Goal: Task Accomplishment & Management: Use online tool/utility

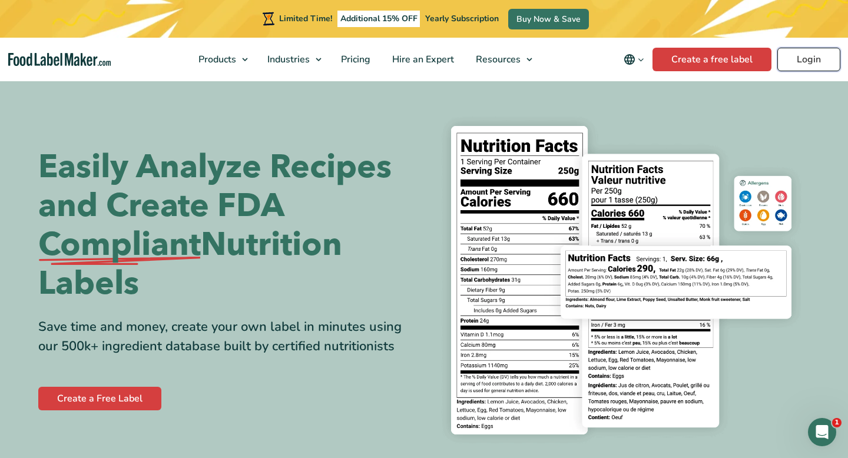
click at [803, 67] on link "Login" at bounding box center [808, 60] width 63 height 24
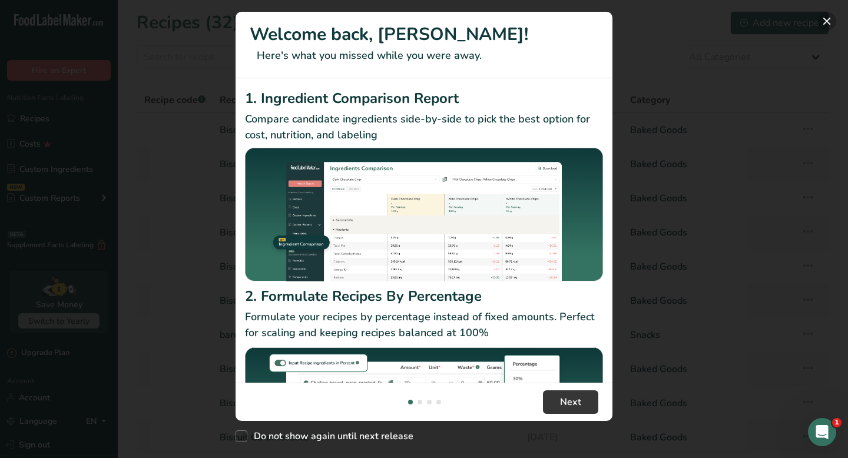
click at [828, 15] on button "New Features" at bounding box center [826, 21] width 19 height 19
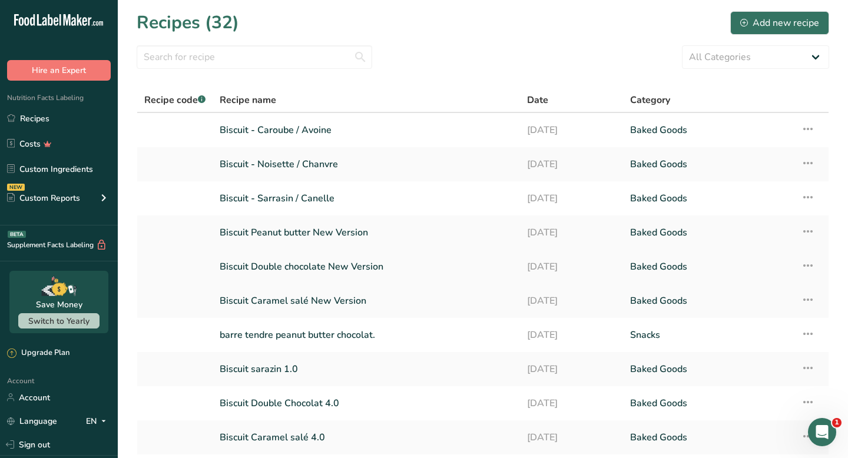
click at [346, 259] on link "Biscuit Double chocolate New Version" at bounding box center [366, 266] width 293 height 25
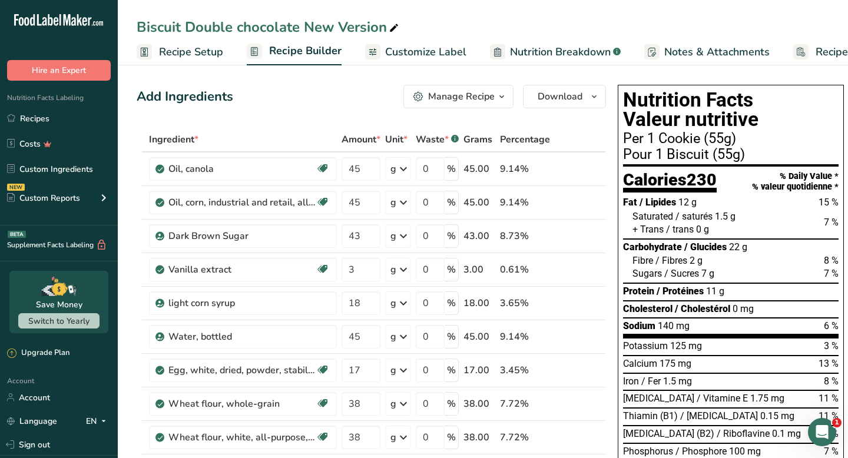
scroll to position [4, 0]
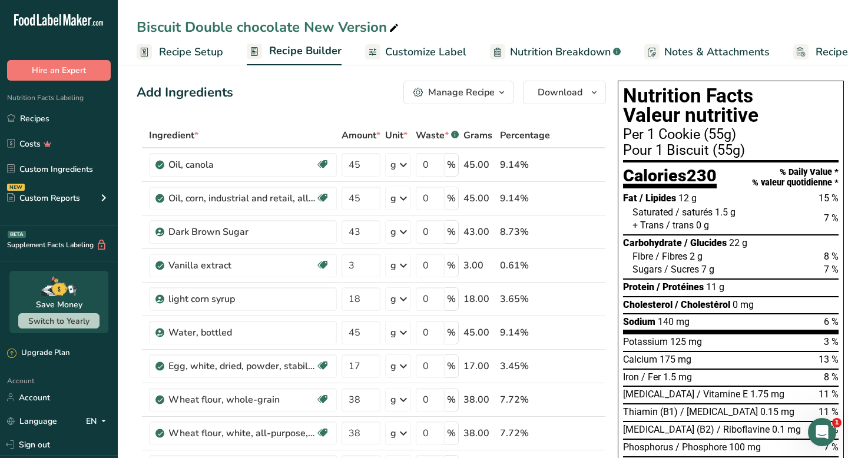
click at [452, 45] on span "Customize Label" at bounding box center [425, 52] width 81 height 16
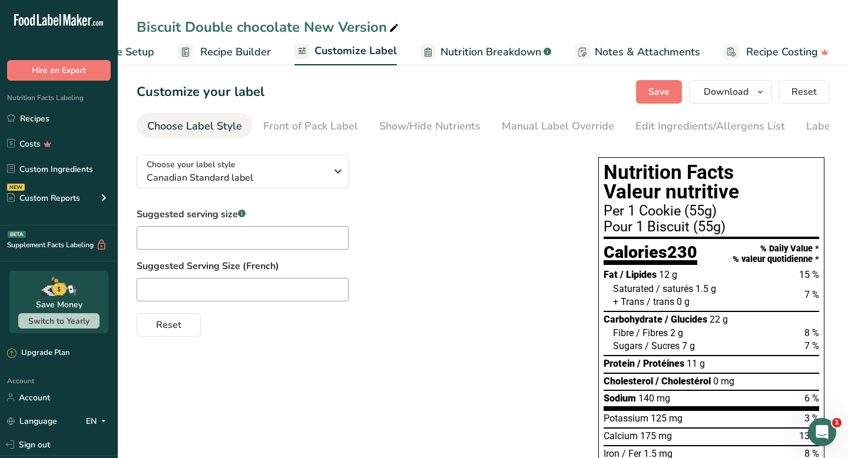
click at [510, 51] on span "Nutrition Breakdown" at bounding box center [491, 52] width 101 height 16
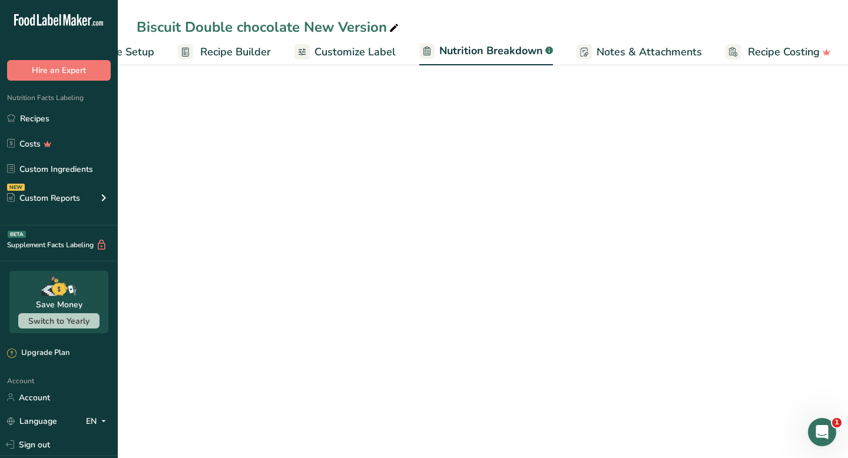
scroll to position [0, 70]
select select "Calories"
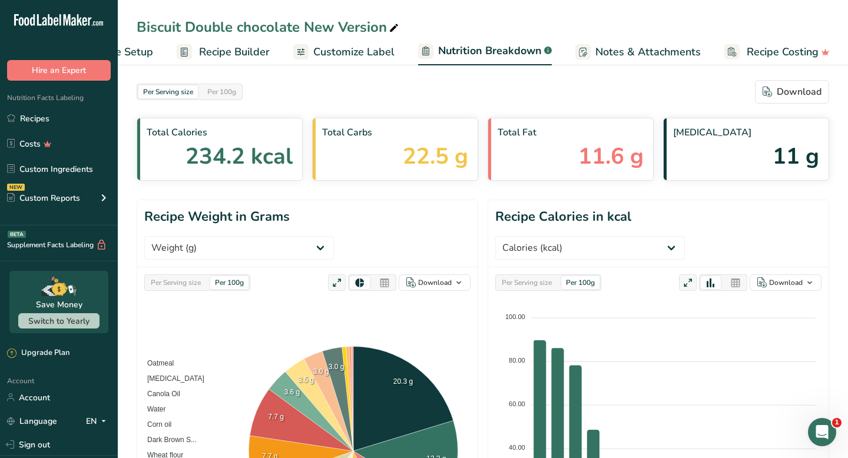
click at [381, 51] on span "Customize Label" at bounding box center [353, 52] width 81 height 16
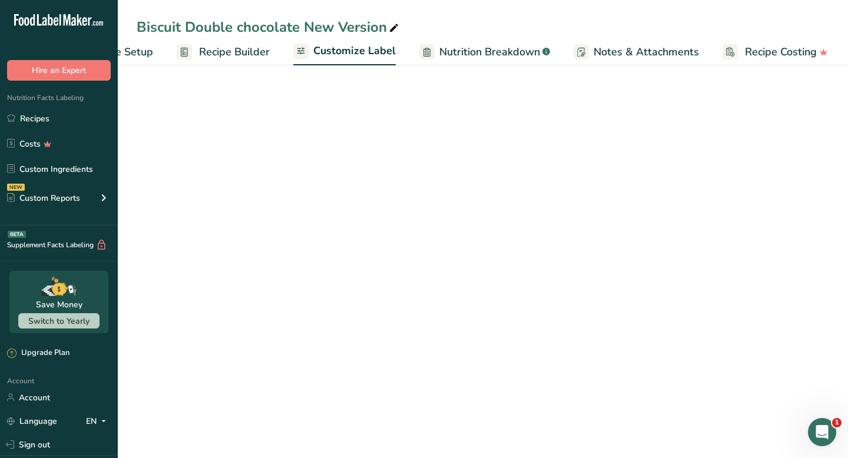
scroll to position [0, 69]
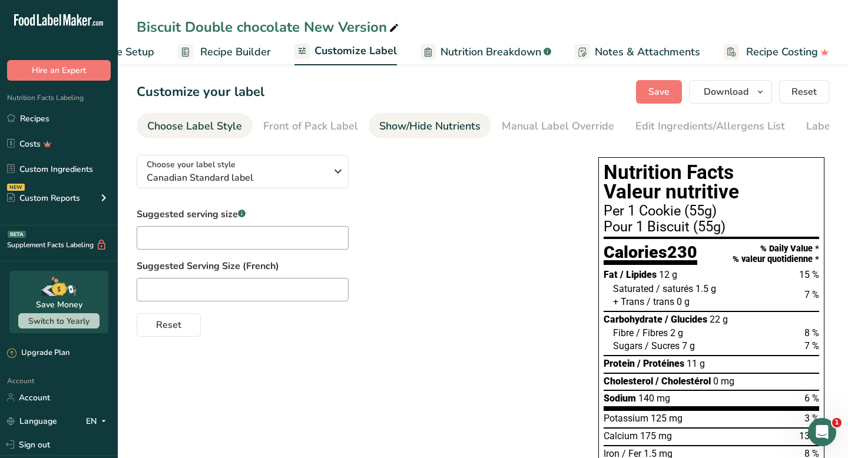
click at [421, 125] on div "Show/Hide Nutrients" at bounding box center [429, 126] width 101 height 16
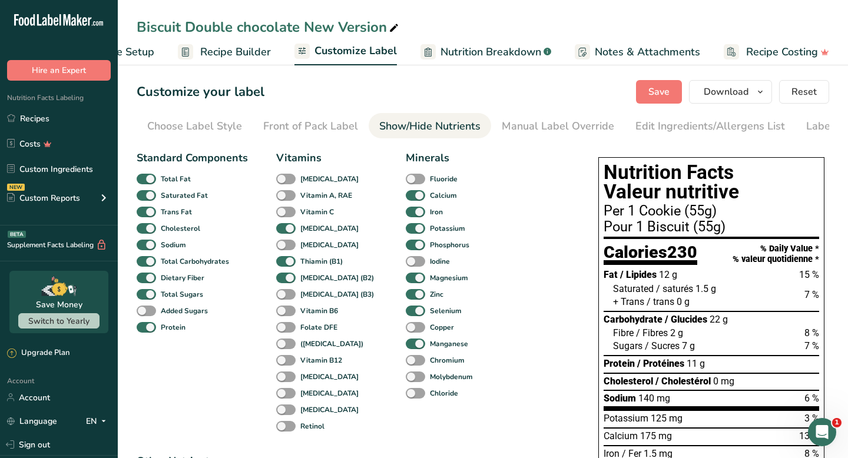
scroll to position [0, 54]
click at [515, 125] on div "Manual Label Override" at bounding box center [504, 126] width 112 height 16
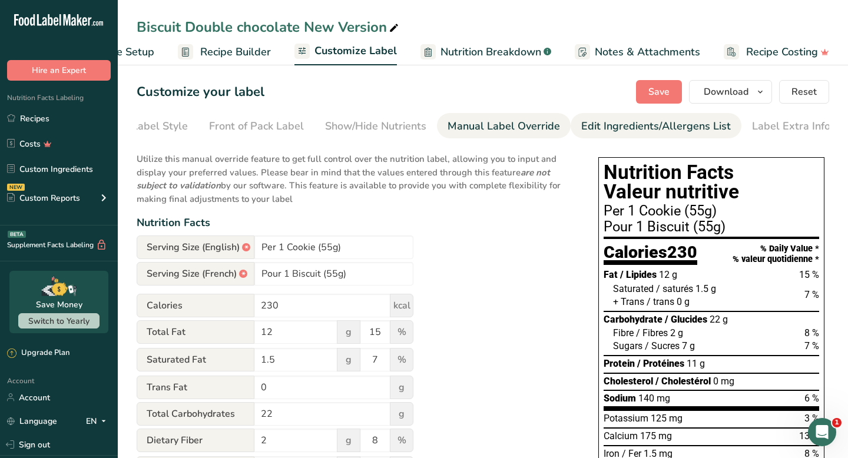
click at [595, 124] on div "Edit Ingredients/Allergens List" at bounding box center [656, 126] width 150 height 16
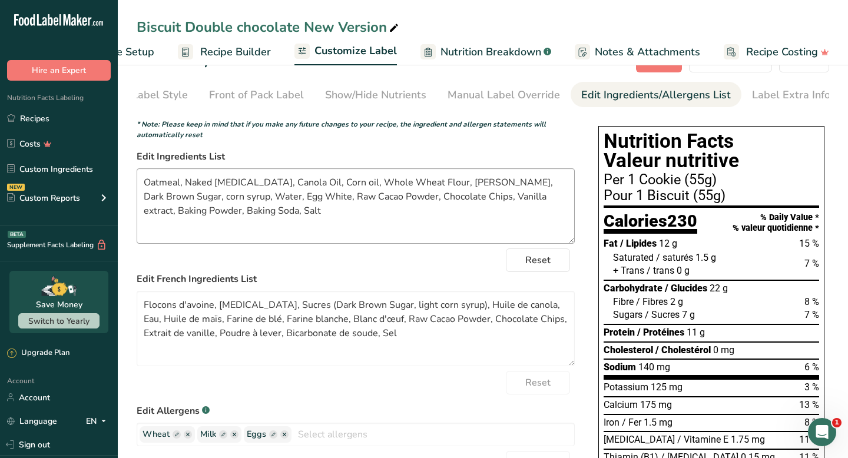
scroll to position [32, 0]
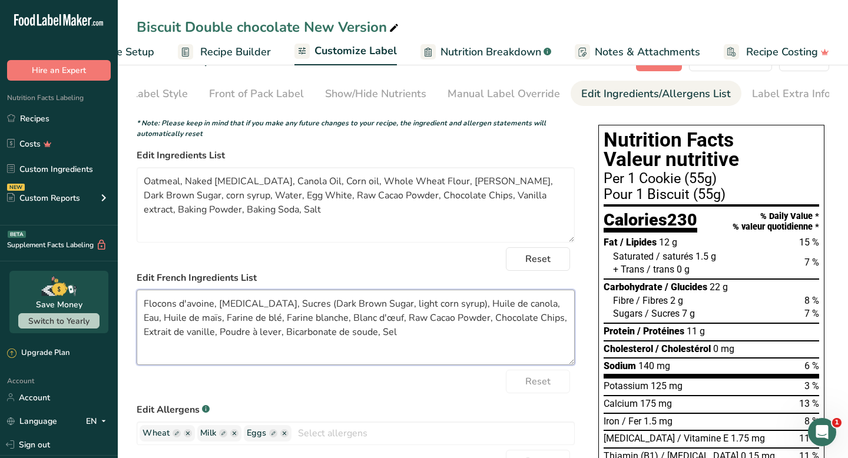
click at [184, 307] on textarea "Flocons d'avoine, [MEDICAL_DATA], Sucres (Dark Brown Sugar, light corn syrup), …" at bounding box center [356, 327] width 438 height 75
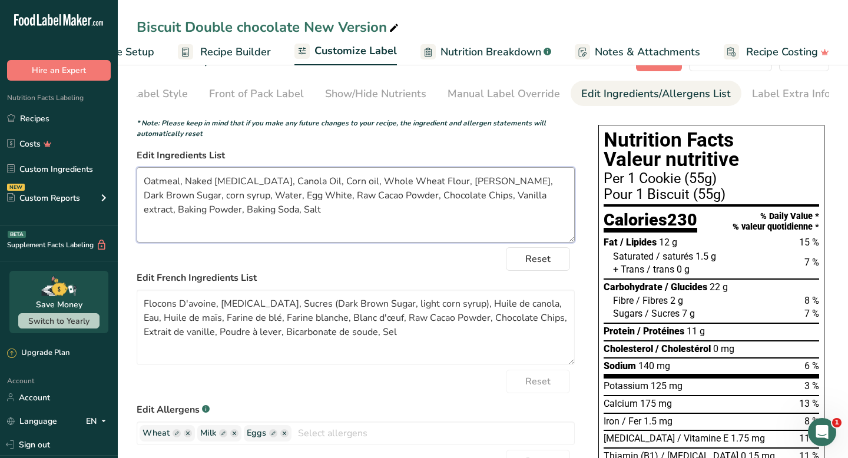
click at [158, 186] on textarea "Oatmeal, Naked [MEDICAL_DATA], Canola Oil, Corn oil, Whole Wheat Flour, [PERSON…" at bounding box center [356, 204] width 438 height 75
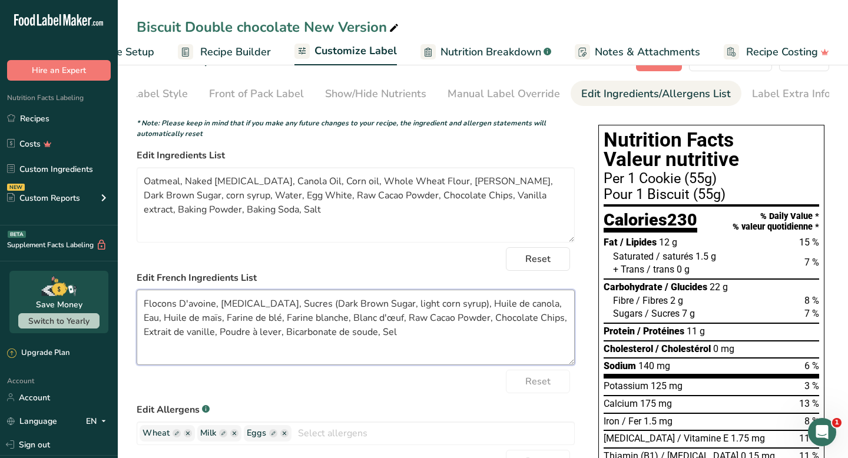
click at [240, 309] on textarea "Flocons D'avoine, [MEDICAL_DATA], Sucres (Dark Brown Sugar, light corn syrup), …" at bounding box center [356, 327] width 438 height 75
click at [250, 308] on textarea "Flocons D'avoine, Caséin, Sucres (Dark Brown Sugar, light corn syrup), Huile de…" at bounding box center [356, 327] width 438 height 75
drag, startPoint x: 290, startPoint y: 306, endPoint x: 400, endPoint y: 305, distance: 110.7
click at [400, 305] on textarea "Flocons D'avoine, Caséine Simple, Sucres (Dark Brown Sugar, light corn syrup), …" at bounding box center [356, 327] width 438 height 75
click at [225, 324] on textarea "Flocons D'avoine, Caséine Simple, light corn syrup), Huile de canola, Eau, Huil…" at bounding box center [356, 327] width 438 height 75
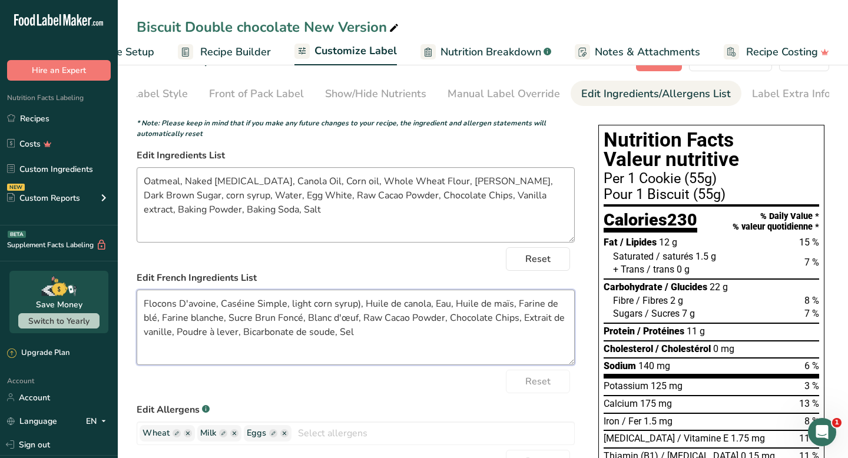
type textarea "Flocons D'avoine, Caséine Simple, light corn syrup), Huile de canola, Eau, Huil…"
click at [390, 188] on textarea "Oatmeal, Naked [MEDICAL_DATA], Canola Oil, Corn oil, Whole Wheat Flour, [PERSON…" at bounding box center [356, 204] width 438 height 75
drag, startPoint x: 479, startPoint y: 184, endPoint x: 556, endPoint y: 184, distance: 77.1
click at [556, 184] on textarea "Oatmeal, Naked [MEDICAL_DATA], Canola Oil, Corn oil, Whole Wheat Flour, [PERSON…" at bounding box center [356, 204] width 438 height 75
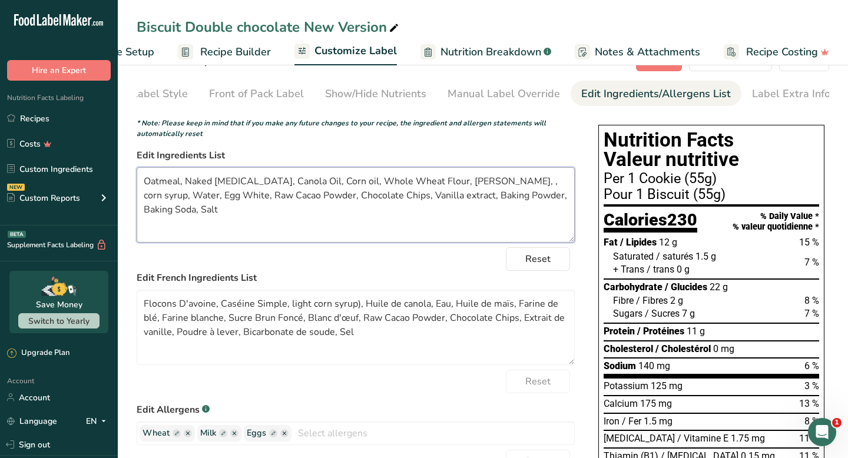
paste textarea "Dark Brown Sugar"
type textarea "Oatmeal, Naked [MEDICAL_DATA], Canola Oil, Corn oil, Whole Wheat Flour, [PERSON…"
click at [538, 204] on textarea "Oatmeal, Naked [MEDICAL_DATA], Canola Oil, Corn oil, Whole Wheat Flour, [PERSON…" at bounding box center [356, 204] width 438 height 75
click at [540, 200] on textarea "Oatmeal, Naked [MEDICAL_DATA], Canola Oil, Corn oil, Whole Wheat Flour, [PERSON…" at bounding box center [356, 204] width 438 height 75
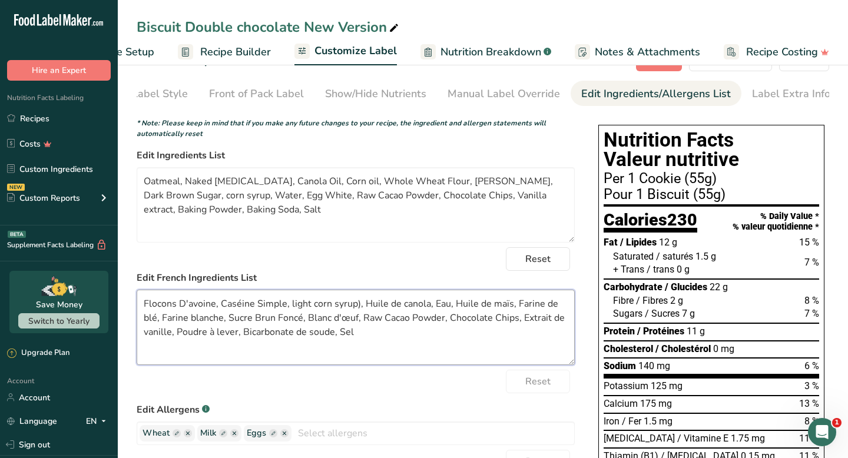
click at [170, 309] on textarea "Flocons D'avoine, Caséine Simple, light corn syrup), Huile de canola, Eau, Huil…" at bounding box center [356, 327] width 438 height 75
drag, startPoint x: 311, startPoint y: 309, endPoint x: 289, endPoint y: 309, distance: 21.8
click at [289, 309] on textarea "Flocons D'avoine, Caséine Simple, light corn syrup), Huile de canola, Eau, Huil…" at bounding box center [356, 327] width 438 height 75
drag, startPoint x: 287, startPoint y: 308, endPoint x: 334, endPoint y: 309, distance: 46.5
click at [334, 309] on textarea "Flocons D'avoine, Caséine Simple, corn syrup), Huile de canola, Eau, Huile de m…" at bounding box center [356, 327] width 438 height 75
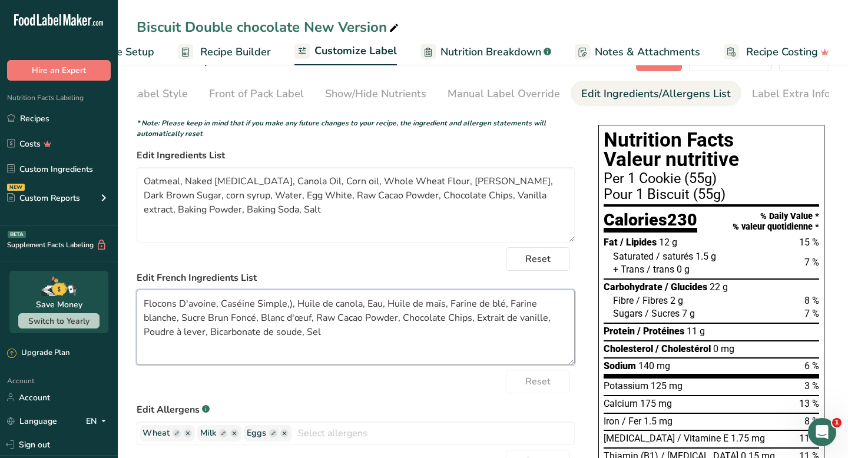
click at [292, 307] on textarea "Flocons D'avoine, Caséine Simple,), Huile de canola, Eau, Huile de maïs, Farine…" at bounding box center [356, 327] width 438 height 75
click at [221, 323] on textarea "Flocons D'avoine, Caséine Simple, Huile de canola, Eau, Huile de maïs, Farine d…" at bounding box center [356, 327] width 438 height 75
paste textarea "corn syrup"
click at [224, 323] on textarea "Flocons D'avoine, Caséine Simple, Huile de canola, Eau, Huile de maïs, Farine d…" at bounding box center [356, 327] width 438 height 75
click at [226, 317] on textarea "Flocons D'avoine, Caséine Simple, Huile de canola, Eau, Huile de maïs, Farine d…" at bounding box center [356, 327] width 438 height 75
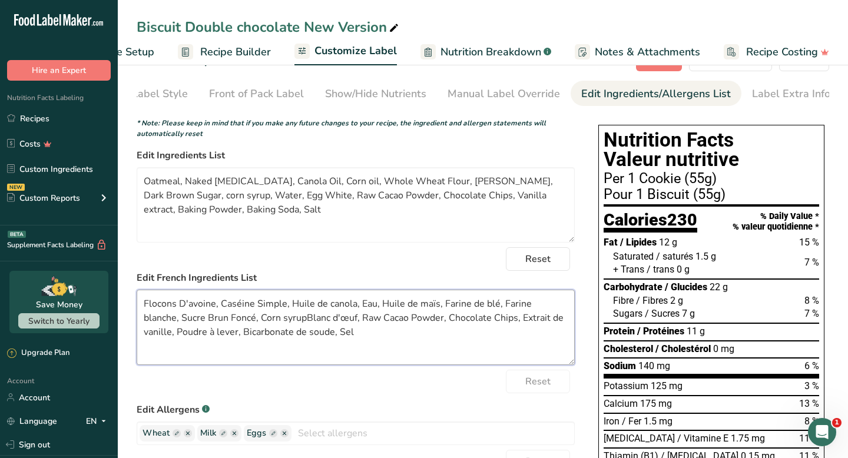
click at [249, 324] on textarea "Flocons D'avoine, Caséine Simple, Huile de canola, Eau, Huile de maïs, Farine d…" at bounding box center [356, 327] width 438 height 75
click at [269, 323] on textarea "Flocons D'avoine, Caséine Simple, Huile de canola, Eau, Huile de maïs, Farine d…" at bounding box center [356, 327] width 438 height 75
click at [322, 322] on textarea "Flocons D'avoine, Caséine Simple, Huile de canola, Eau, Huile de maïs, Farine d…" at bounding box center [356, 327] width 438 height 75
click at [326, 323] on textarea "Flocons D'avoine, Caséine Simple, Huile de canola, Eau, Huile de maïs, Farine d…" at bounding box center [356, 327] width 438 height 75
click at [324, 323] on textarea "Flocons D'avoine, Caséine Simple, Huile de canola, Eau, Huile de maïs, Farine d…" at bounding box center [356, 327] width 438 height 75
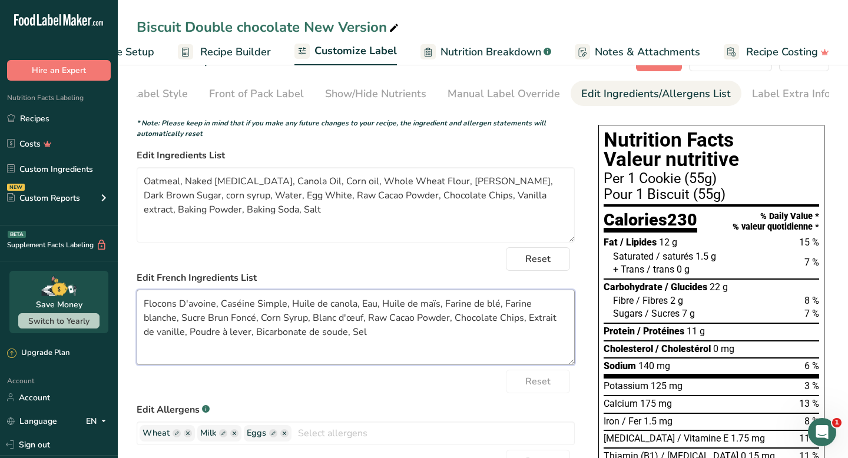
click at [273, 321] on textarea "Flocons D'avoine, Caséine Simple, Huile de canola, Eau, Huile de maïs, Farine d…" at bounding box center [356, 327] width 438 height 75
click at [366, 314] on textarea "Flocons D'avoine, Caséine Simple, Huile de canola, Eau, Huile de maïs, Farine d…" at bounding box center [356, 327] width 438 height 75
click at [375, 337] on textarea "Flocons D'avoine, Caséine Simple, Huile de canola, Eau, Huile de maïs, Farine d…" at bounding box center [356, 327] width 438 height 75
click at [353, 323] on textarea "Flocons D'avoine, Caséine Simple, Huile de canola, Eau, Huile de maïs, Farine d…" at bounding box center [356, 327] width 438 height 75
click at [401, 324] on textarea "Flocons D'avoine, Caséine Simple, Huile de canola, Eau, Huile de maïs, Farine d…" at bounding box center [356, 327] width 438 height 75
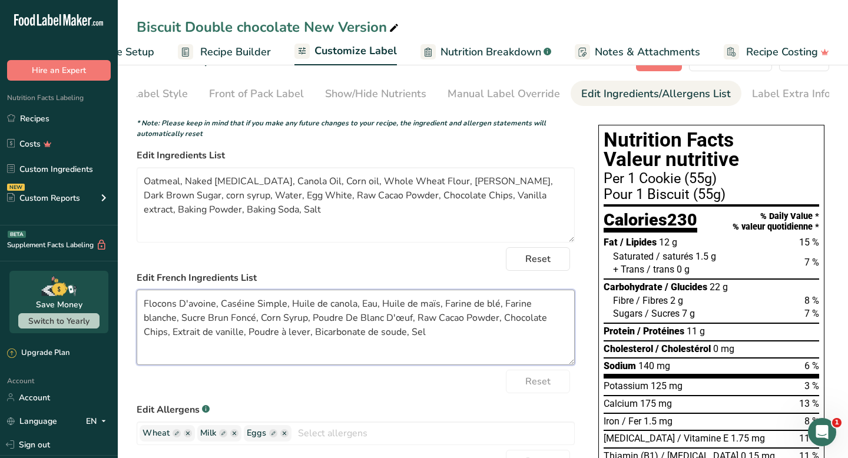
drag, startPoint x: 377, startPoint y: 308, endPoint x: 357, endPoint y: 308, distance: 19.4
click at [357, 308] on textarea "Flocons D'avoine, Caséine Simple, Huile de canola, Eau, Huile de maïs, Farine d…" at bounding box center [356, 327] width 438 height 75
click at [549, 309] on textarea "Flocons D'avoine, Caséine Simple, Huile de canola, Huile de maïs, Farine de blé…" at bounding box center [356, 327] width 438 height 75
click at [220, 324] on textarea "Flocons D'avoine, Caséine Simple, Huile de canola, Huile de maïs, Farine de blé…" at bounding box center [356, 327] width 438 height 75
paste textarea "Eau,"
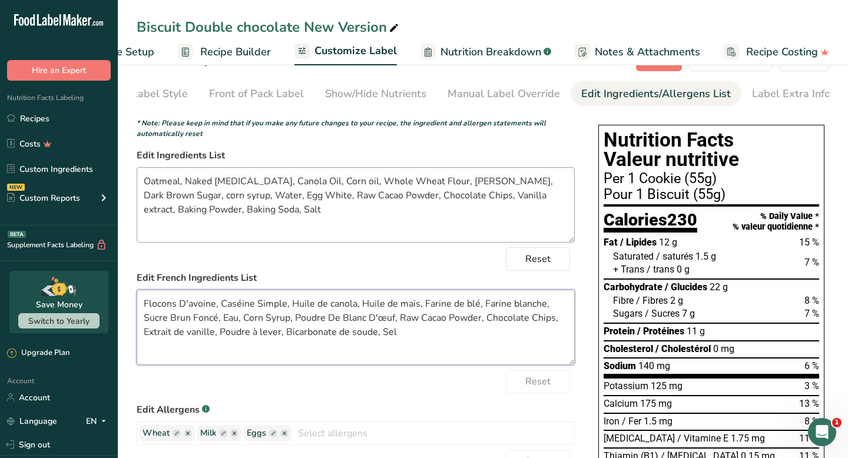
type textarea "Flocons D'avoine, Caséine Simple, Huile de canola, Huile de maïs, Farine de blé…"
drag, startPoint x: 217, startPoint y: 200, endPoint x: 194, endPoint y: 200, distance: 23.6
click at [194, 200] on textarea "Oatmeal, Naked [MEDICAL_DATA], Canola Oil, Corn oil, Whole Wheat Flour, [PERSON…" at bounding box center [356, 204] width 438 height 75
click at [547, 177] on textarea "Oatmeal, Naked [MEDICAL_DATA], Canola Oil, Corn oil, Whole Wheat Flour, [PERSON…" at bounding box center [356, 204] width 438 height 75
click at [556, 184] on textarea "Oatmeal, Naked [MEDICAL_DATA], Canola Oil, Corn oil, Whole Wheat Flour, [PERSON…" at bounding box center [356, 204] width 438 height 75
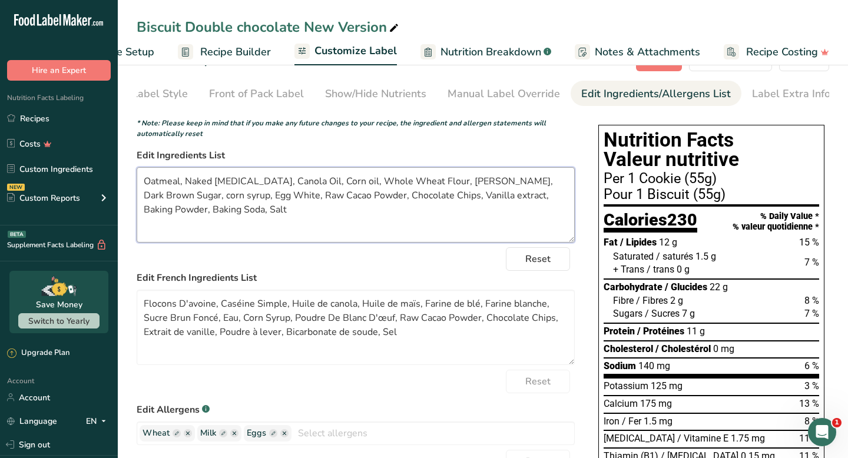
click at [558, 186] on textarea "Oatmeal, Naked [MEDICAL_DATA], Canola Oil, Corn oil, Whole Wheat Flour, [PERSON…" at bounding box center [356, 204] width 438 height 75
paste textarea "Water"
click at [474, 187] on textarea "Oatmeal, Naked [MEDICAL_DATA], Canola Oil, Corn oil, Whole Wheat Flour, [PERSON…" at bounding box center [356, 204] width 438 height 75
click at [519, 188] on textarea "Oatmeal, Naked [MEDICAL_DATA], Canola Oil, Corn oil, Whole Wheat Flour, [PERSON…" at bounding box center [356, 204] width 438 height 75
click at [528, 208] on textarea "Oatmeal, Naked [MEDICAL_DATA], Canola Oil, Corn oil, Whole Wheat Flour, [PERSON…" at bounding box center [356, 204] width 438 height 75
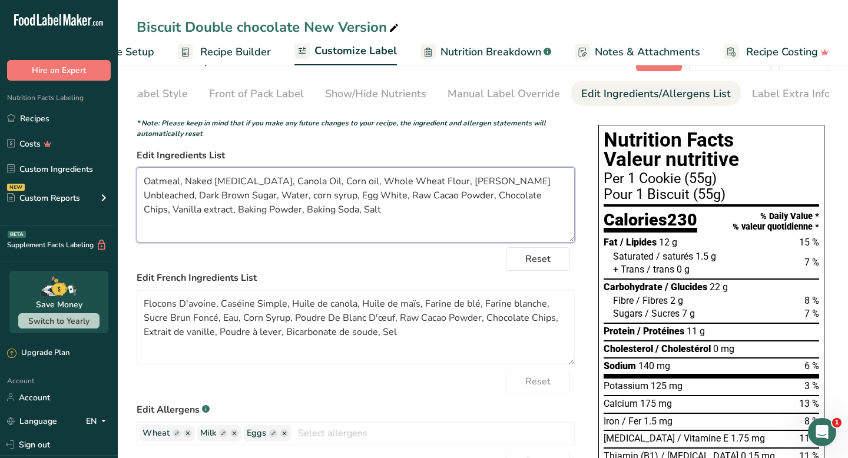
click at [409, 188] on textarea "Oatmeal, Naked [MEDICAL_DATA], Canola Oil, Corn oil, Whole Wheat Flour, [PERSON…" at bounding box center [356, 204] width 438 height 75
click at [410, 207] on textarea "Oatmeal, Naked [MEDICAL_DATA], Canola Oil, Corn oil, Whole Wheat Flour, [PERSON…" at bounding box center [356, 204] width 438 height 75
type textarea "Oatmeal, Naked [MEDICAL_DATA], Canola Oil, Corn oil, Whole Wheat Flour, [PERSON…"
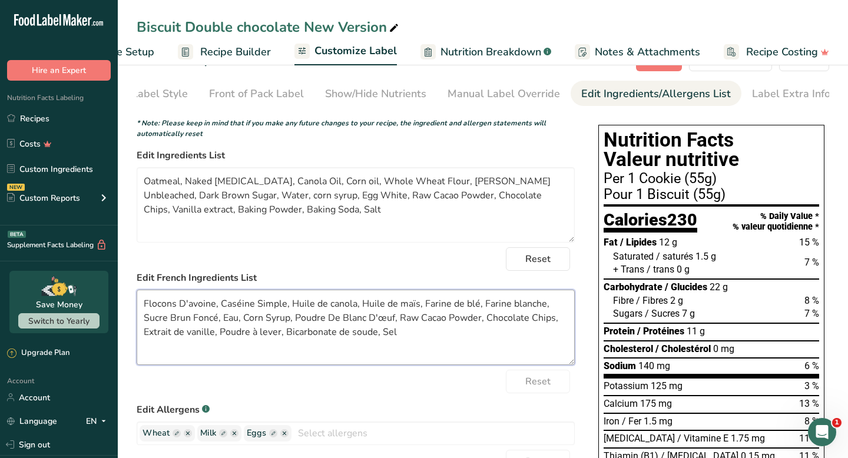
drag, startPoint x: 398, startPoint y: 308, endPoint x: 418, endPoint y: 308, distance: 19.4
click at [418, 308] on textarea "Flocons D'avoine, Caséine Simple, Huile de canola, Huile de maïs, Farine de blé…" at bounding box center [356, 327] width 438 height 75
click at [416, 329] on textarea "Flocons D'avoine, Caséine Simple, Huile de canola, Huile de maïs, Farine de blé…" at bounding box center [356, 327] width 438 height 75
drag, startPoint x: 289, startPoint y: 322, endPoint x: 241, endPoint y: 319, distance: 47.8
click at [241, 319] on textarea "Flocons D'avoine, Caséine Simple, Huile de canola, Huile de maïs, Farine de blé…" at bounding box center [356, 327] width 438 height 75
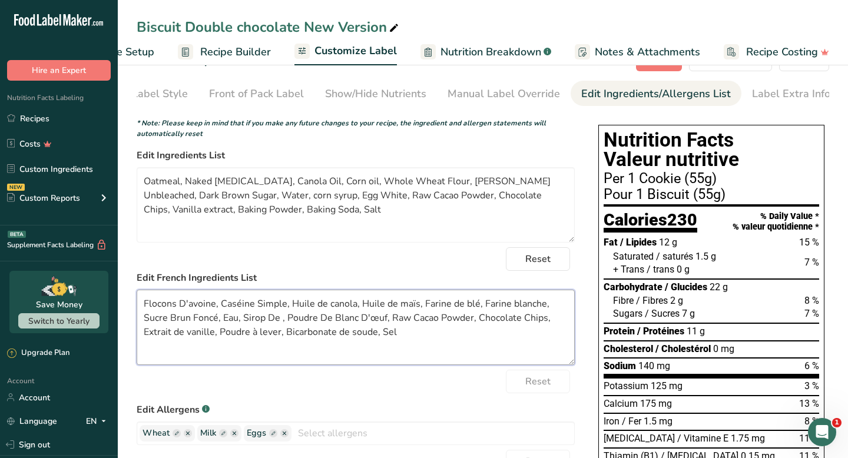
paste textarea "maïs"
click at [287, 323] on textarea "Flocons D'avoine, Caséine Simple, Huile de canola, Huile de maïs, Farine de blé…" at bounding box center [356, 327] width 438 height 75
click at [402, 309] on textarea "Flocons D'avoine, Caséine Simple, Huile de canola, Huile de maïs, Farine de blé…" at bounding box center [356, 327] width 438 height 75
click at [340, 349] on textarea "Flocons D'avoine, Caséine Simple, Huile de canola, Huile de Maïs, Farine de blé…" at bounding box center [356, 327] width 438 height 75
click at [306, 328] on textarea "Flocons D'avoine, Caséine Simple, Huile de canola, Huile de Maïs, Farine de blé…" at bounding box center [356, 327] width 438 height 75
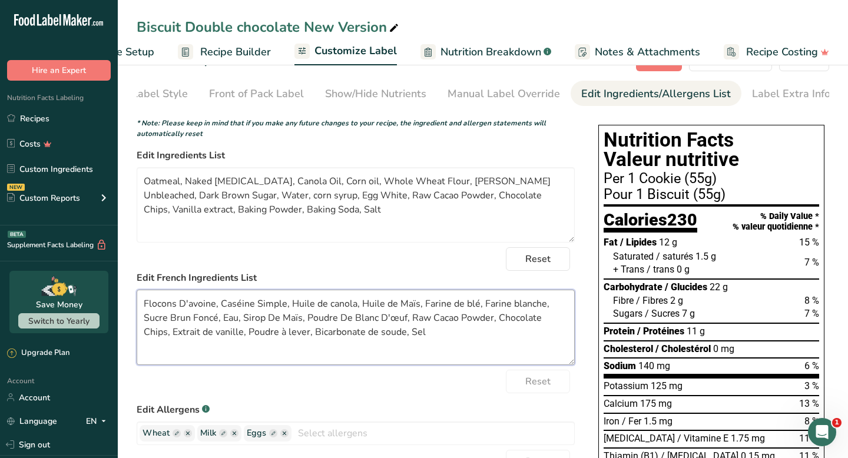
click at [319, 311] on textarea "Flocons D'avoine, Caséine Simple, Huile de canola, Huile de Maïs, Farine de blé…" at bounding box center [356, 327] width 438 height 75
click at [336, 307] on textarea "Flocons D'avoine, Caséine Simple, Huile De canola, Huile de Maïs, Farine de blé…" at bounding box center [356, 327] width 438 height 75
click at [395, 310] on textarea "Flocons D'avoine, Caséine Simple, Huile De Canola, Huile de Maïs, Farine de blé…" at bounding box center [356, 327] width 438 height 75
click at [462, 310] on textarea "Flocons D'avoine, Caséine Simple, Huile De Canola, Huile De Maïs, Farine de blé…" at bounding box center [356, 327] width 438 height 75
click at [474, 309] on textarea "Flocons D'avoine, Caséine Simple, Huile De Canola, Huile De Maïs, Farine De blé…" at bounding box center [356, 327] width 438 height 75
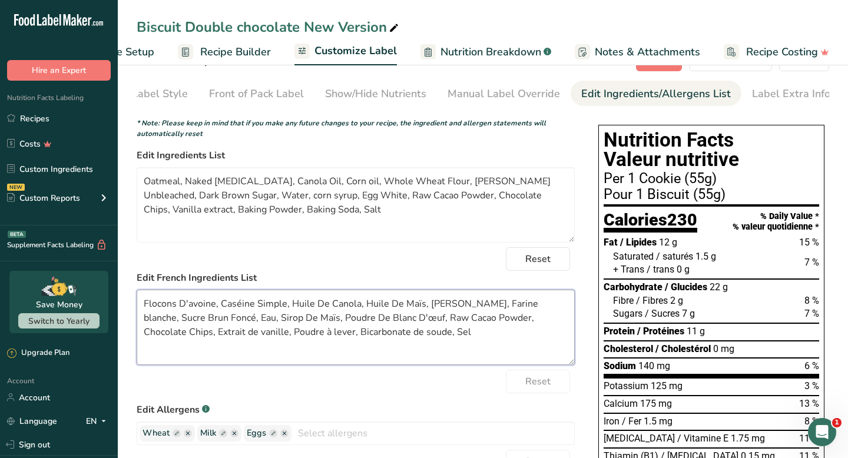
click at [483, 309] on textarea "Flocons D'avoine, Caséine Simple, Huile De Canola, Huile De Maïs, [PERSON_NAME]…" at bounding box center [356, 327] width 438 height 75
click at [459, 322] on textarea "Flocons D'avoine, Caséine Simple, Huile De Canola, Huile De Maïs, Farine De Blé…" at bounding box center [356, 327] width 438 height 75
click at [147, 323] on textarea "Flocons D'avoine, Caséine Simple, Huile De Canola, Huile De Maïs, Farine De Blé…" at bounding box center [356, 327] width 438 height 75
click at [198, 335] on textarea "Flocons D'avoine, Caséine Simple, Huile De Canola, Huile De Maïs, Farine De Blé…" at bounding box center [356, 327] width 438 height 75
click at [177, 324] on textarea "Flocons D'avoine, Caséine Simple, Huile De Canola, Huile De Maïs, Farine De Blé…" at bounding box center [356, 327] width 438 height 75
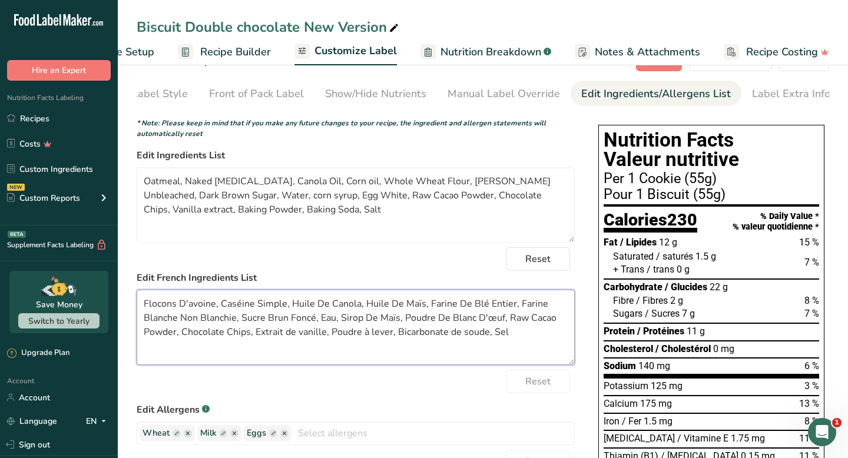
click at [282, 335] on textarea "Flocons D'avoine, Caséine Simple, Huile De Canola, Huile De Maïs, Farine De Blé…" at bounding box center [356, 327] width 438 height 75
type textarea "Flocons D'avoine, Caséine Simple, Huile De Canola, Huile De Maïs, Farine De Blé…"
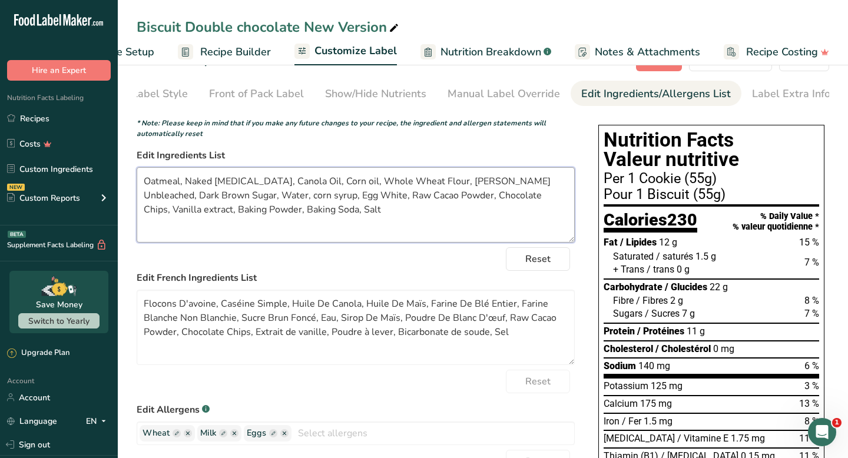
click at [322, 184] on textarea "Oatmeal, Naked [MEDICAL_DATA], Canola Oil, Corn oil, Whole Wheat Flour, [PERSON…" at bounding box center [356, 204] width 438 height 75
click at [326, 194] on textarea "Oatmeal, Naked [MEDICAL_DATA], Canola Oil, Corn Oil, Whole Wheat Flour, [PERSON…" at bounding box center [356, 204] width 438 height 75
click at [237, 201] on textarea "Oatmeal, Naked [MEDICAL_DATA], Canola Oil, Corn Oil, Whole Wheat Flour, [PERSON…" at bounding box center [356, 204] width 438 height 75
click at [260, 200] on textarea "Oatmeal, Naked [MEDICAL_DATA], Canola Oil, Corn Oil, Whole Wheat Flour, [PERSON…" at bounding box center [356, 204] width 438 height 75
click at [280, 206] on textarea "Oatmeal, Naked [MEDICAL_DATA], Canola Oil, Corn Oil, Whole Wheat Flour, [PERSON…" at bounding box center [356, 204] width 438 height 75
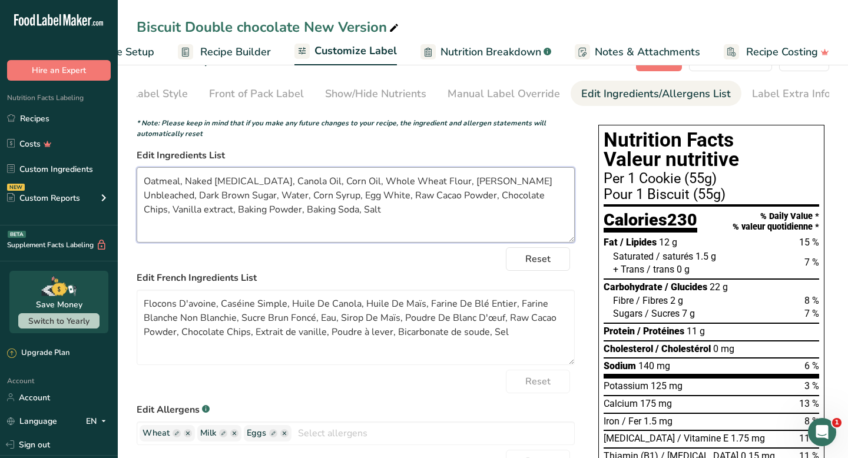
click at [330, 200] on textarea "Oatmeal, Naked [MEDICAL_DATA], Canola Oil, Corn Oil, Whole Wheat Flour, [PERSON…" at bounding box center [356, 204] width 438 height 75
type textarea "Oatmeal, Naked [MEDICAL_DATA], Canola Oil, Corn Oil, Whole Wheat Flour, [PERSON…"
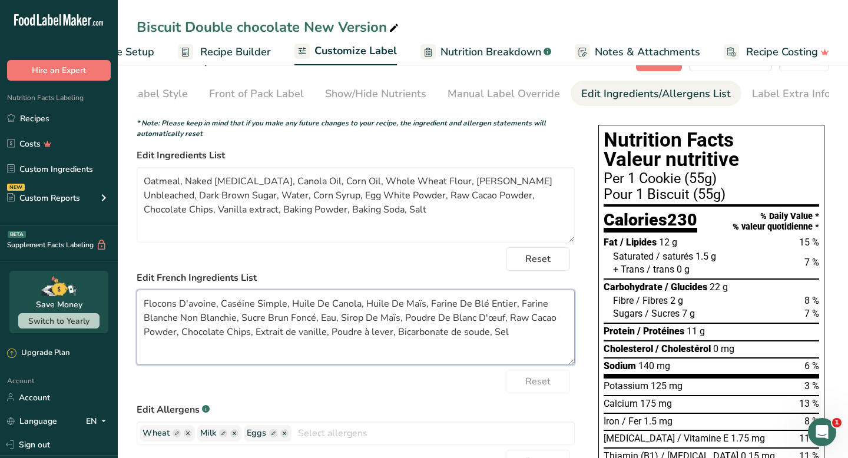
click at [461, 337] on textarea "Flocons D'avoine, Caséine Simple, Huile De Canola, Huile De Maïs, Farine De Blé…" at bounding box center [356, 327] width 438 height 75
drag, startPoint x: 175, startPoint y: 340, endPoint x: 506, endPoint y: 323, distance: 332.0
click at [506, 323] on textarea "Flocons D'avoine, Caséine Simple, Huile De Canola, Huile De Maïs, Farine De Blé…" at bounding box center [356, 327] width 438 height 75
click at [527, 328] on textarea "Flocons D'avoine, Caséine Simple, Huile De Canola, Huile De Maïs, Farine De Blé…" at bounding box center [356, 327] width 438 height 75
drag, startPoint x: 242, startPoint y: 337, endPoint x: 179, endPoint y: 339, distance: 63.0
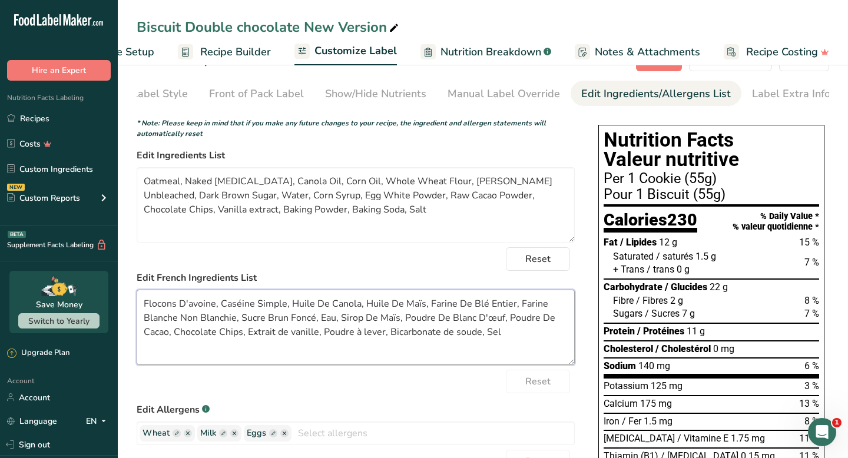
click at [179, 339] on textarea "Flocons D'avoine, Caséine Simple, Huile De Canola, Huile De Maïs, Farine De Blé…" at bounding box center [356, 327] width 438 height 75
click at [204, 365] on textarea "Flocons D'avoine, Caséine Simple, Huile De Canola, Huile De Maïs, Farine De Blé…" at bounding box center [356, 327] width 438 height 75
drag, startPoint x: 243, startPoint y: 337, endPoint x: 175, endPoint y: 337, distance: 67.1
click at [175, 337] on textarea "Flocons D'avoine, Caséine Simple, Huile De Canola, Huile De Maïs, Farine De Blé…" at bounding box center [356, 327] width 438 height 75
paste textarea "pépites de chocolat"
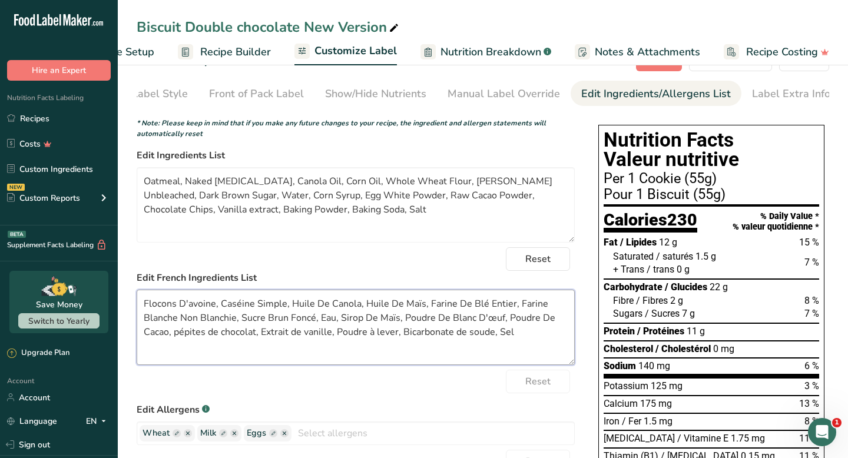
click at [178, 336] on textarea "Flocons D'avoine, Caséine Simple, Huile De Canola, Huile De Maïs, Farine De Blé…" at bounding box center [356, 327] width 438 height 75
click at [211, 337] on textarea "Flocons D'avoine, Caséine Simple, Huile De Canola, Huile De Maïs, Farine De Blé…" at bounding box center [356, 327] width 438 height 75
click at [223, 338] on textarea "Flocons D'avoine, Caséine Simple, Huile De Canola, Huile De Maïs, Farine De Blé…" at bounding box center [356, 327] width 438 height 75
click at [225, 338] on textarea "Flocons D'avoine, Caséine Simple, Huile De Canola, Huile De Maïs, Farine De Blé…" at bounding box center [356, 327] width 438 height 75
click at [257, 335] on textarea "Flocons D'avoine, Caséine Simple, Huile De Canola, Huile De Maïs, Farine De Blé…" at bounding box center [356, 327] width 438 height 75
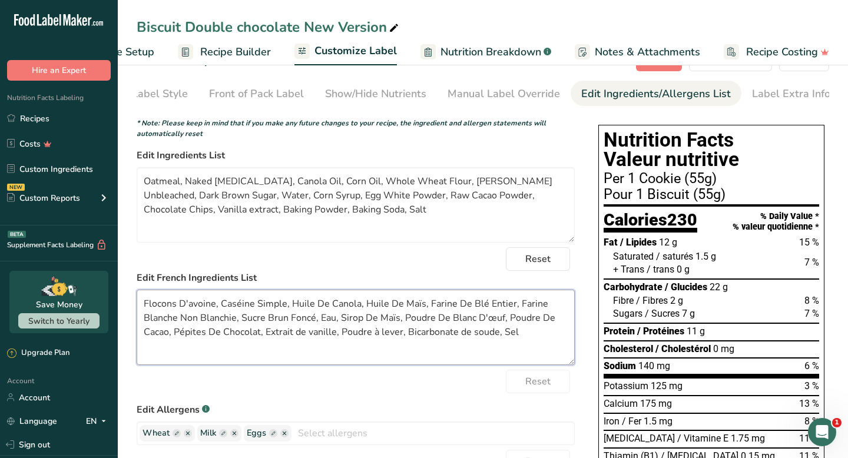
click at [299, 336] on textarea "Flocons D'avoine, Caséine Simple, Huile De Canola, Huile De Maïs, Farine De Blé…" at bounding box center [356, 327] width 438 height 75
click at [314, 335] on textarea "Flocons D'avoine, Caséine Simple, Huile De Canola, Huile De Maïs, Farine De Blé…" at bounding box center [356, 327] width 438 height 75
click at [380, 336] on textarea "Flocons D'avoine, Caséine Simple, Huile De Canola, Huile De Maïs, Farine De Blé…" at bounding box center [356, 327] width 438 height 75
click at [387, 335] on textarea "Flocons D'avoine, Caséine Simple, Huile De Canola, Huile De Maïs, Farine De Blé…" at bounding box center [356, 327] width 438 height 75
click at [469, 336] on textarea "Flocons D'avoine, Caséine Simple, Huile De Canola, Huile De Maïs, Farine De Blé…" at bounding box center [356, 327] width 438 height 75
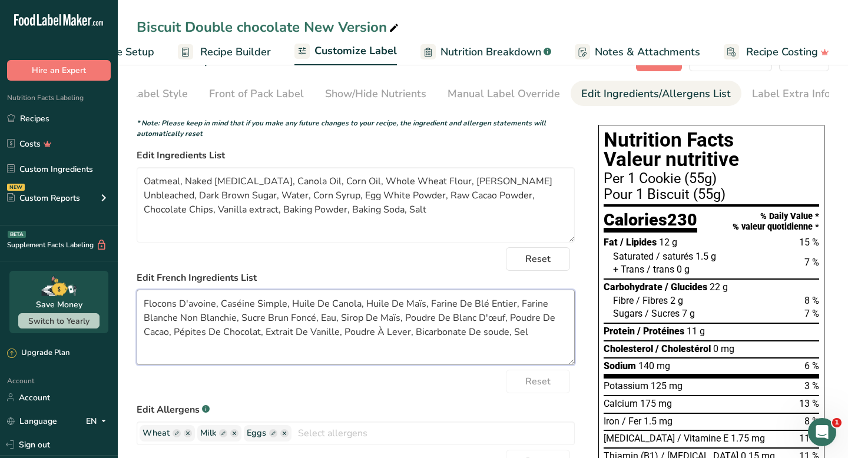
click at [483, 336] on textarea "Flocons D'avoine, Caséine Simple, Huile De Canola, Huile De Maïs, Farine De Blé…" at bounding box center [356, 327] width 438 height 75
click at [519, 337] on textarea "Flocons D'avoine, Caséine Simple, Huile De Canola, Huile De Maïs, Farine De Blé…" at bounding box center [356, 327] width 438 height 75
type textarea "Flocons D'avoine, Caséine Simple, Huile De Canola, Huile De Maïs, Farine De Blé…"
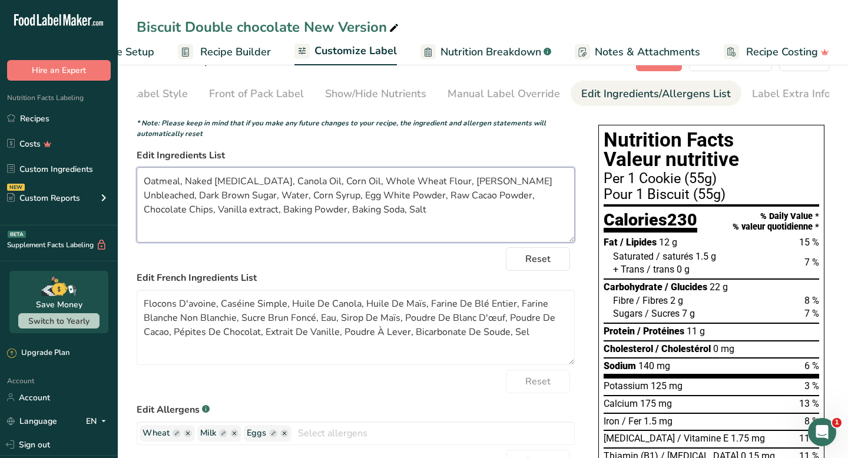
click at [347, 213] on textarea "Oatmeal, Naked [MEDICAL_DATA], Canola Oil, Corn Oil, Whole Wheat Flour, [PERSON…" at bounding box center [356, 204] width 438 height 75
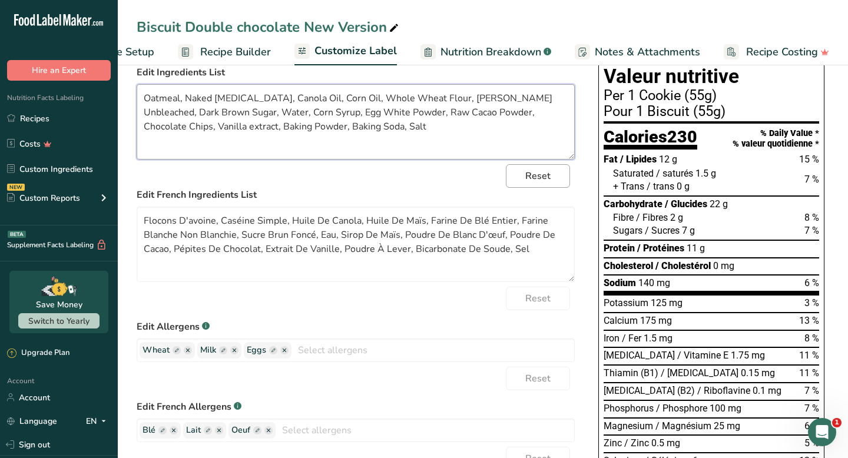
scroll to position [0, 0]
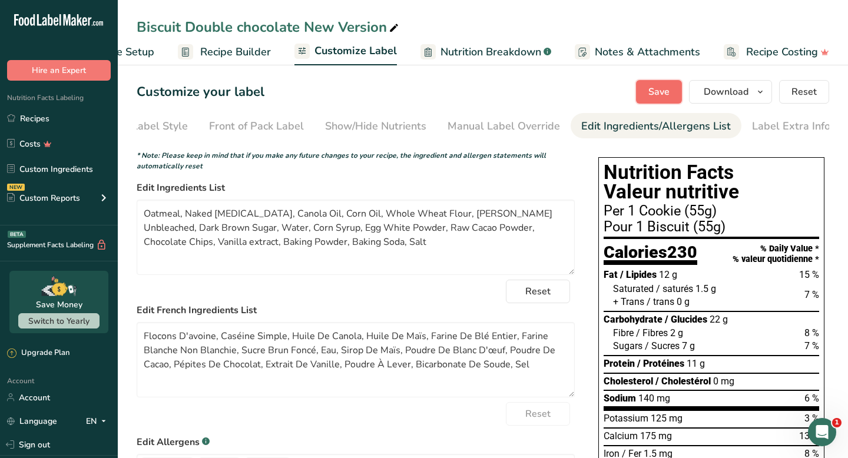
click at [671, 96] on button "Save" at bounding box center [659, 92] width 46 height 24
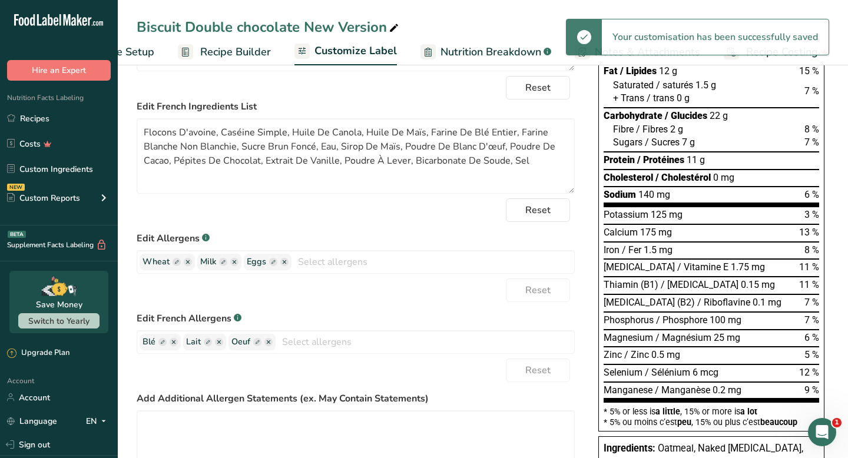
scroll to position [432, 0]
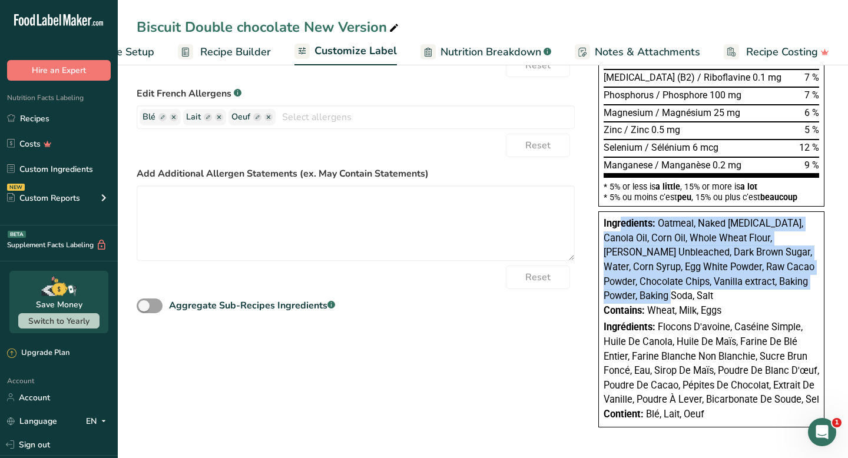
drag, startPoint x: 685, startPoint y: 292, endPoint x: 621, endPoint y: 218, distance: 97.7
click at [621, 218] on div "Ingredients: Oatmeal, Naked [MEDICAL_DATA], Canola Oil, Corn Oil, Whole Wheat F…" at bounding box center [712, 260] width 216 height 87
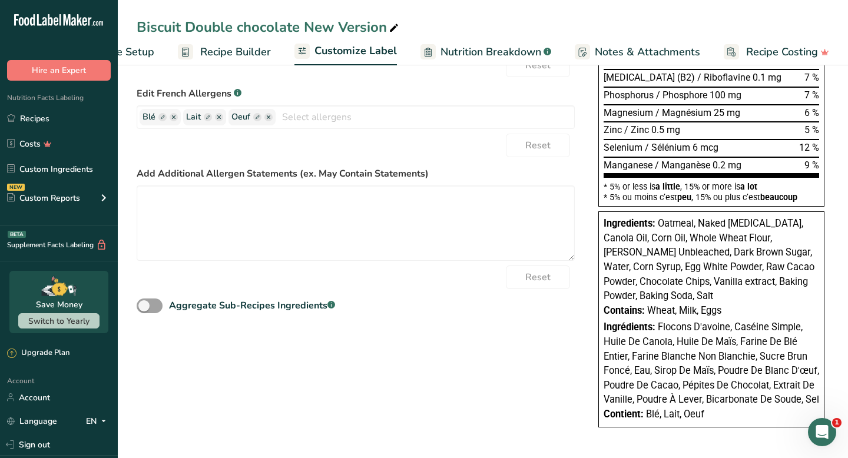
click at [689, 304] on div "Contains: Wheat, Milk, Eggs" at bounding box center [712, 311] width 216 height 15
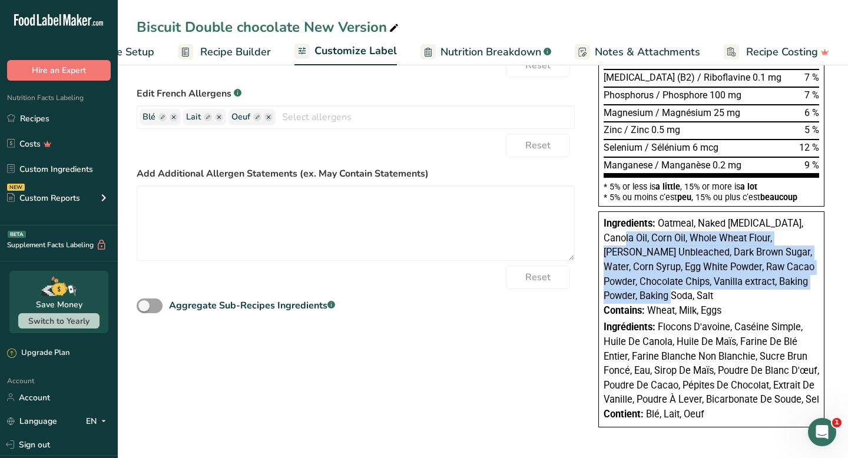
drag, startPoint x: 650, startPoint y: 296, endPoint x: 601, endPoint y: 239, distance: 76.0
click at [601, 239] on div "Ingredients: Oatmeal, Naked [MEDICAL_DATA], Canola Oil, Corn Oil, Whole Wheat F…" at bounding box center [711, 319] width 226 height 216
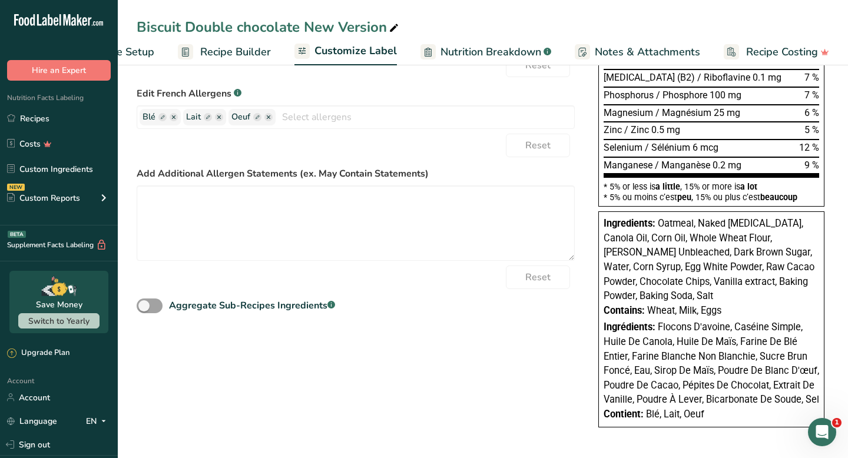
click at [698, 327] on span "Flocons D'avoine, Caséine Simple, Huile De Canola, Huile De Maïs, Farine De Blé…" at bounding box center [712, 364] width 216 height 84
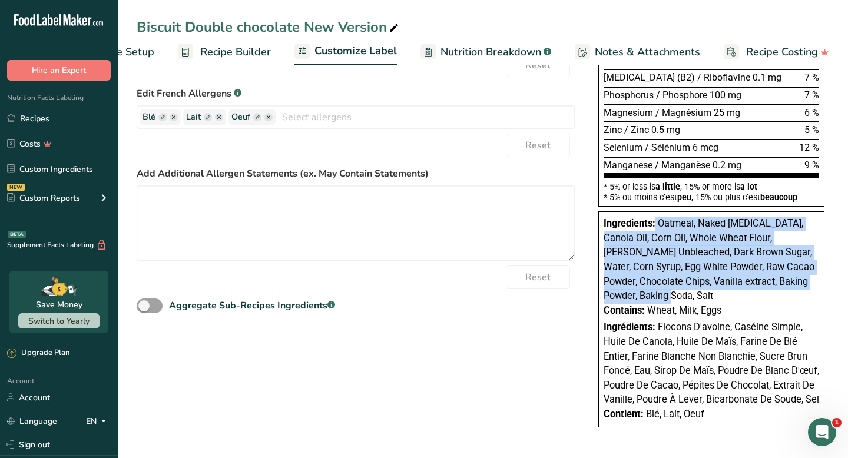
drag, startPoint x: 658, startPoint y: 298, endPoint x: 656, endPoint y: 228, distance: 70.1
click at [656, 228] on div "Ingredients: Oatmeal, Naked [MEDICAL_DATA], Canola Oil, Corn Oil, Whole Wheat F…" at bounding box center [712, 260] width 216 height 87
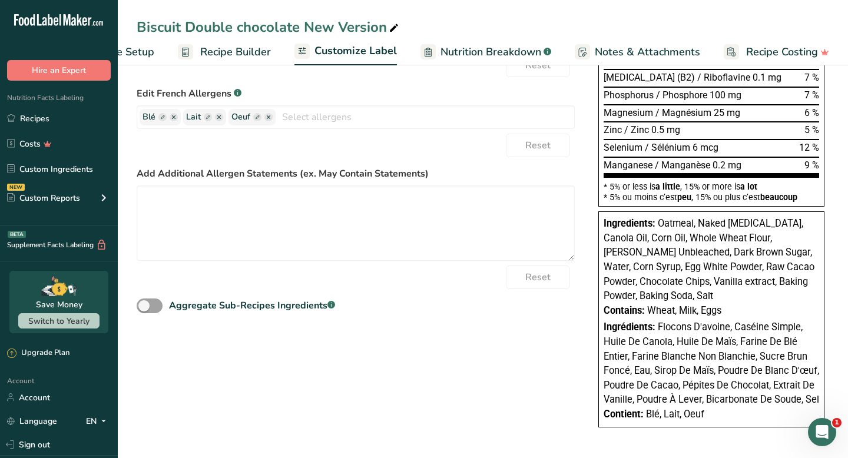
click at [724, 362] on div "Ingrédients: Flocons D'avoine, Caséine Simple, Huile De Canola, Huile De Maïs, …" at bounding box center [712, 363] width 216 height 87
drag, startPoint x: 820, startPoint y: 402, endPoint x: 660, endPoint y: 329, distance: 176.0
click at [660, 329] on div "Ingredients: Oatmeal, Naked [MEDICAL_DATA], Canola Oil, Corn Oil, Whole Wheat F…" at bounding box center [711, 319] width 226 height 216
click at [724, 396] on span "Flocons D'avoine, Caséine Simple, Huile De Canola, Huile De Maïs, Farine De Blé…" at bounding box center [712, 364] width 216 height 84
drag, startPoint x: 735, startPoint y: 330, endPoint x: 769, endPoint y: 330, distance: 33.6
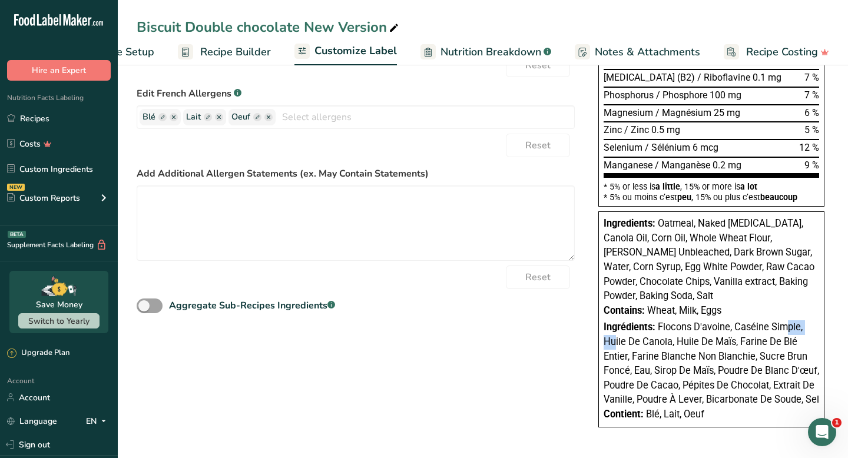
click at [769, 330] on span "Flocons D'avoine, Caséine Simple, Huile De Canola, Huile De Maïs, Farine De Blé…" at bounding box center [712, 364] width 216 height 84
click at [752, 365] on div "Ingrédients: Flocons D'avoine, Caséine Simple, Huile De Canola, Huile De Maïs, …" at bounding box center [712, 363] width 216 height 87
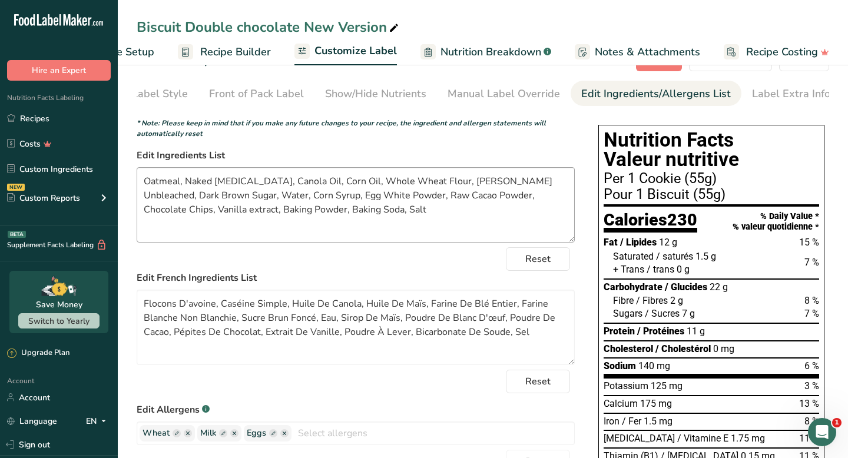
scroll to position [37, 0]
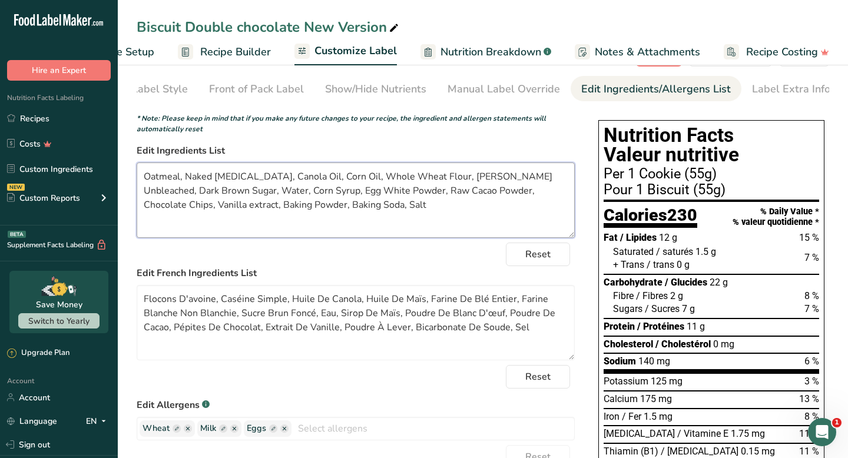
drag, startPoint x: 390, startPoint y: 195, endPoint x: 371, endPoint y: 194, distance: 19.4
click at [371, 194] on textarea "Oatmeal, Naked [MEDICAL_DATA], Canola Oil, Corn Oil, Whole Wheat Flour, [PERSON…" at bounding box center [356, 200] width 438 height 75
click at [371, 196] on textarea "Oatmeal, Naked [MEDICAL_DATA], Canola Oil, Corn Oil, Whole Wheat Flour, [PERSON…" at bounding box center [356, 200] width 438 height 75
click at [436, 215] on textarea "Oatmeal, Naked [MEDICAL_DATA], Canola Oil, Corn Oil, Whole Wheat Flour, [PERSON…" at bounding box center [356, 200] width 438 height 75
click at [452, 205] on textarea "Oatmeal, Naked [MEDICAL_DATA], Canola Oil, Corn Oil, Whole Wheat Flour, [PERSON…" at bounding box center [356, 200] width 438 height 75
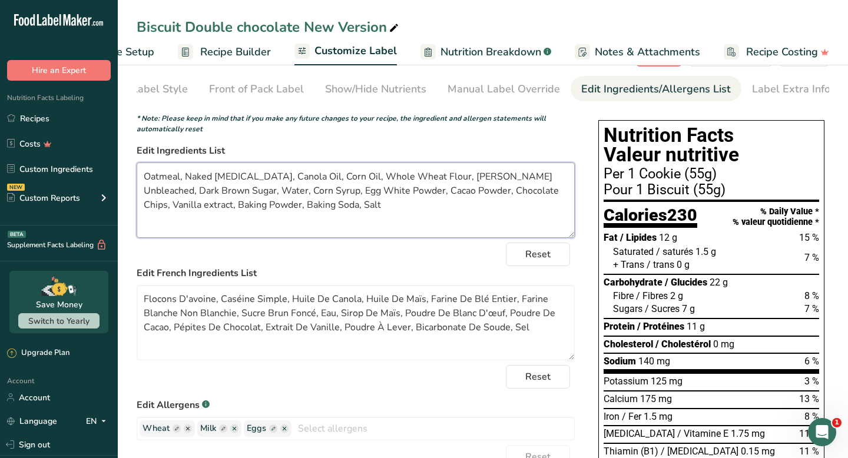
click at [149, 211] on textarea "Oatmeal, Naked [MEDICAL_DATA], Canola Oil, Corn Oil, Whole Wheat Flour, [PERSON…" at bounding box center [356, 200] width 438 height 75
click at [195, 214] on textarea "Oatmeal, Naked [MEDICAL_DATA], Canola Oil, Corn Oil, Whole Wheat Flour, [PERSON…" at bounding box center [356, 200] width 438 height 75
click at [214, 211] on textarea "Oatmeal, Naked [MEDICAL_DATA], Canola Oil, Corn Oil, Whole Wheat Flour, [PERSON…" at bounding box center [356, 200] width 438 height 75
click at [455, 218] on textarea "Oatmeal, Naked [MEDICAL_DATA], Canola Oil, Corn Oil, Whole Wheat Flour, [PERSON…" at bounding box center [356, 200] width 438 height 75
click at [415, 204] on textarea "Oatmeal, Naked [MEDICAL_DATA], Canola Oil, Corn Oil, Whole Wheat Flour, [PERSON…" at bounding box center [356, 200] width 438 height 75
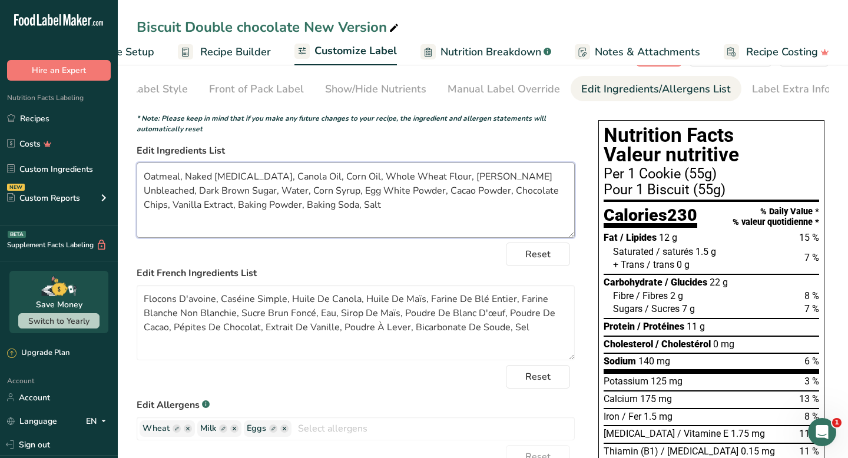
click at [344, 207] on textarea "Oatmeal, Naked [MEDICAL_DATA], Canola Oil, Corn Oil, Whole Wheat Flour, [PERSON…" at bounding box center [356, 200] width 438 height 75
click at [377, 214] on textarea "Oatmeal, Naked [MEDICAL_DATA], Canola Oil, Corn Oil, Whole Wheat Flour, [PERSON…" at bounding box center [356, 200] width 438 height 75
type textarea "Oatmeal, Naked [MEDICAL_DATA], Canola Oil, Corn Oil, Whole Wheat Flour, [PERSON…"
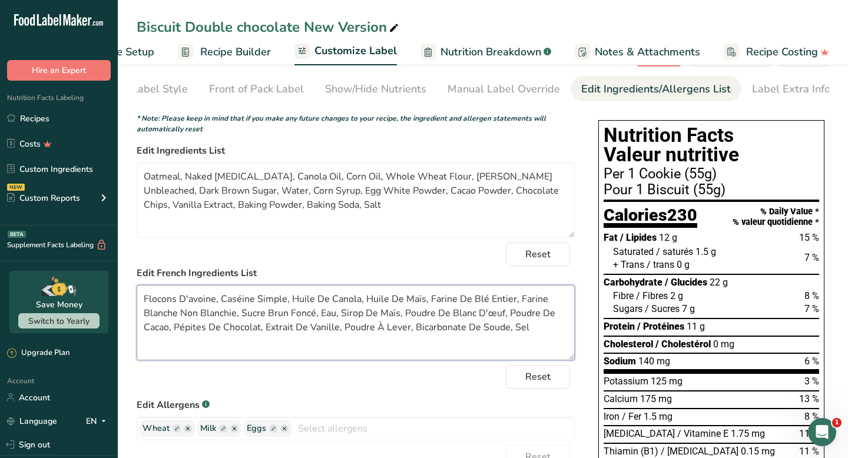
click at [530, 337] on textarea "Flocons D'avoine, Caséine Simple, Huile De Canola, Huile De Maïs, Farine De Blé…" at bounding box center [356, 322] width 438 height 75
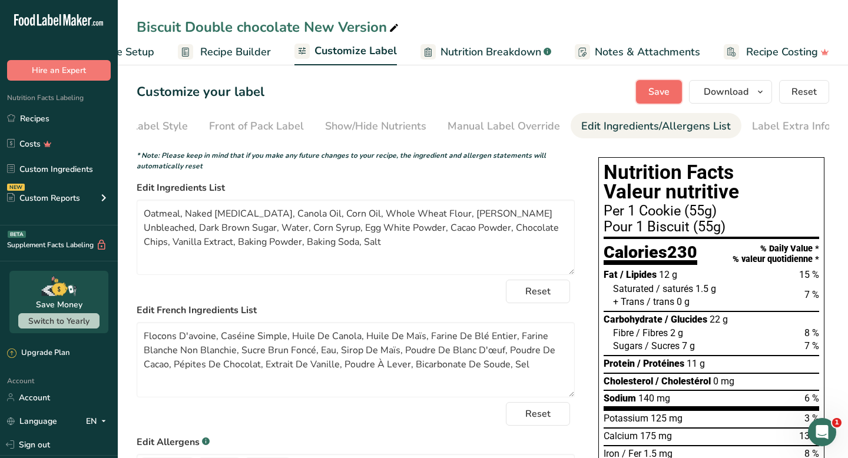
click at [662, 101] on button "Save" at bounding box center [659, 92] width 46 height 24
click at [657, 84] on button "Save" at bounding box center [659, 92] width 46 height 24
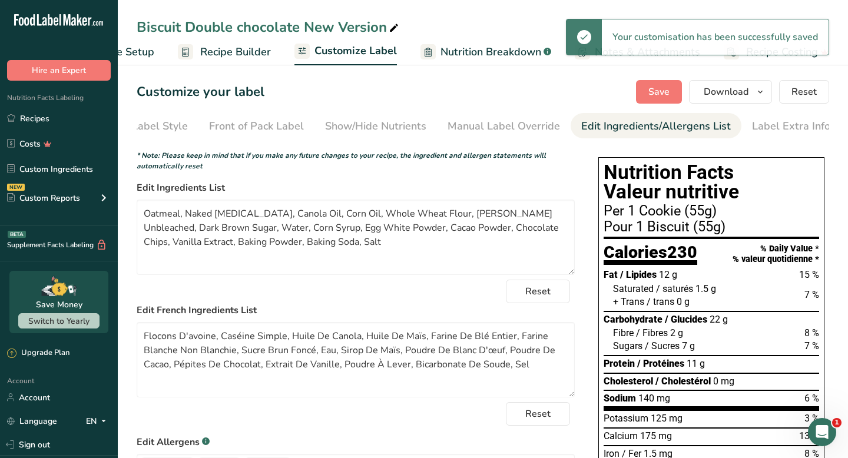
click at [213, 55] on span "Recipe Builder" at bounding box center [235, 52] width 71 height 16
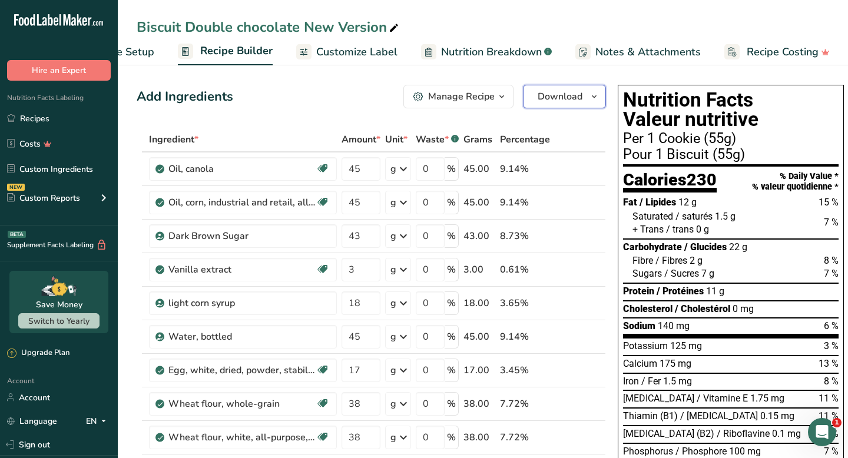
click at [567, 94] on span "Download" at bounding box center [560, 97] width 45 height 14
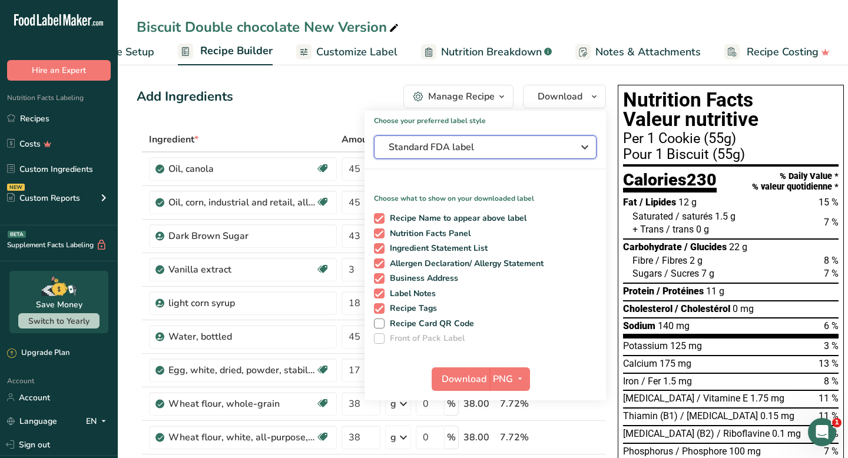
click at [488, 148] on span "Standard FDA label" at bounding box center [477, 147] width 177 height 14
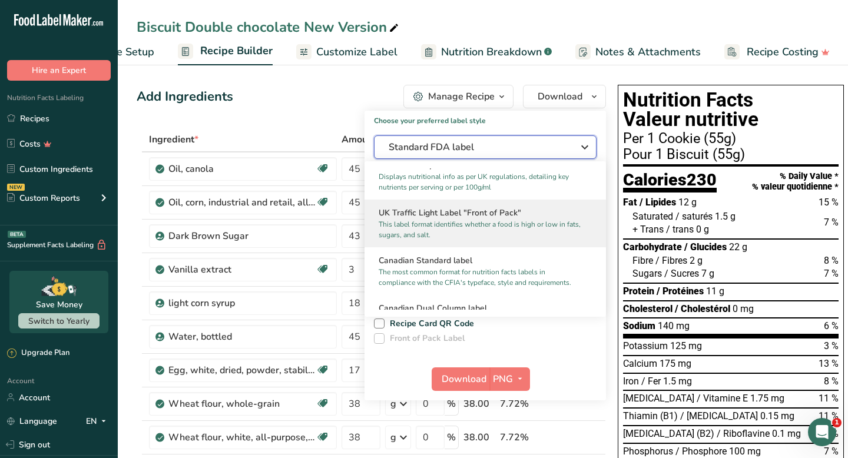
scroll to position [392, 0]
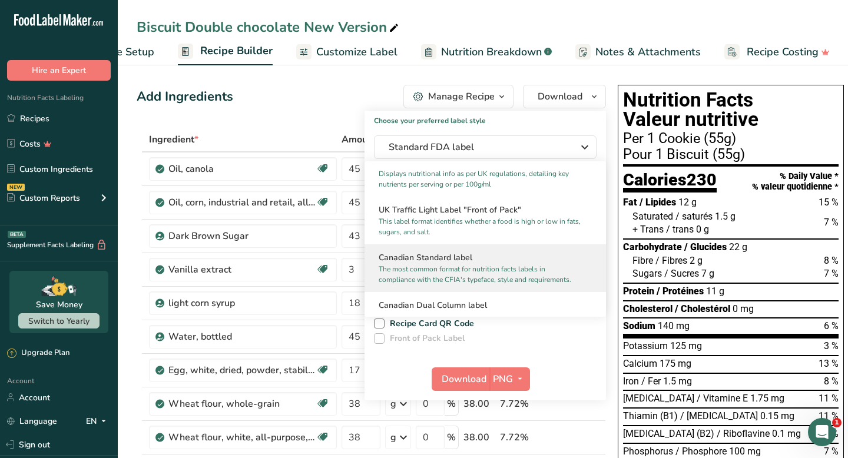
click at [454, 259] on h2 "Canadian Standard label" at bounding box center [485, 257] width 213 height 12
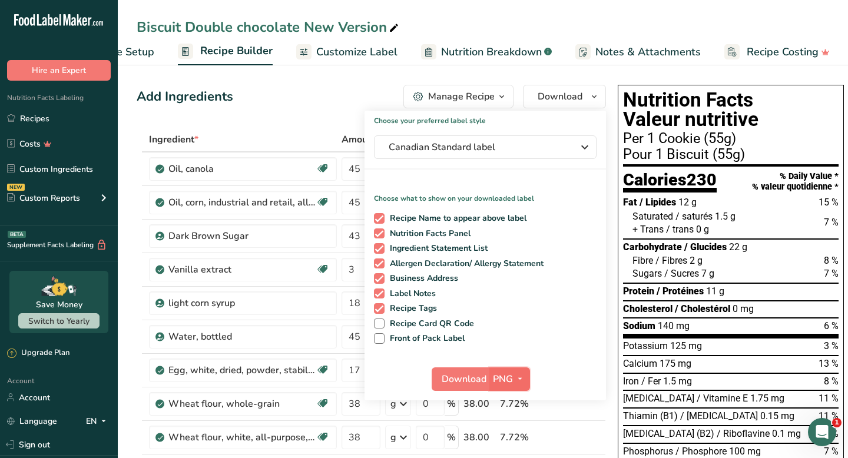
click at [513, 377] on span "button" at bounding box center [520, 379] width 14 height 14
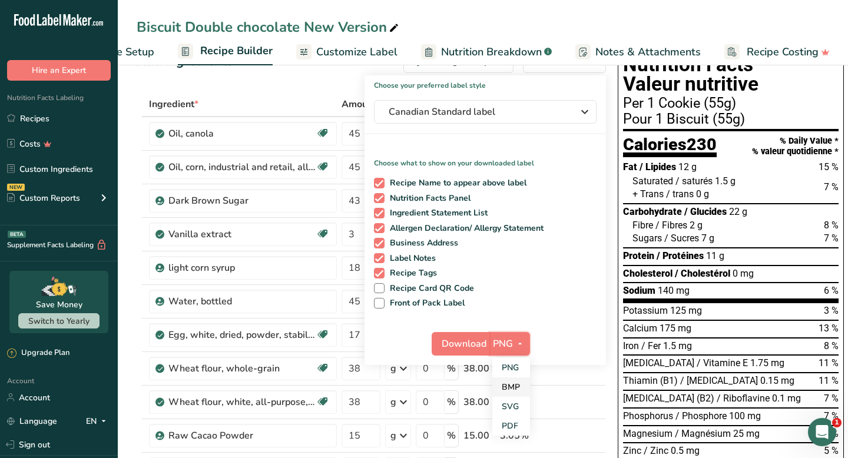
scroll to position [42, 0]
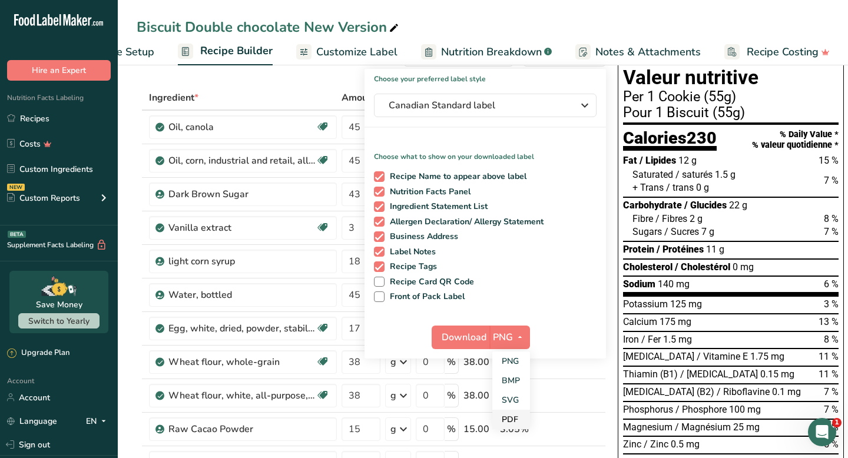
click at [515, 419] on link "PDF" at bounding box center [511, 419] width 38 height 19
click at [448, 339] on span "Download" at bounding box center [464, 337] width 45 height 14
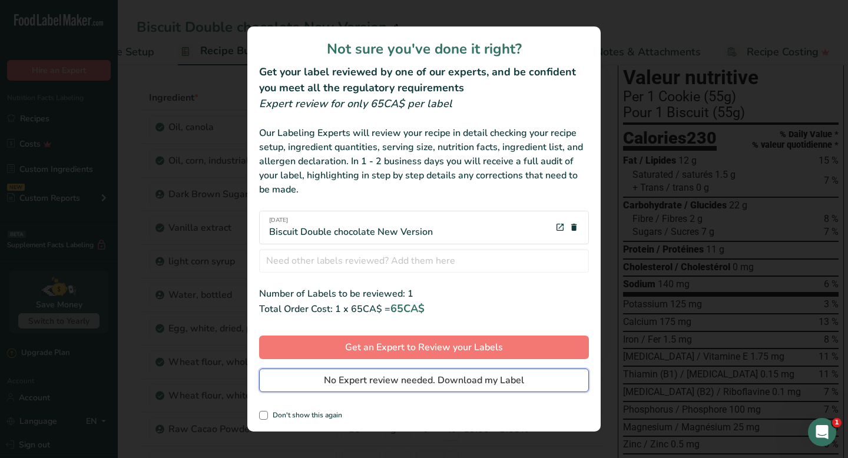
click at [343, 383] on span "No Expert review needed. Download my Label" at bounding box center [424, 380] width 200 height 14
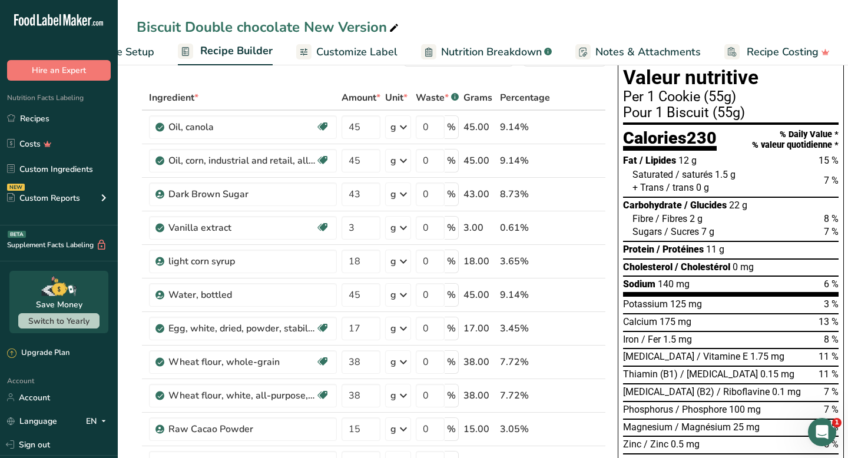
scroll to position [0, 0]
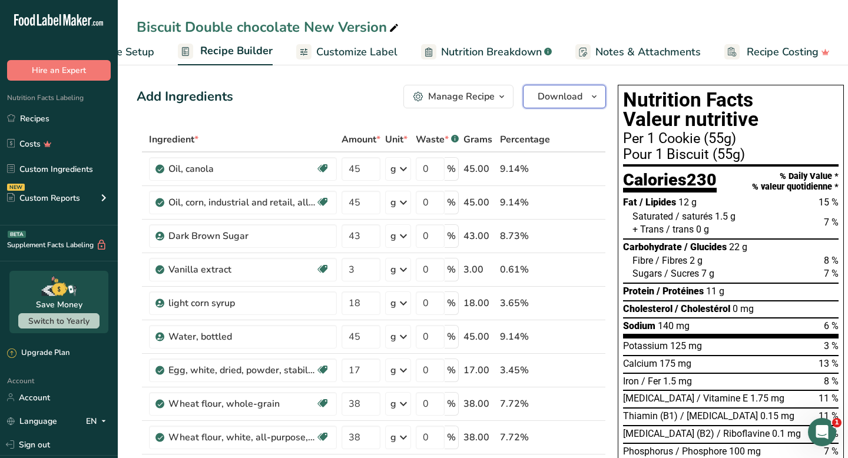
click at [555, 91] on span "Download" at bounding box center [560, 97] width 45 height 14
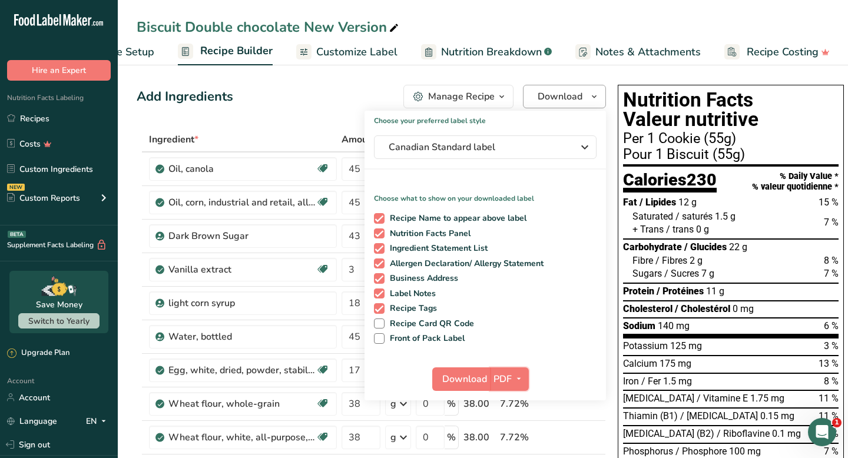
click at [515, 382] on icon "button" at bounding box center [518, 379] width 9 height 15
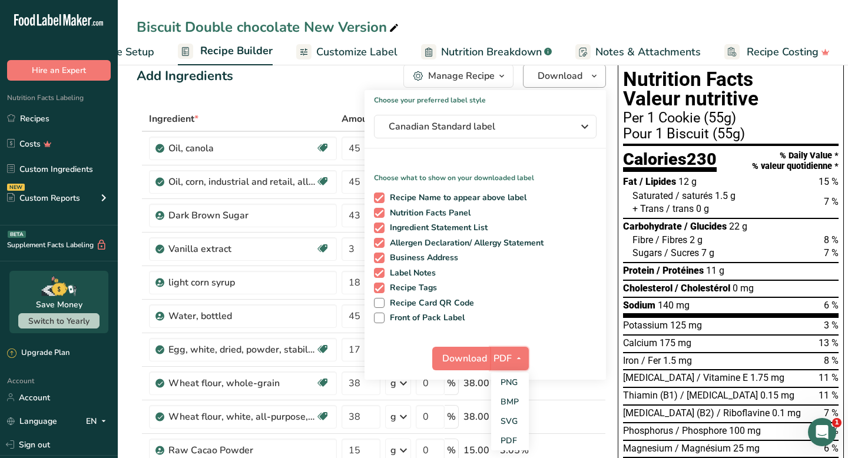
scroll to position [25, 0]
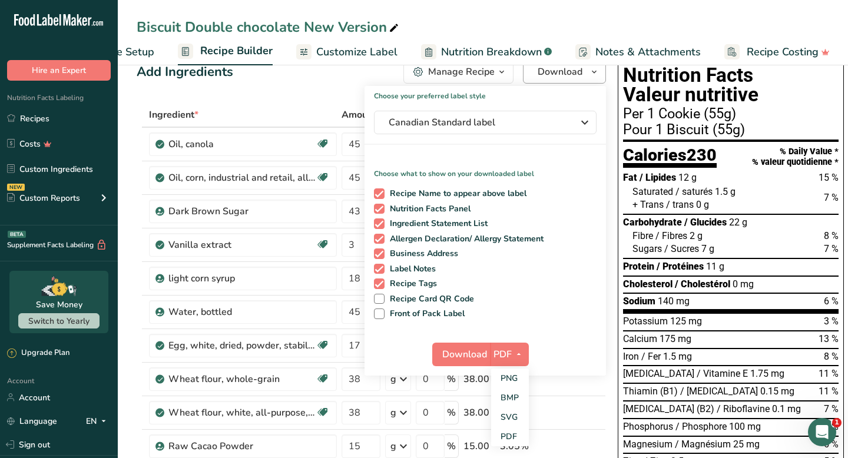
click at [514, 416] on link "SVG" at bounding box center [510, 417] width 38 height 19
click at [447, 353] on span "Download" at bounding box center [464, 354] width 45 height 14
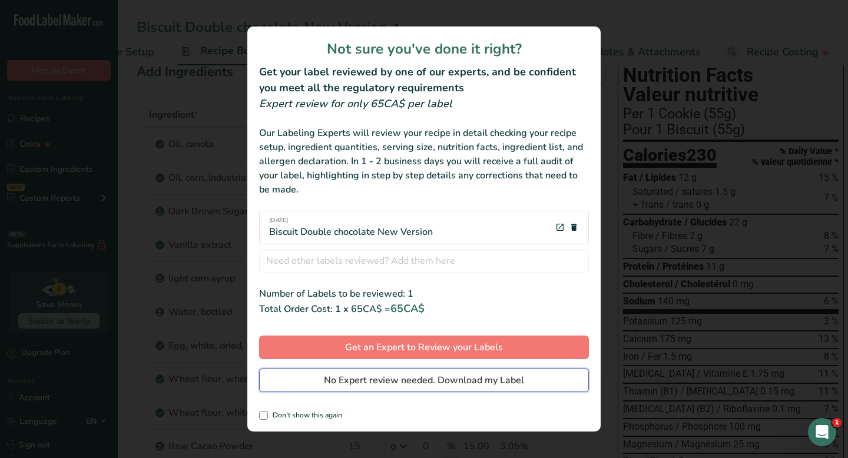
click at [432, 384] on span "No Expert review needed. Download my Label" at bounding box center [424, 380] width 200 height 14
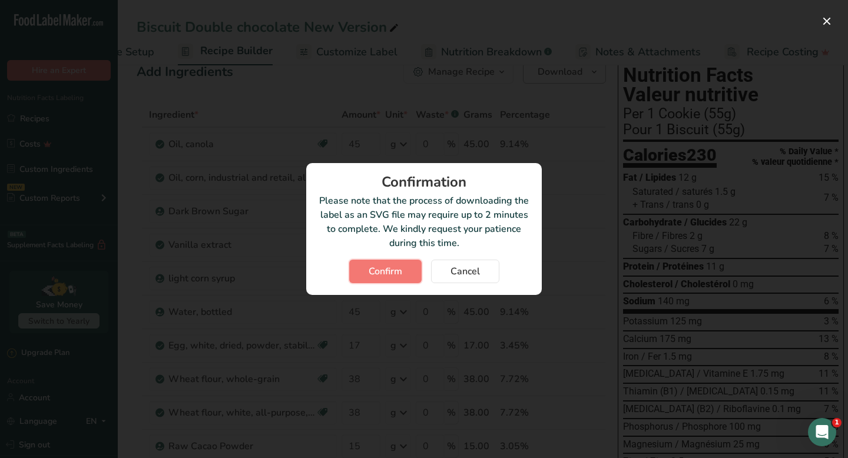
click at [399, 276] on span "Confirm" at bounding box center [386, 271] width 34 height 14
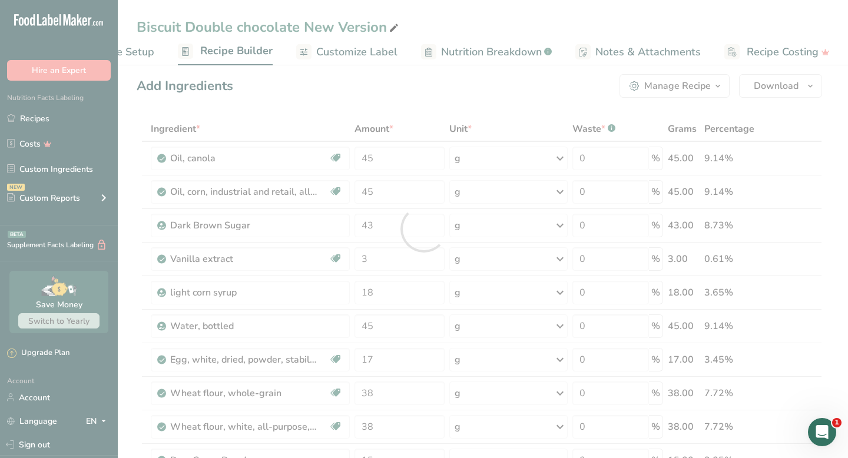
scroll to position [0, 0]
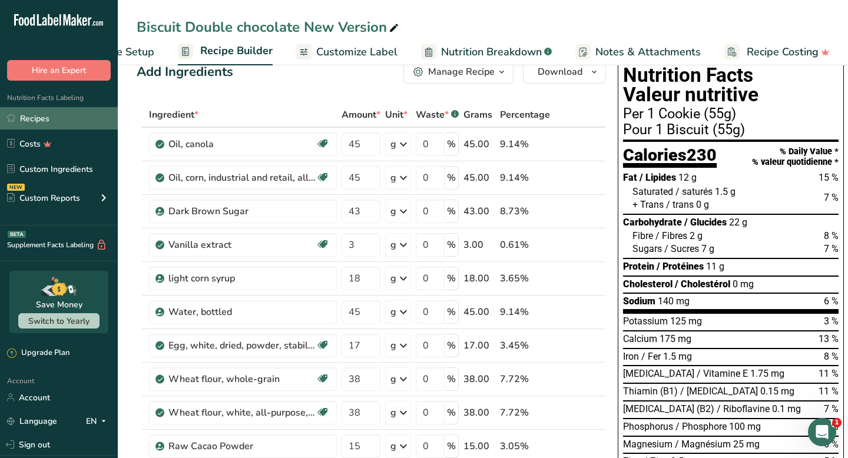
click at [88, 121] on link "Recipes" at bounding box center [59, 118] width 118 height 22
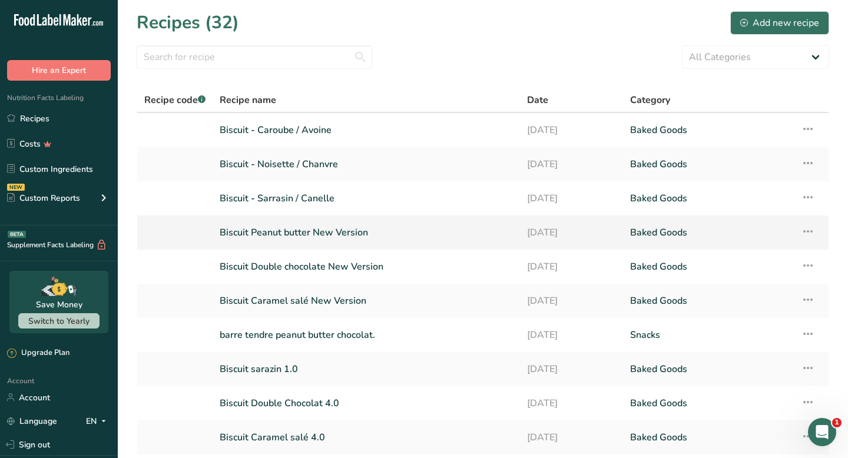
click at [343, 240] on link "Biscuit Peanut butter New Version" at bounding box center [366, 232] width 293 height 25
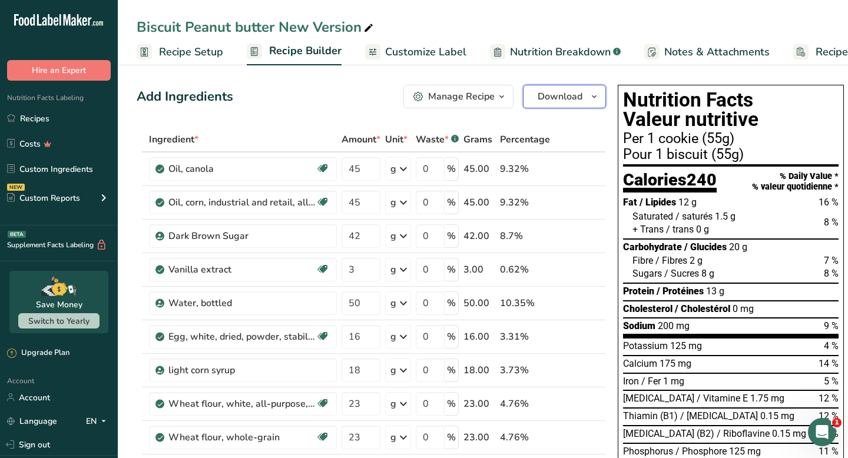
click at [569, 98] on span "Download" at bounding box center [560, 97] width 45 height 14
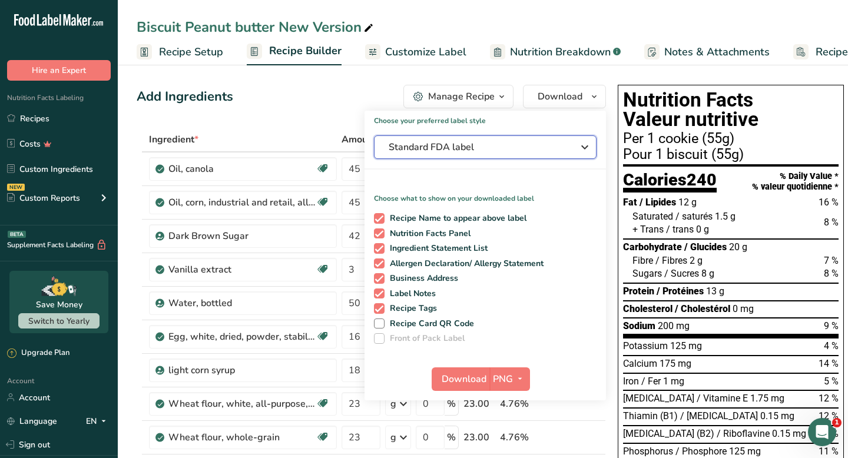
click at [495, 143] on span "Standard FDA label" at bounding box center [477, 147] width 177 height 14
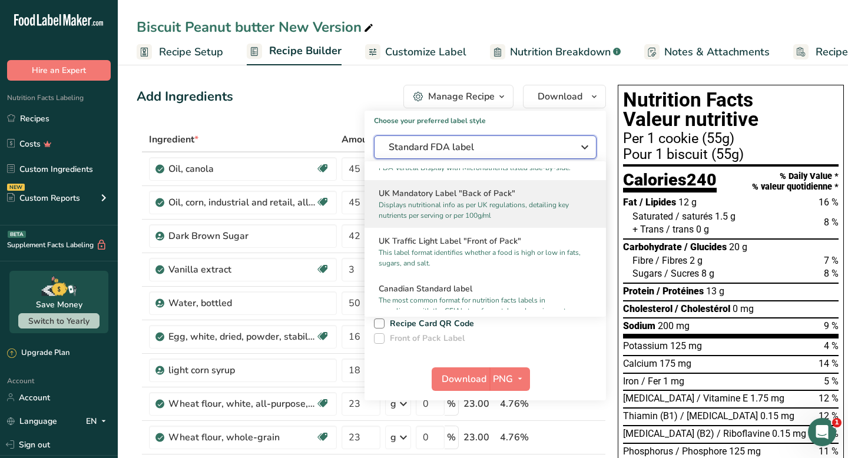
scroll to position [380, 0]
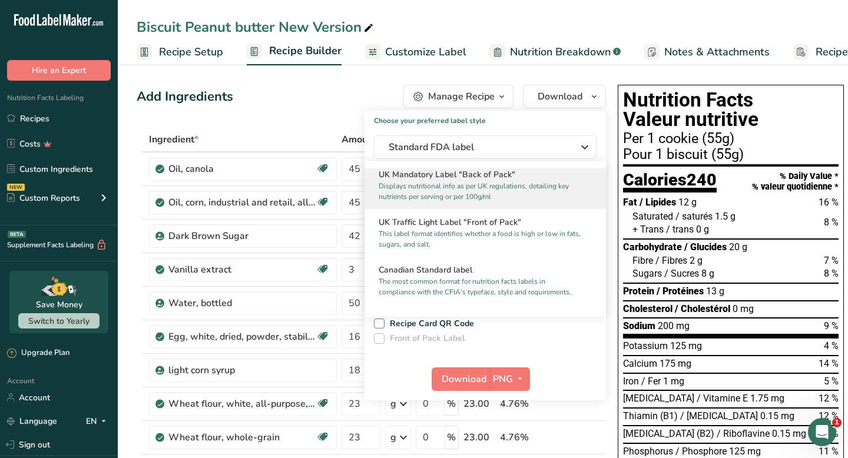
click at [491, 280] on p "The most common format for nutrition facts labels in compliance with the CFIA's…" at bounding box center [480, 286] width 203 height 21
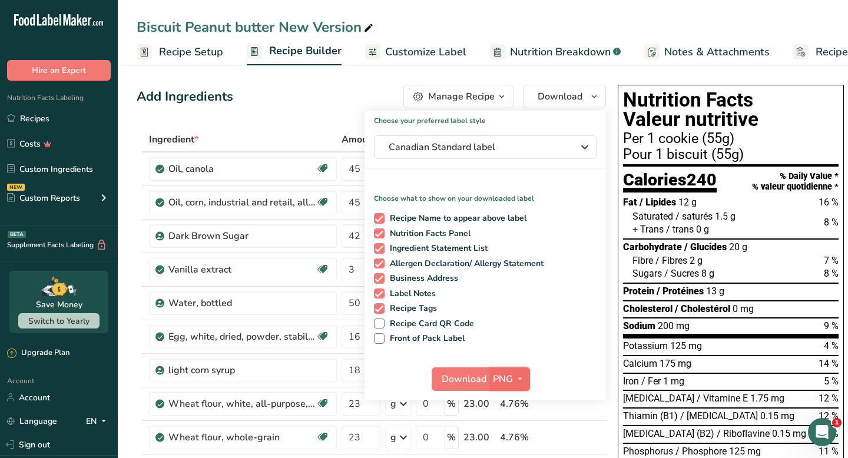
click at [502, 380] on span "PNG" at bounding box center [503, 379] width 20 height 14
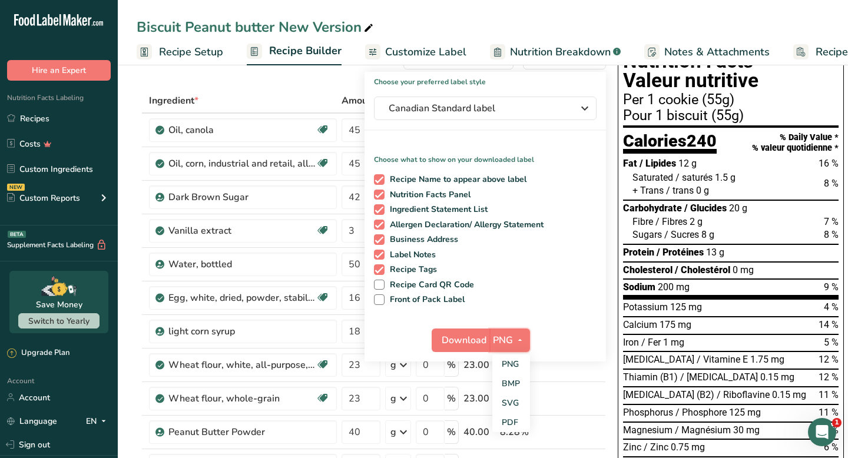
scroll to position [79, 0]
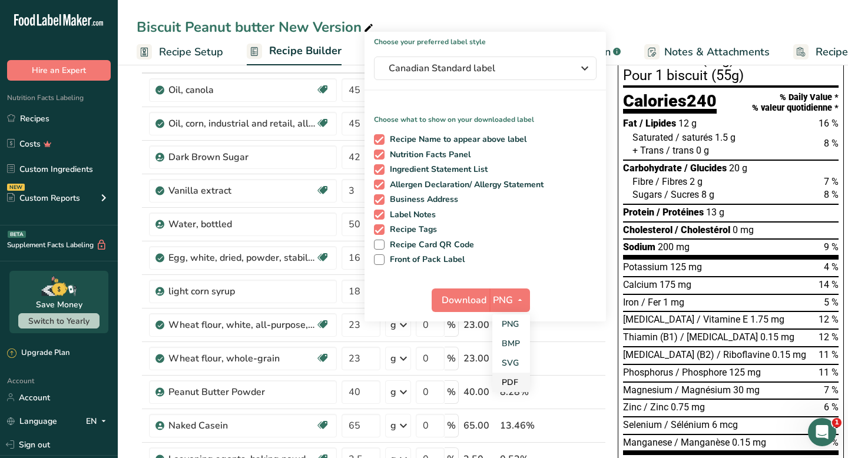
click at [511, 377] on link "PDF" at bounding box center [511, 382] width 38 height 19
click at [462, 296] on span "Download" at bounding box center [464, 300] width 45 height 14
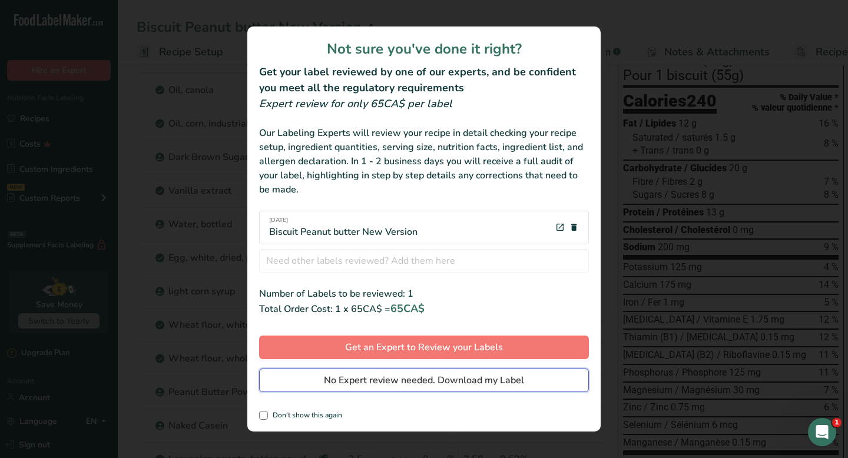
click at [404, 378] on span "No Expert review needed. Download my Label" at bounding box center [424, 380] width 200 height 14
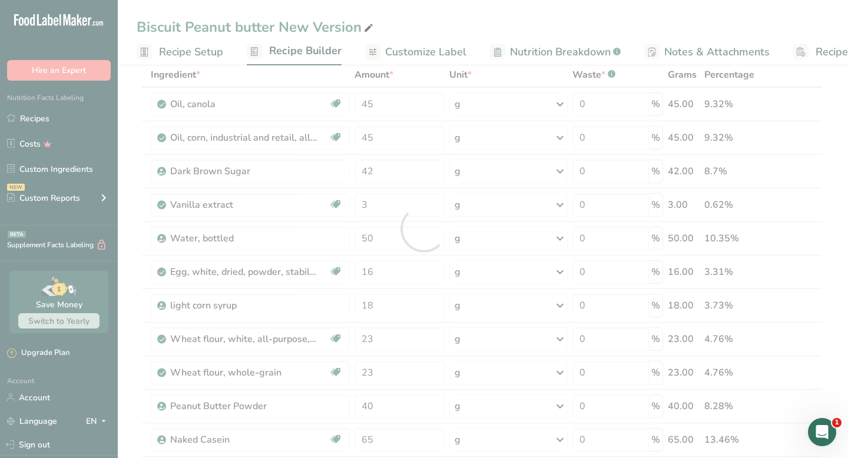
scroll to position [0, 0]
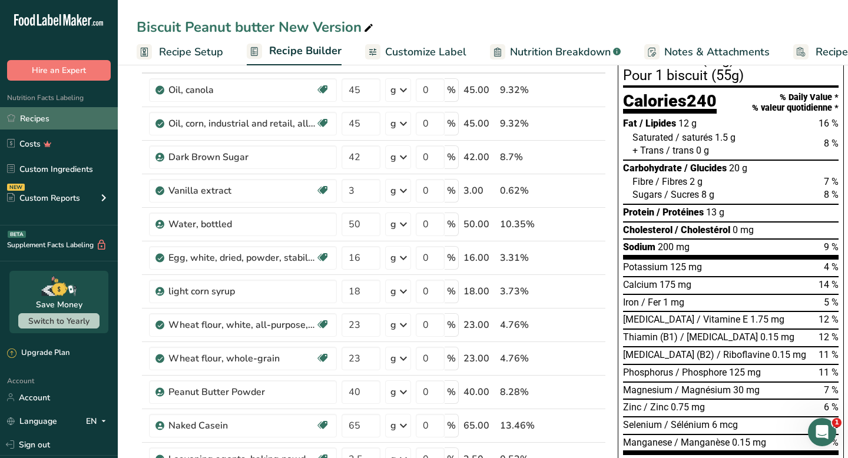
click at [32, 118] on link "Recipes" at bounding box center [59, 118] width 118 height 22
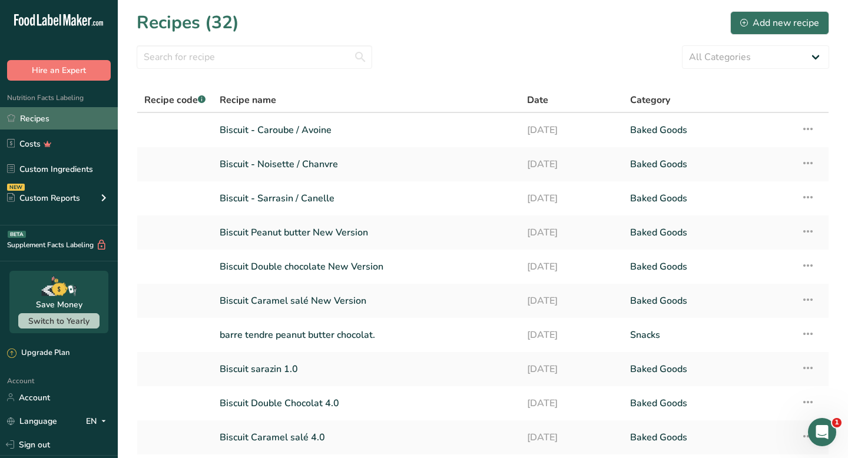
click at [322, 297] on link "Biscuit Caramel salé New Version" at bounding box center [366, 301] width 293 height 25
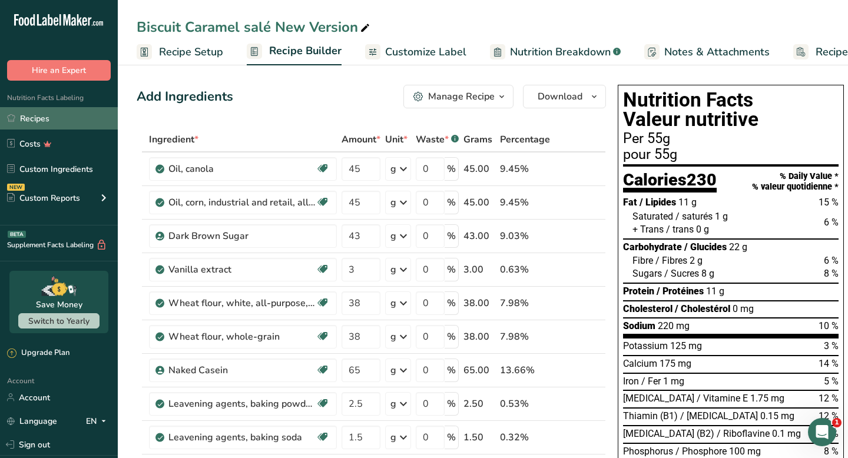
click at [443, 46] on span "Customize Label" at bounding box center [425, 52] width 81 height 16
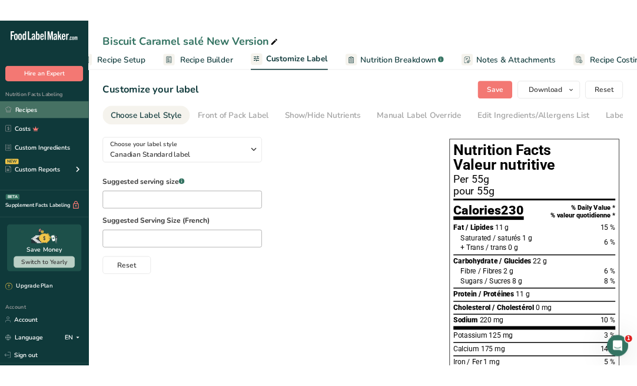
scroll to position [0, 69]
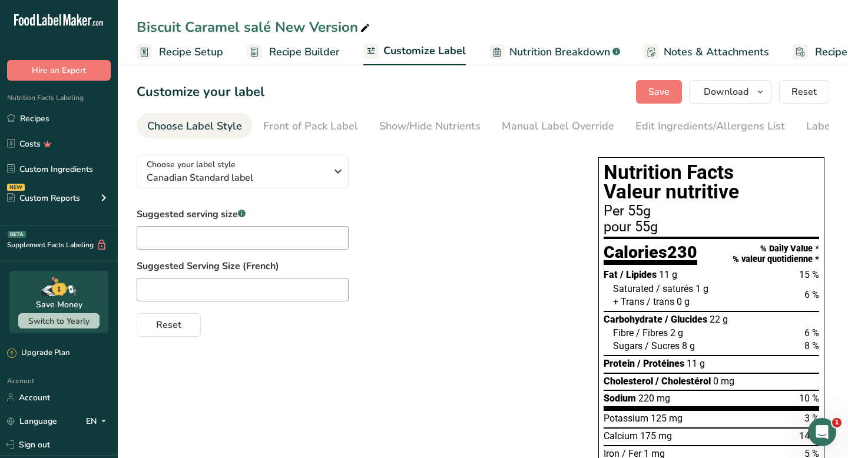
scroll to position [0, 69]
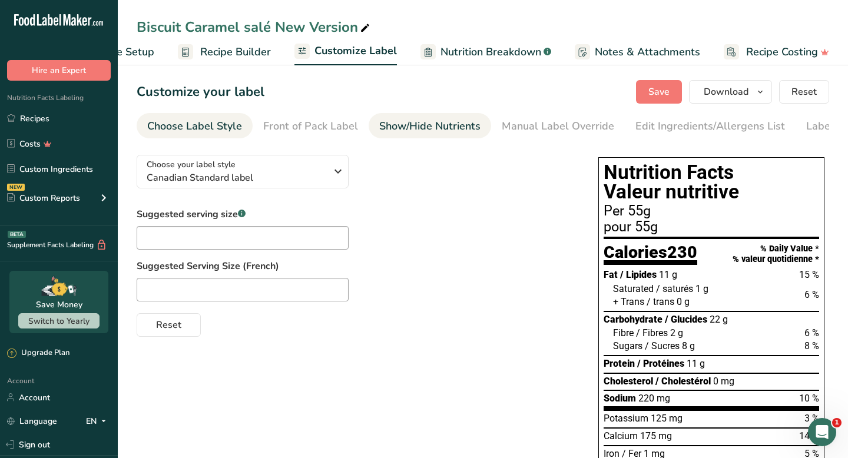
click at [438, 133] on div "Show/Hide Nutrients" at bounding box center [429, 126] width 101 height 16
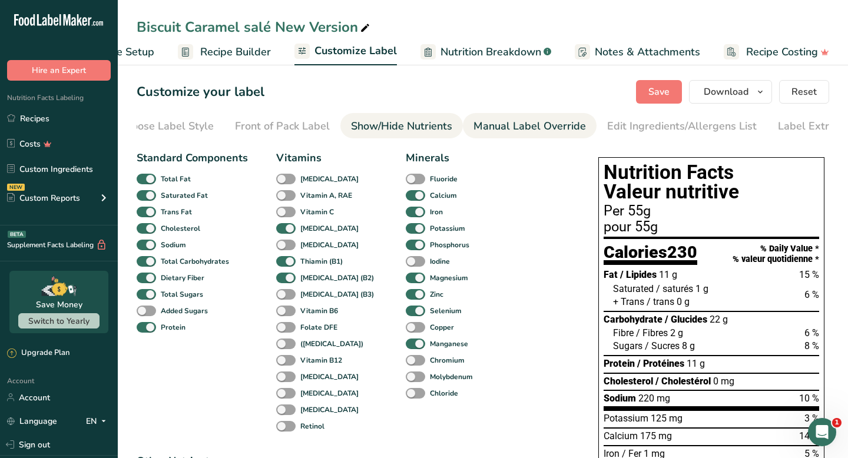
scroll to position [0, 54]
click at [535, 120] on div "Manual Label Override" at bounding box center [504, 126] width 112 height 16
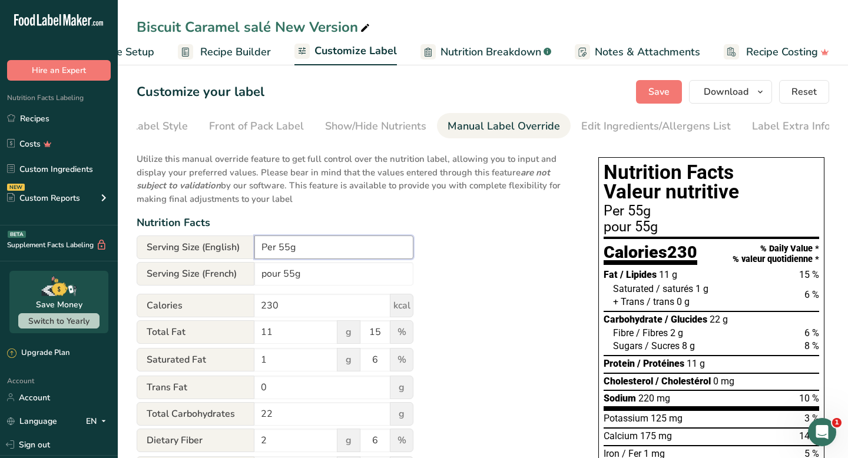
click at [316, 253] on input "Per 55g" at bounding box center [333, 248] width 159 height 24
type input "P"
type input "Per 1 Cookie (55g)"
click at [312, 274] on input "pour 55g" at bounding box center [333, 274] width 159 height 24
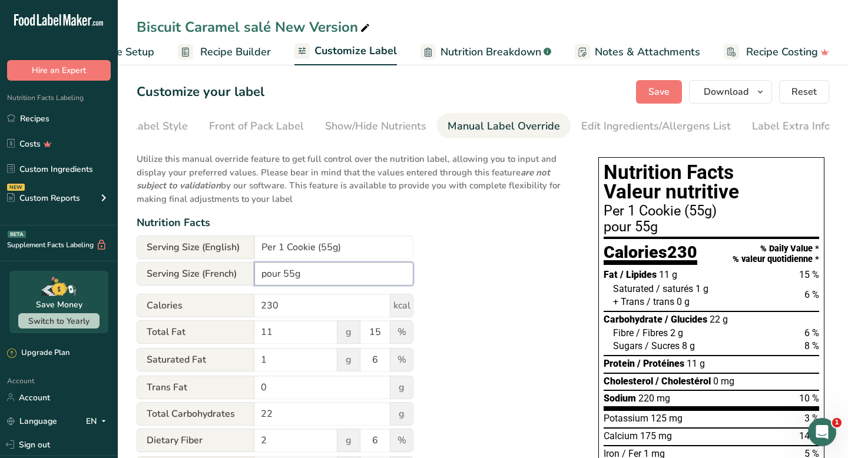
click at [312, 274] on input "pour 55g" at bounding box center [333, 274] width 159 height 24
type input "p"
type input "Pour 1 Biscuit (55g)"
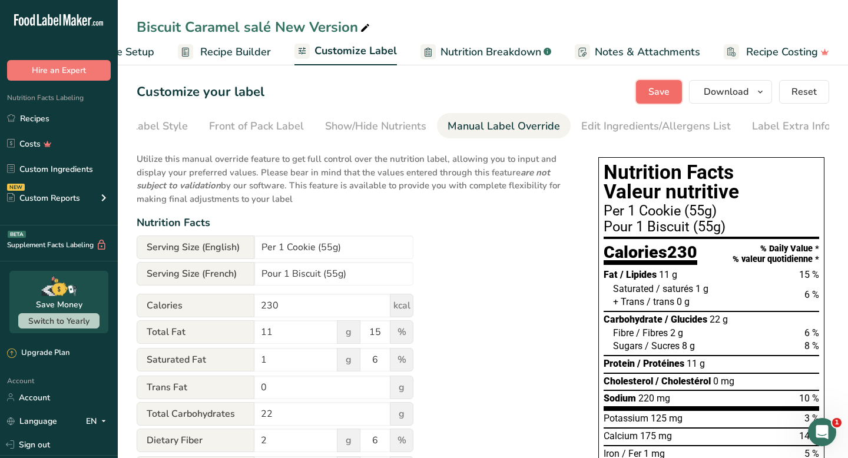
click at [637, 85] on button "Save" at bounding box center [659, 92] width 46 height 24
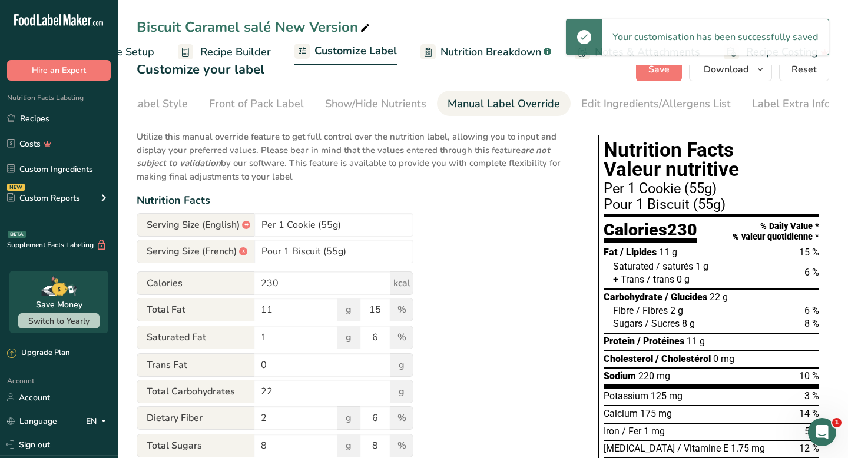
scroll to position [12, 0]
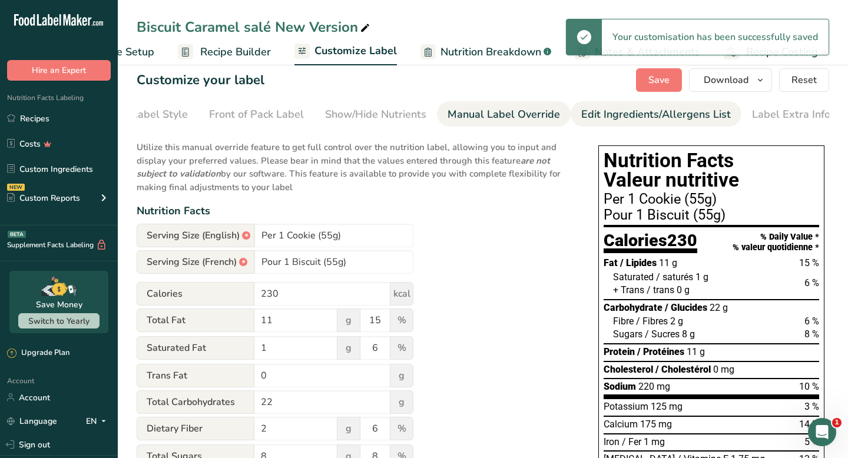
click at [598, 110] on div "Edit Ingredients/Allergens List" at bounding box center [656, 115] width 150 height 16
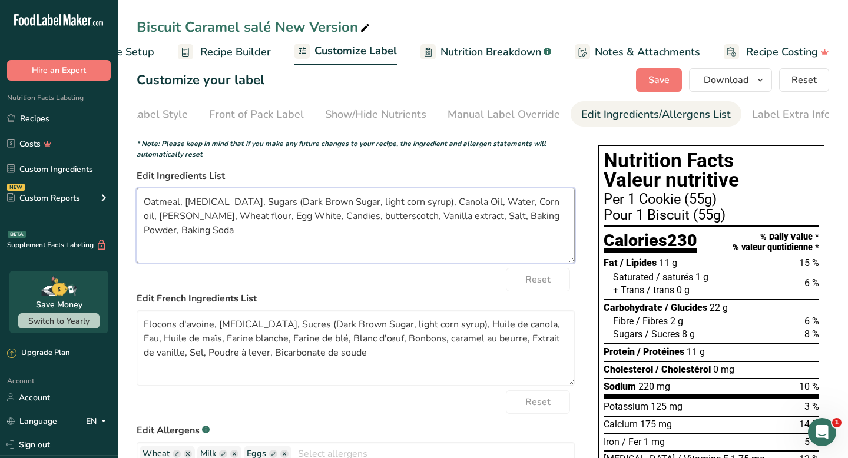
click at [184, 207] on textarea "Oatmeal, [MEDICAL_DATA], Sugars (Dark Brown Sugar, light corn syrup), Canola Oi…" at bounding box center [356, 225] width 438 height 75
type textarea "Oatmeal, Naked Casein, Sugars (Dark Brown Sugar, light corn syrup), Canola Oil,…"
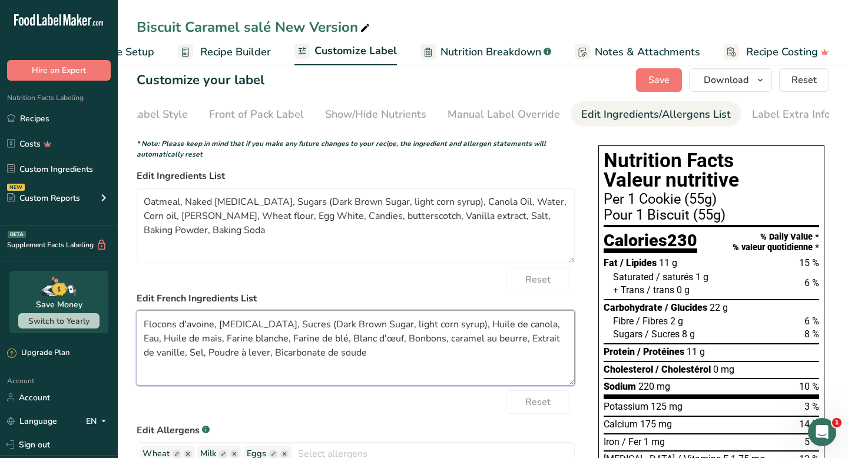
click at [183, 328] on textarea "Flocons d'avoine, [MEDICAL_DATA], Sucres (Dark Brown Sugar, light corn syrup), …" at bounding box center [356, 347] width 438 height 75
click at [240, 329] on textarea "Flocons D'avoine, Casein, Sucres (Dark Brown Sugar, light corn syrup), Huile de…" at bounding box center [356, 347] width 438 height 75
click at [248, 331] on textarea "Flocons D'avoine, Caséin, Sucres (Dark Brown Sugar, light corn syrup), Huile de…" at bounding box center [356, 347] width 438 height 75
drag, startPoint x: 289, startPoint y: 330, endPoint x: 401, endPoint y: 329, distance: 111.9
click at [401, 329] on textarea "Flocons D'avoine, Caséine Simple, Sucres (Dark Brown Sugar, light corn syrup), …" at bounding box center [356, 347] width 438 height 75
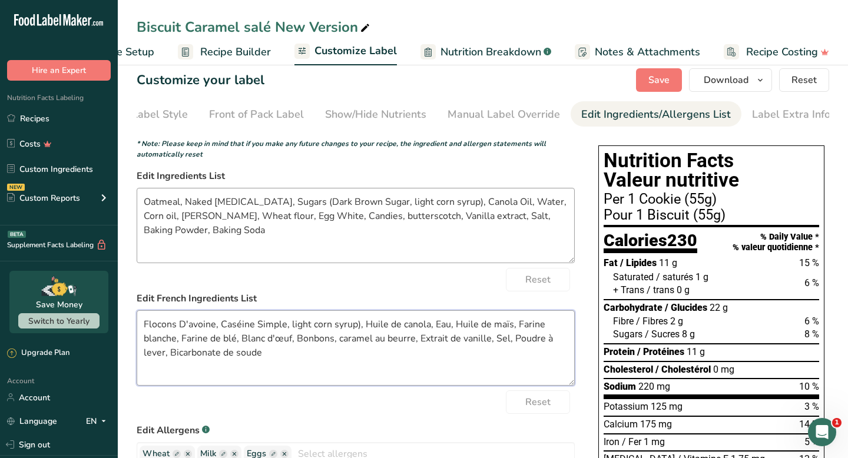
type textarea "Flocons D'avoine, Caséine Simple, light corn syrup), Huile de canola, Eau, Huil…"
drag, startPoint x: 244, startPoint y: 203, endPoint x: 359, endPoint y: 207, distance: 114.3
click at [359, 207] on textarea "Oatmeal, Naked Casein, Sugars (Dark Brown Sugar, light corn syrup), Canola Oil,…" at bounding box center [356, 225] width 438 height 75
type textarea "Oatmeal, Naked Casein,, light corn syrup), Canola Oil, Water, Corn oil, White f…"
click at [389, 331] on textarea "Flocons D'avoine, Caséine Simple, light corn syrup), Huile de canola, Eau, Huil…" at bounding box center [356, 347] width 438 height 75
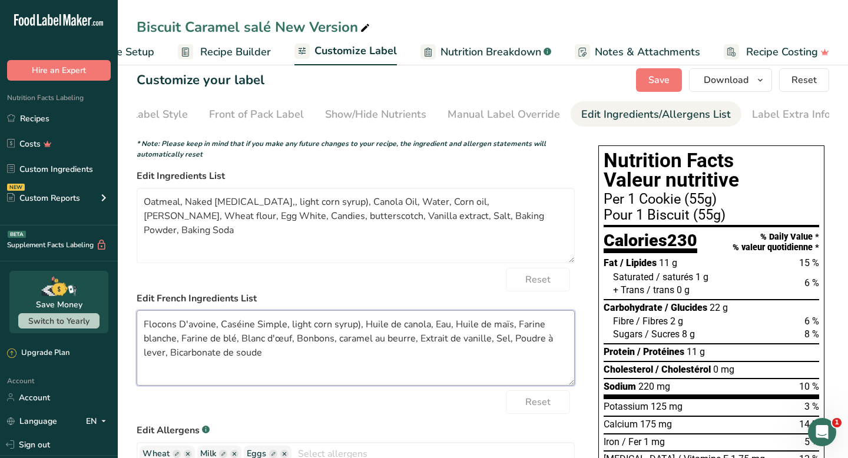
click at [239, 342] on textarea "Flocons D'avoine, Caséine Simple, light corn syrup), Huile de canola, Eau, Huil…" at bounding box center [356, 347] width 438 height 75
paste textarea "Je me permets un petit suivi concernant notre rencontre et le courriel précéden…"
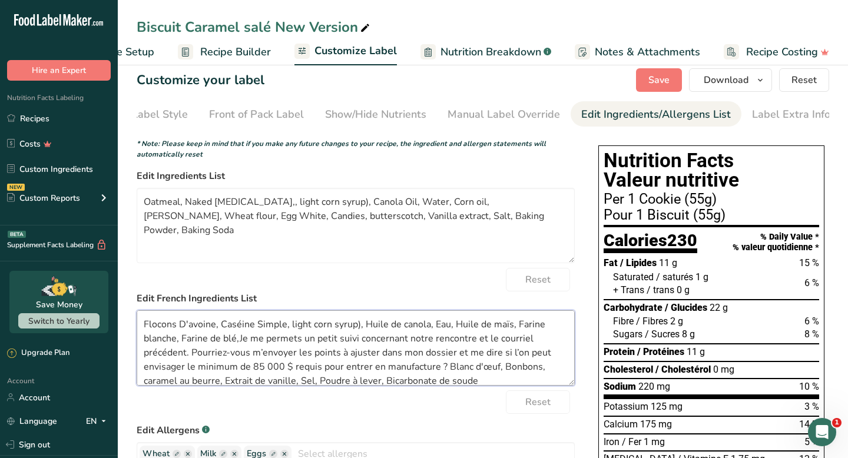
drag, startPoint x: 445, startPoint y: 369, endPoint x: 237, endPoint y: 344, distance: 209.4
click at [237, 344] on textarea "Flocons D'avoine, Caséine Simple, light corn syrup), Huile de canola, Eau, Huil…" at bounding box center [356, 347] width 438 height 75
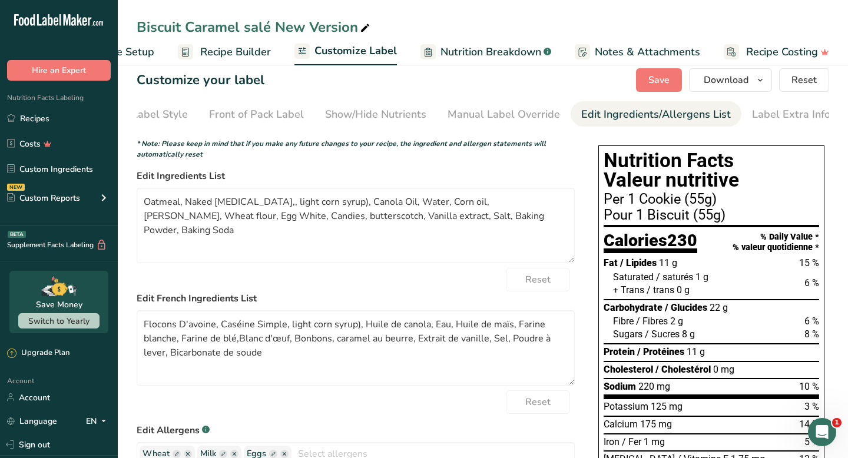
click at [462, 385] on div "Reset" at bounding box center [356, 402] width 438 height 24
click at [239, 343] on textarea "Flocons D'avoine, Caséine Simple, light corn syrup), Huile de canola, Eau, Huil…" at bounding box center [356, 347] width 438 height 75
click at [330, 237] on textarea "Oatmeal, Naked Casein,, light corn syrup), Canola Oil, Water, Corn oil, White f…" at bounding box center [356, 225] width 438 height 75
click at [241, 345] on textarea "Flocons D'avoine, Caséine Simple, light corn syrup), Huile de canola, Eau, Huil…" at bounding box center [356, 347] width 438 height 75
click at [338, 372] on textarea "Flocons D'avoine, Caséine Simple, light corn syrup), Huile de canola, Eau, Huil…" at bounding box center [356, 347] width 438 height 75
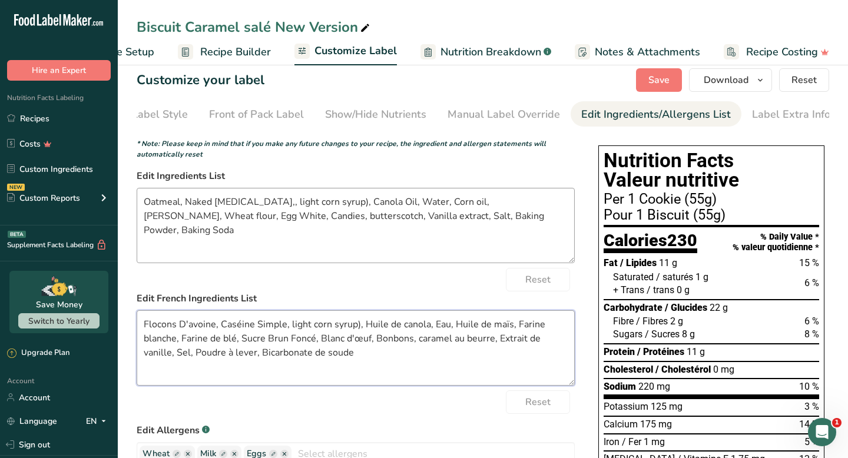
type textarea "Flocons D'avoine, Caséine Simple, light corn syrup), Huile de canola, Eau, Huil…"
click at [290, 228] on textarea "Oatmeal, Naked Casein,, light corn syrup), Canola Oil, Water, Corn oil, White f…" at bounding box center [356, 225] width 438 height 75
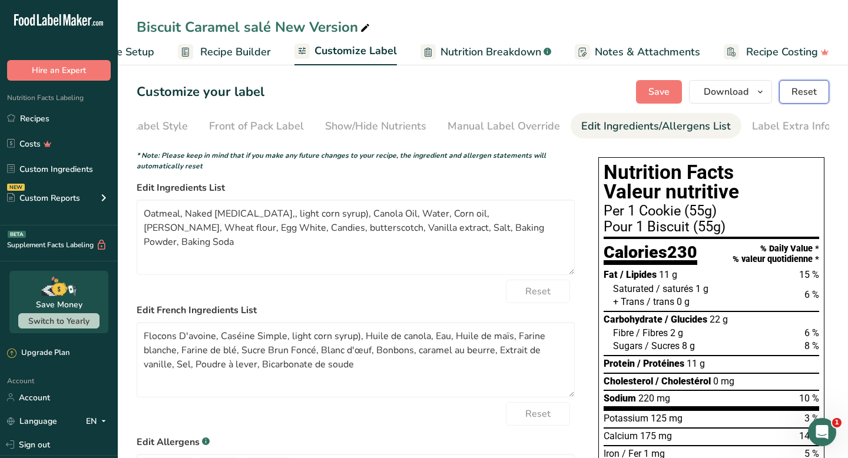
click at [637, 94] on button "Reset" at bounding box center [804, 92] width 50 height 24
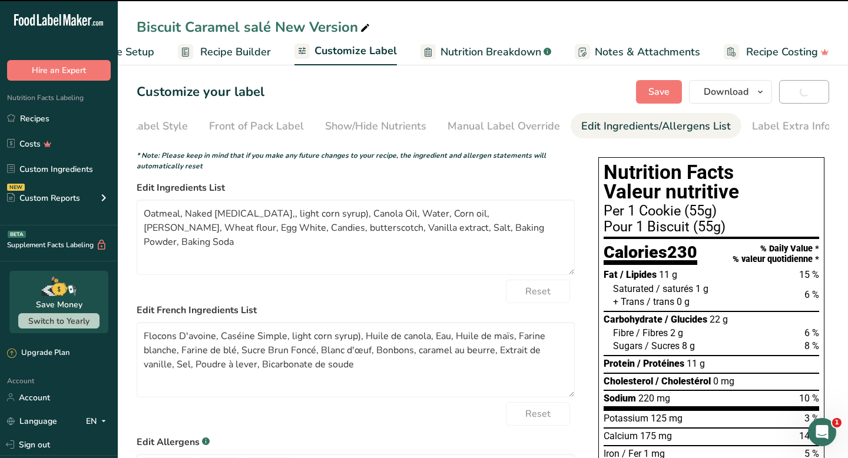
click at [637, 94] on div "Save Download Choose what to show on your downloaded label Recipe Name to appea…" at bounding box center [732, 92] width 193 height 24
type textarea "Oatmeal, [MEDICAL_DATA], Sugars (Dark Brown Sugar, light corn syrup), Canola Oi…"
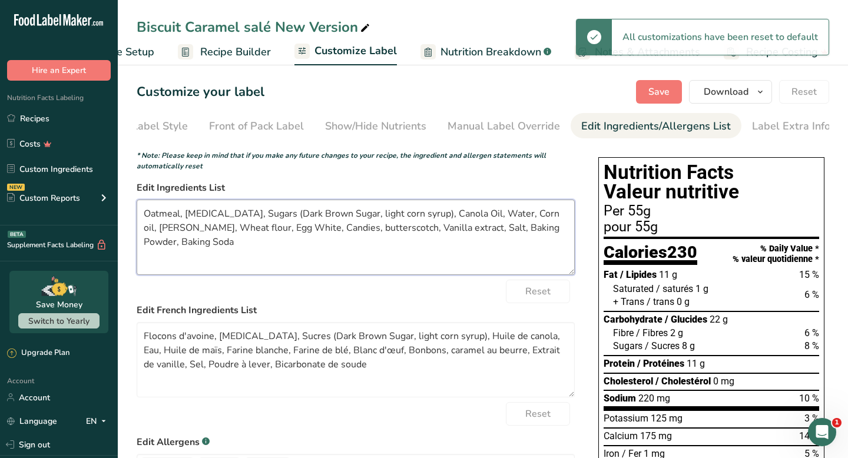
click at [496, 253] on textarea "Oatmeal, [MEDICAL_DATA], Sugars (Dark Brown Sugar, light corn syrup), Canola Oi…" at bounding box center [356, 237] width 438 height 75
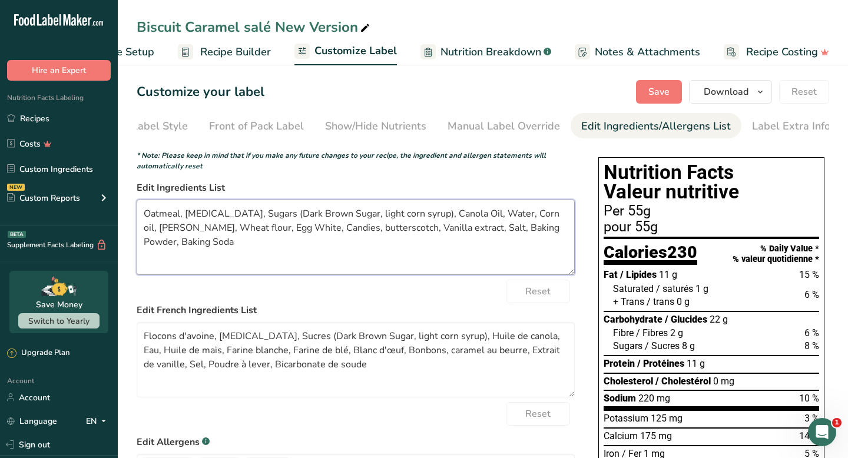
click at [505, 212] on textarea "Oatmeal, [MEDICAL_DATA], Sugars (Dark Brown Sugar, light corn syrup), Canola Oi…" at bounding box center [356, 237] width 438 height 75
click at [301, 237] on textarea "Oatmeal, [MEDICAL_DATA], Sugars (Dark Brown Sugar, light corn syrup), Canola Oi…" at bounding box center [356, 237] width 438 height 75
click at [177, 215] on textarea "Oatmeal, [MEDICAL_DATA], Sugars (Dark Brown Sugar, light corn syrup), Canola Oi…" at bounding box center [356, 237] width 438 height 75
click at [238, 342] on textarea "Flocons d'avoine, [MEDICAL_DATA], Sucres (Dark Brown Sugar, light corn syrup), …" at bounding box center [356, 359] width 438 height 75
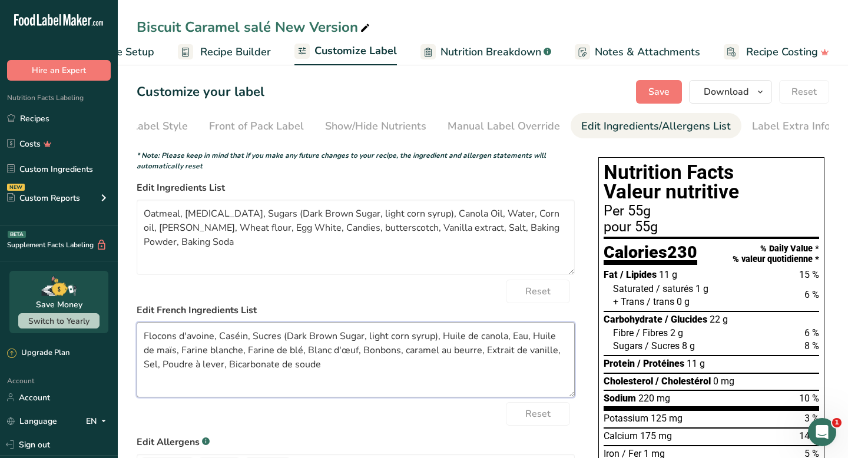
click at [247, 343] on textarea "Flocons d'avoine, Caséin, Sucres (Dark Brown Sugar, light corn syrup), Huile de…" at bounding box center [356, 359] width 438 height 75
click at [182, 341] on textarea "Flocons d'avoine, Caséine Simple, Sucres (Dark Brown Sugar, light corn syrup), …" at bounding box center [356, 359] width 438 height 75
type textarea "Flocons D'avoine, Caséine Simple, Sucres (Dark Brown Sugar, light corn syrup), …"
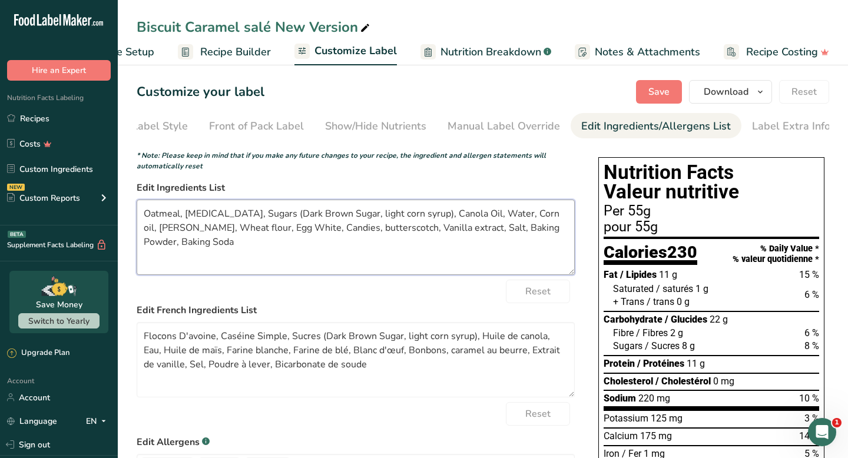
click at [204, 218] on textarea "Oatmeal, [MEDICAL_DATA], Sugars (Dark Brown Sugar, light corn syrup), Canola Oi…" at bounding box center [356, 237] width 438 height 75
click at [184, 216] on textarea "Oatmeal, [MEDICAL_DATA], Sugars (Dark Brown Sugar, light corn syrup), Canola Oi…" at bounding box center [356, 237] width 438 height 75
click at [230, 237] on textarea "Oatmeal, Naked Casein, Sugars (Dark Brown Sugar, light corn syrup), Canola Oil,…" at bounding box center [356, 237] width 438 height 75
type textarea "Oatmeal, Naked Casein, Sugars (Dark Brown Sugar, light corn syrup), Canola Oil,…"
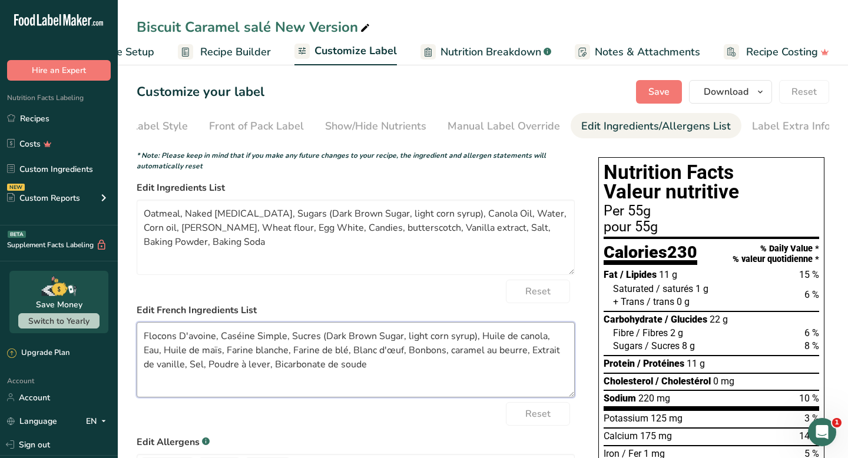
drag, startPoint x: 292, startPoint y: 341, endPoint x: 317, endPoint y: 339, distance: 24.8
click at [317, 339] on textarea "Flocons D'avoine, Caséine Simple, Sucres (Dark Brown Sugar, light corn syrup), …" at bounding box center [356, 359] width 438 height 75
drag, startPoint x: 284, startPoint y: 341, endPoint x: 373, endPoint y: 342, distance: 89.5
click at [373, 342] on textarea "Flocons D'avoine, Caséine Simple, (Dark Brown Sugar, light corn syrup), Huile d…" at bounding box center [356, 359] width 438 height 75
click at [238, 356] on textarea "Flocons D'avoine, Caséine Simple, light corn syrup), Huile de canola, Eau, Huil…" at bounding box center [356, 359] width 438 height 75
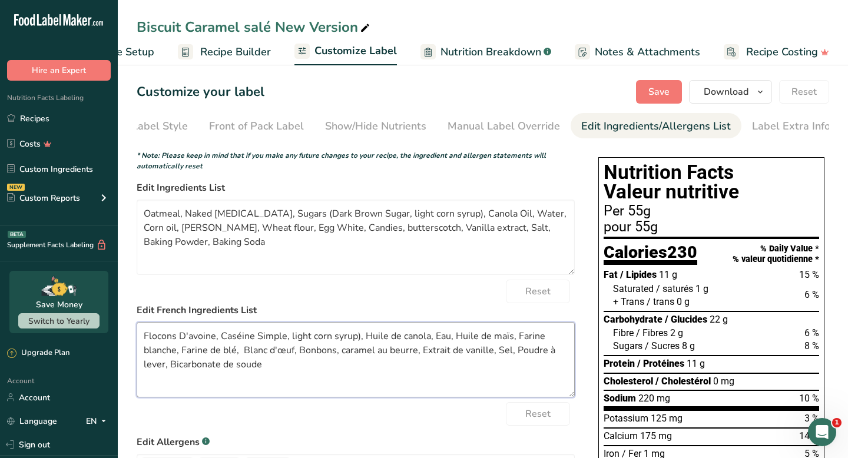
paste textarea "Sucres"
type textarea "Flocons D'avoine, Caséine Simple, light corn syrup), Huile de canola, Eau, Huil…"
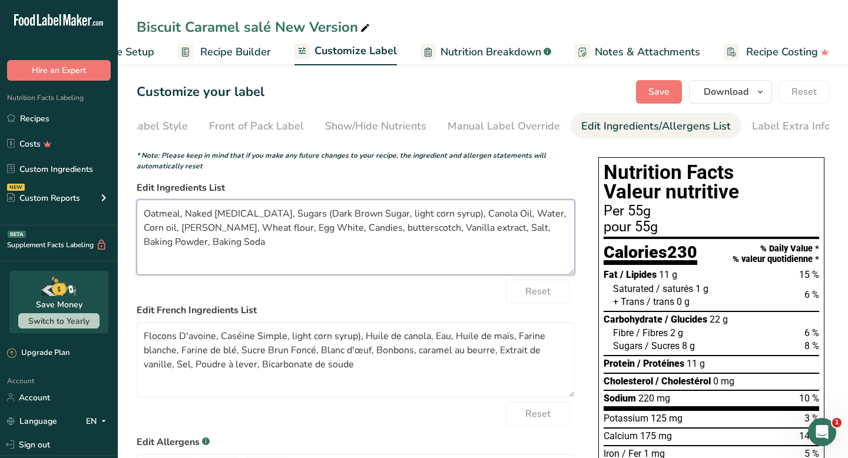
drag, startPoint x: 284, startPoint y: 216, endPoint x: 360, endPoint y: 218, distance: 75.4
click at [360, 218] on textarea "Oatmeal, Naked Casein, Sugars (Dark Brown Sugar, light corn syrup), Canola Oil,…" at bounding box center [356, 237] width 438 height 75
click at [545, 220] on textarea "Oatmeal, Naked Casein, light corn syrup), Canola Oil, Water, Corn oil, White fl…" at bounding box center [356, 237] width 438 height 75
paste textarea "Dark Brown Sugar"
type textarea "Oatmeal, Naked Casein, light corn syrup), Canola Oil, Water, Corn oil, White fl…"
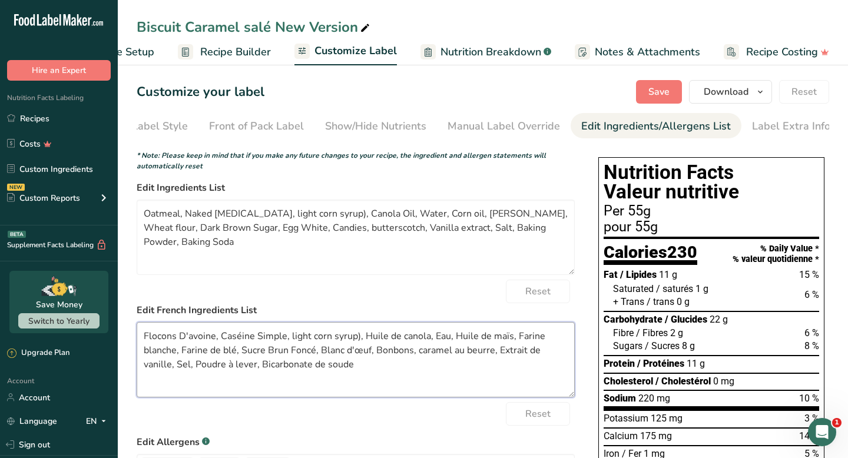
click at [297, 346] on textarea "Flocons D'avoine, Caséine Simple, light corn syrup), Huile de canola, Eau, Huil…" at bounding box center [356, 359] width 438 height 75
drag, startPoint x: 313, startPoint y: 342, endPoint x: 355, endPoint y: 342, distance: 41.8
click at [355, 342] on textarea "Flocons D'avoine, Caséine Simple, light corn syrup), Huile de canola, Eau, Huil…" at bounding box center [356, 359] width 438 height 75
drag, startPoint x: 314, startPoint y: 337, endPoint x: 291, endPoint y: 340, distance: 23.7
click at [291, 340] on textarea "Flocons D'avoine, Caséine Simple, light ), Huile de canola, Eau, Huile de maïs,…" at bounding box center [356, 359] width 438 height 75
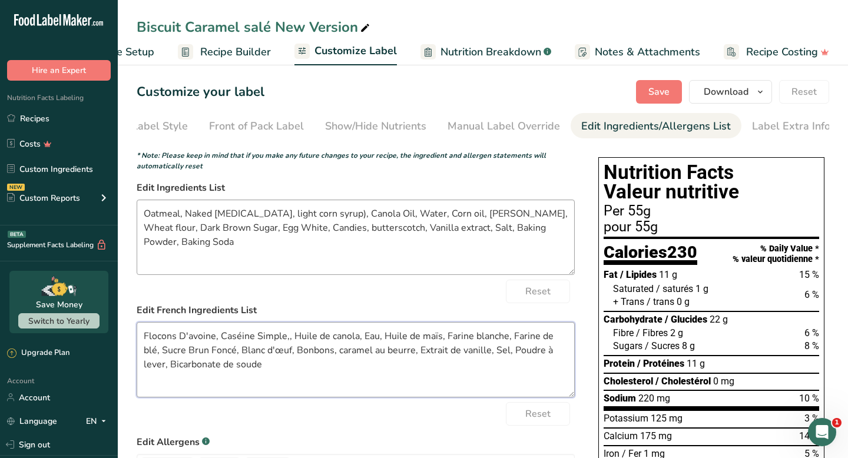
type textarea "Flocons D'avoine, Caséine Simple,, Huile de canola, Eau, Huile de maïs, Farine …"
click at [294, 230] on textarea "Oatmeal, Naked Casein, light corn syrup), Canola Oil, Water, Corn oil, White fl…" at bounding box center [356, 237] width 438 height 75
drag, startPoint x: 316, startPoint y: 218, endPoint x: 247, endPoint y: 220, distance: 68.3
click at [247, 220] on textarea "Oatmeal, Naked Casein, light corn syrup), Canola Oil, Water, Corn oil, White fl…" at bounding box center [356, 237] width 438 height 75
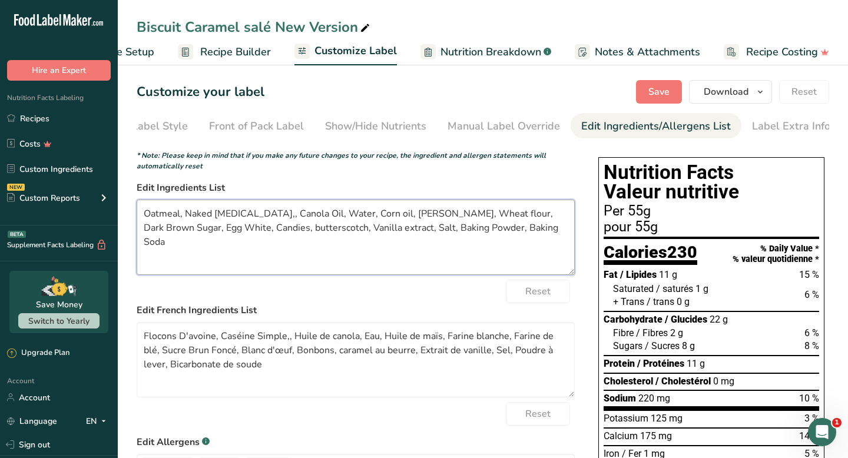
click at [558, 218] on textarea "Oatmeal, Naked Casein,, Canola Oil, Water, Corn oil, White flour, Wheat flour, …" at bounding box center [356, 237] width 438 height 75
paste textarea "corn syrup"
click at [147, 231] on textarea "Oatmeal, Naked Casein,, Canola Oil, Water, Corn oil, White flour, Wheat flour, …" at bounding box center [356, 237] width 438 height 75
click at [170, 234] on textarea "Oatmeal, Naked Casein,, Canola Oil, Water, Corn oil, White flour, Wheat flour, …" at bounding box center [356, 237] width 438 height 75
click at [230, 237] on textarea "Oatmeal, Naked Casein,, Canola Oil, Water, Corn oil, White flour, Wheat flour, …" at bounding box center [356, 237] width 438 height 75
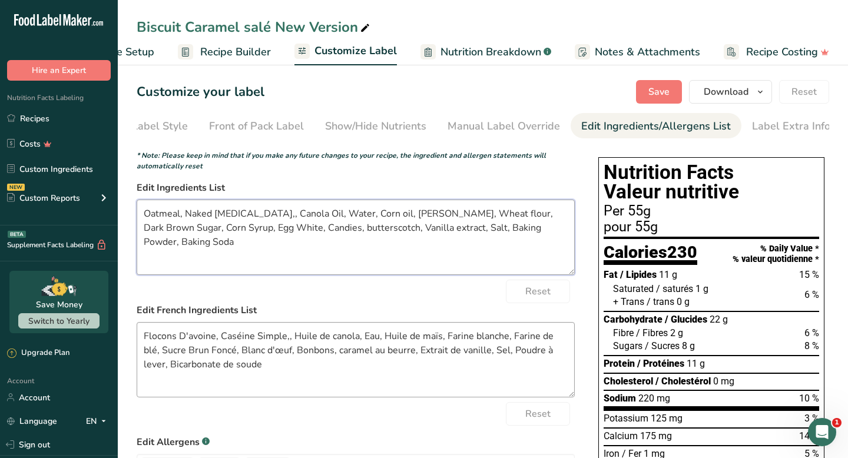
type textarea "Oatmeal, Naked Casein,, Canola Oil, Water, Corn oil, White flour, Wheat flour, …"
click at [315, 363] on textarea "Flocons D'avoine, Caséine Simple,, Huile de canola, Eau, Huile de maïs, Farine …" at bounding box center [356, 359] width 438 height 75
click at [222, 357] on textarea "Flocons D'avoine, Caséine Simple,, Huile de canola, Eau, Huile de maïs, Farine …" at bounding box center [356, 359] width 438 height 75
drag, startPoint x: 439, startPoint y: 340, endPoint x: 422, endPoint y: 340, distance: 17.1
click at [422, 340] on textarea "Flocons D'avoine, Caséine Simple,, Huile de canola, Eau, Huile de maïs, Farine …" at bounding box center [356, 359] width 438 height 75
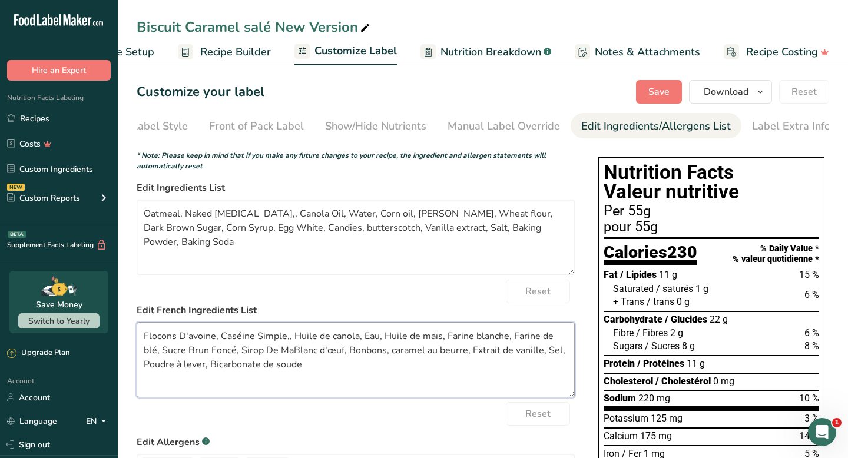
click at [273, 356] on textarea "Flocons D'avoine, Caséine Simple,, Huile de canola, Eau, Huile de maïs, Farine …" at bounding box center [356, 359] width 438 height 75
paste textarea "maïs"
click at [268, 356] on textarea "Flocons D'avoine, Caséine Simple,, Huile de canola, Eau, Huile de maïs, Farine …" at bounding box center [356, 359] width 438 height 75
click at [280, 358] on textarea "Flocons D'avoine, Caséine Simple,, Huile de canola, Eau, Huile de maïs, Farine …" at bounding box center [356, 359] width 438 height 75
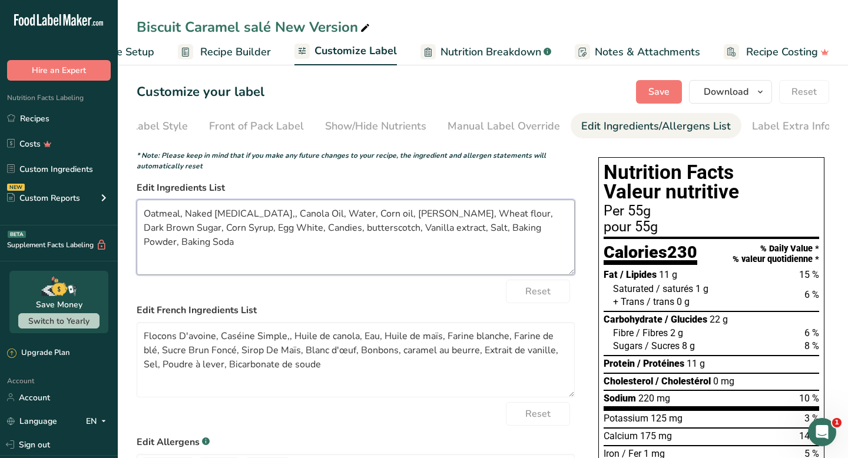
click at [398, 253] on textarea "Oatmeal, Naked Casein,, Canola Oil, Water, Corn oil, White flour, Wheat flour, …" at bounding box center [356, 237] width 438 height 75
click at [289, 342] on textarea "Flocons D'avoine, Caséine Simple,, Huile de canola, Eau, Huile de maïs, Farine …" at bounding box center [356, 359] width 438 height 75
type textarea "Flocons D'avoine, Caséine Simple, Huile de canola, Eau, Huile de maïs, Farine b…"
click at [247, 218] on textarea "Oatmeal, Naked Casein,, Canola Oil, Water, Corn oil, White flour, Wheat flour, …" at bounding box center [356, 237] width 438 height 75
type textarea "Oatmeal, Naked Casein, Canola Oil, Water, Corn oil, White flour, Wheat flour, D…"
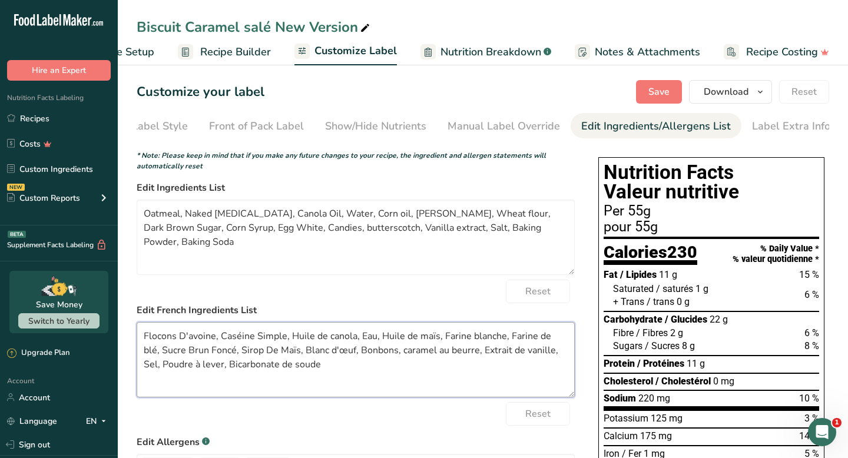
click at [315, 354] on textarea "Flocons D'avoine, Caséine Simple, Huile de canola, Eau, Huile de maïs, Farine b…" at bounding box center [356, 359] width 438 height 75
click at [286, 354] on textarea "Flocons D'avoine, Caséine Simple, Huile de canola, Eau, Huile de maïs, Farine b…" at bounding box center [356, 359] width 438 height 75
click at [303, 355] on textarea "Flocons D'avoine, Caséine Simple, Huile de canola, Eau, Huile de maïs, Farine b…" at bounding box center [356, 359] width 438 height 75
click at [306, 355] on textarea "Flocons D'avoine, Caséine Simple, Huile de canola, Eau, Huile de maïs, Farine b…" at bounding box center [356, 359] width 438 height 75
click at [316, 366] on textarea "Flocons D'avoine, Caséine Simple, Huile de canola, Eau, Huile de maïs, Farine b…" at bounding box center [356, 359] width 438 height 75
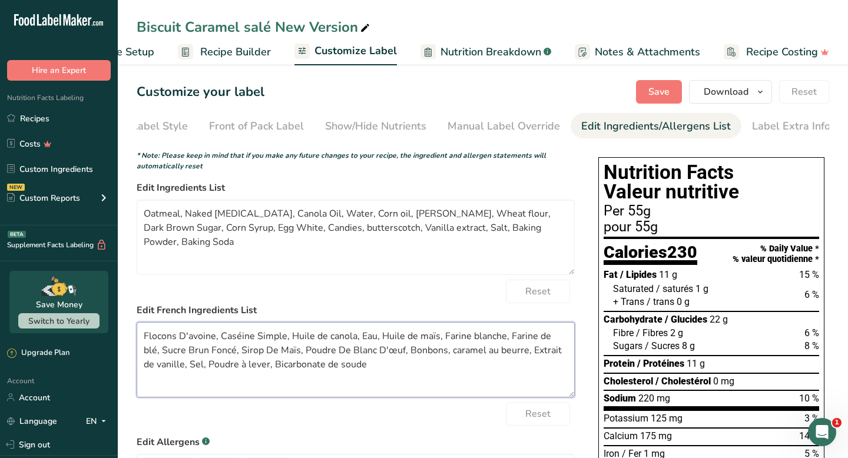
click at [414, 367] on textarea "Flocons D'avoine, Caséine Simple, Huile de canola, Eau, Huile de maïs, Farine b…" at bounding box center [356, 359] width 438 height 75
click at [423, 350] on textarea "Flocons D'avoine, Caséine Simple, Huile de canola, Eau, Huile de maïs, Farine b…" at bounding box center [356, 359] width 438 height 75
drag, startPoint x: 429, startPoint y: 355, endPoint x: 390, endPoint y: 352, distance: 38.4
click at [390, 352] on textarea "Flocons D'avoine, Caséine Simple, Huile de canola, Eau, Huile de maïs, Farine b…" at bounding box center [356, 359] width 438 height 75
click at [426, 353] on textarea "Flocons D'avoine, Caséine Simple, Huile de canola, Eau, Huile de maïs, Farine b…" at bounding box center [356, 359] width 438 height 75
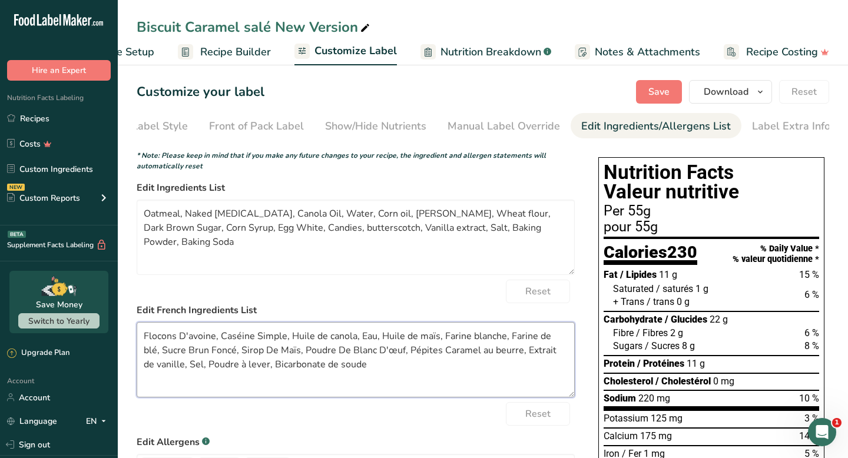
click at [463, 356] on textarea "Flocons D'avoine, Caséine Simple, Huile de canola, Eau, Huile de maïs, Farine b…" at bounding box center [356, 359] width 438 height 75
click at [479, 355] on textarea "Flocons D'avoine, Caséine Simple, Huile de canola, Eau, Huile de maïs, Farine b…" at bounding box center [356, 359] width 438 height 75
click at [504, 363] on textarea "Flocons D'avoine, Caséine Simple, Huile de canola, Eau, Huile de maïs, Farine b…" at bounding box center [356, 359] width 438 height 75
click at [376, 364] on textarea "Flocons D'avoine, Caséine Simple, Huile de canola, Eau, Huile de maïs, Farine b…" at bounding box center [356, 359] width 438 height 75
click at [285, 352] on textarea "Flocons D'avoine, Caséine Simple, Huile de canola, Eau, Huile de maïs, Farine b…" at bounding box center [356, 359] width 438 height 75
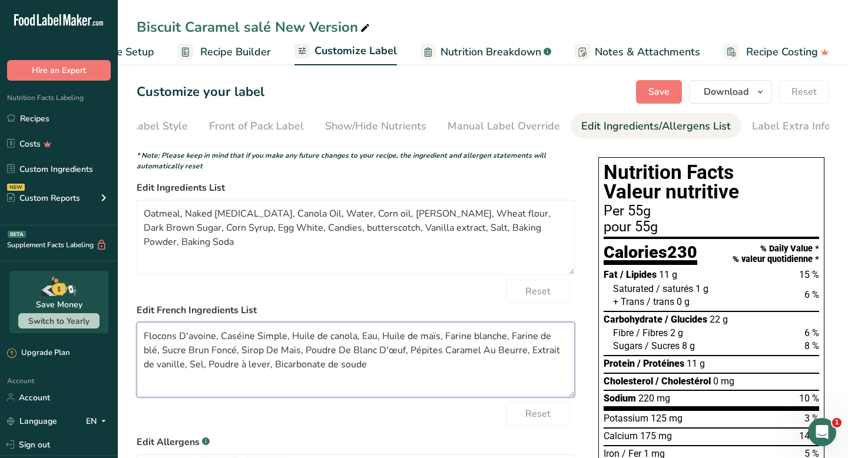
click at [319, 341] on textarea "Flocons D'avoine, Caséine Simple, Huile de canola, Eau, Huile de maïs, Farine b…" at bounding box center [356, 359] width 438 height 75
click at [335, 341] on textarea "Flocons D'avoine, Caséine Simple, Huile De canola, Eau, Huile de maïs, Farine b…" at bounding box center [356, 359] width 438 height 75
type textarea "Flocons D'avoine, Caséine Simple, Huile De Canola, Eau, Huile de maïs, Farine b…"
drag, startPoint x: 322, startPoint y: 220, endPoint x: 298, endPoint y: 220, distance: 24.1
click at [298, 220] on textarea "Oatmeal, Naked Casein, Canola Oil, Water, Corn oil, White flour, Wheat flour, D…" at bounding box center [356, 237] width 438 height 75
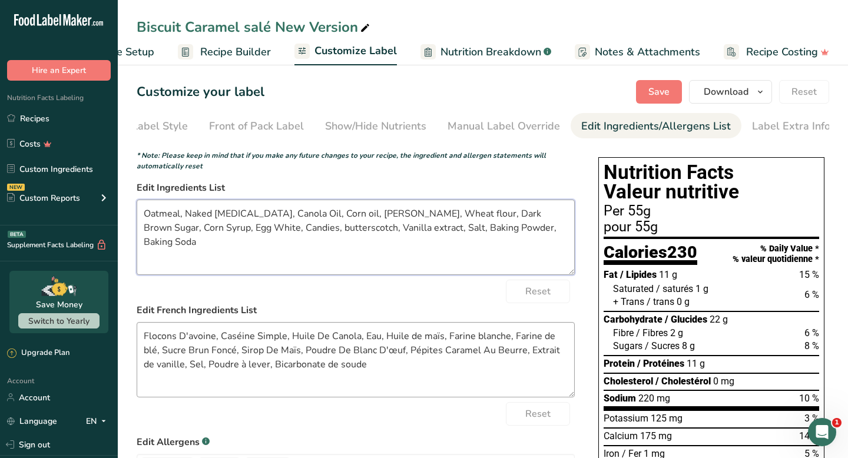
type textarea "Oatmeal, Naked Casein, Canola Oil, Corn oil, White flour, Wheat flour, Dark Bro…"
click at [238, 357] on textarea "Flocons D'avoine, Caséine Simple, Huile De Canola, Eau, Huile de maïs, Farine b…" at bounding box center [356, 359] width 438 height 75
drag, startPoint x: 380, startPoint y: 343, endPoint x: 366, endPoint y: 341, distance: 13.7
click at [366, 341] on textarea "Flocons D'avoine, Caséine Simple, Huile De Canola, Eau, Huile de maïs, Farine b…" at bounding box center [356, 359] width 438 height 75
click at [239, 366] on textarea "Flocons D'avoine, Caséine Simple, Huile De Canola, Huile de maïs, Farine blanch…" at bounding box center [356, 359] width 438 height 75
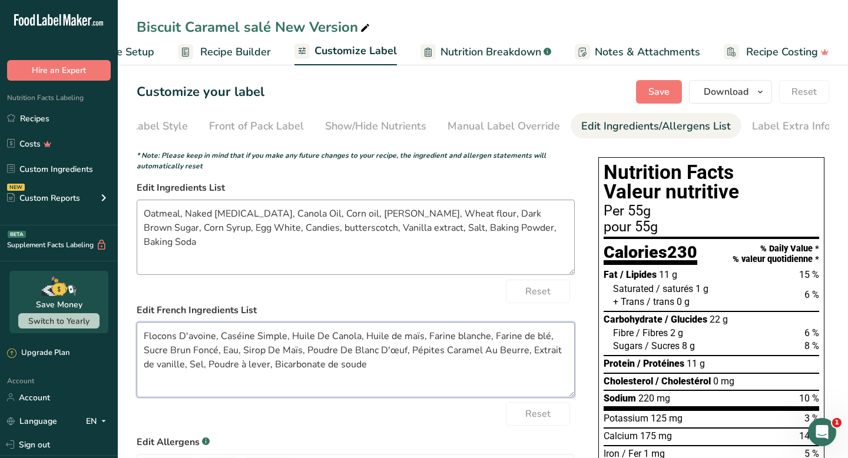
type textarea "Flocons D'avoine, Caséine Simple, Huile De Canola, Huile de maïs, Farine blanch…"
click at [525, 220] on textarea "Oatmeal, Naked Casein, Canola Oil, Corn oil, White flour, Wheat flour, Dark Bro…" at bounding box center [356, 237] width 438 height 75
paste textarea "Water"
click at [490, 232] on textarea "Oatmeal, Naked Casein, Canola Oil, Corn oil, White flour, Wheat flour, Dark Bro…" at bounding box center [356, 237] width 438 height 75
type textarea "Oatmeal, Naked Casein, Canola Oil, Corn oil, White flour, Wheat flour, Dark Bro…"
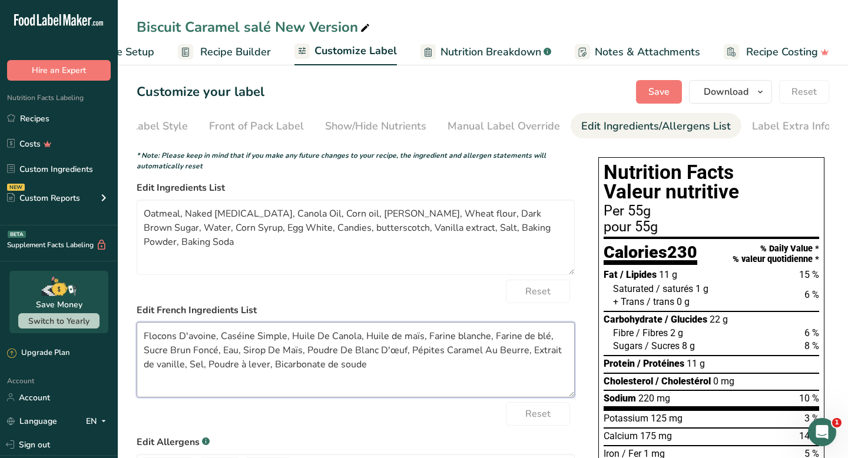
click at [392, 340] on textarea "Flocons D'avoine, Caséine Simple, Huile De Canola, Huile de maïs, Farine blanch…" at bounding box center [356, 359] width 438 height 75
click at [409, 343] on textarea "Flocons D'avoine, Caséine Simple, Huile De Canola, Huile De maïs, Farine blanch…" at bounding box center [356, 359] width 438 height 75
click at [398, 366] on textarea "Flocons D'avoine, Caséine Simple, Huile De Canola, Huile De Maïs, Farine blanch…" at bounding box center [356, 359] width 438 height 75
type textarea "Flocons D'avoine, Caséine Simple, Huile De Canola, Huile De Maïs, Farine blanch…"
click at [322, 218] on textarea "Oatmeal, Naked Casein, Canola Oil, Corn oil, White flour, Wheat flour, Dark Bro…" at bounding box center [356, 237] width 438 height 75
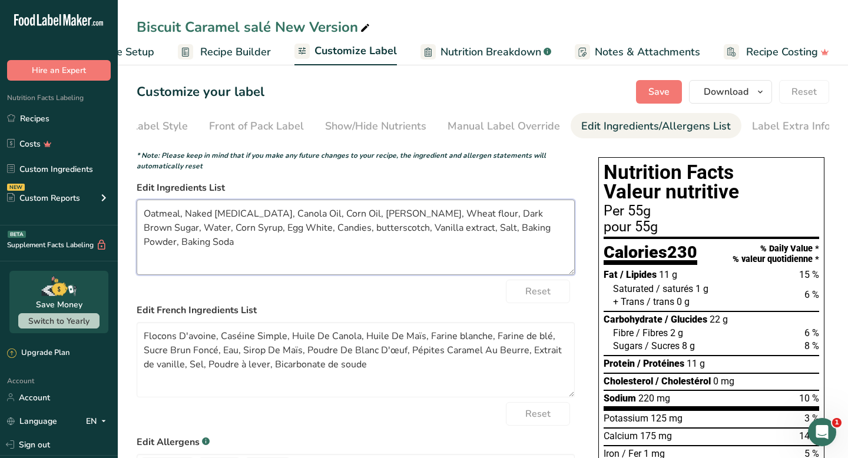
click at [324, 232] on textarea "Oatmeal, Naked Casein, Canola Oil, Corn Oil, White flour, Wheat flour, Dark Bro…" at bounding box center [356, 237] width 438 height 75
click at [366, 219] on textarea "Oatmeal, Naked Casein, Canola Oil, Corn Oil, White flour, Wheat flour, Dark Bro…" at bounding box center [356, 237] width 438 height 75
click at [386, 219] on textarea "Oatmeal, Naked Casein, Canola Oil, Corn Oil, White Flour, Wheat flour, Dark Bro…" at bounding box center [356, 237] width 438 height 75
click at [409, 220] on textarea "Oatmeal, Naked Casein, Canola Oil, Corn Oil, White Flour Unbvleached, Wheat flo…" at bounding box center [356, 237] width 438 height 75
click at [425, 221] on textarea "Oatmeal, Naked Casein, Canola Oil, Corn Oil, White Flour Unbleached, Wheat flou…" at bounding box center [356, 237] width 438 height 75
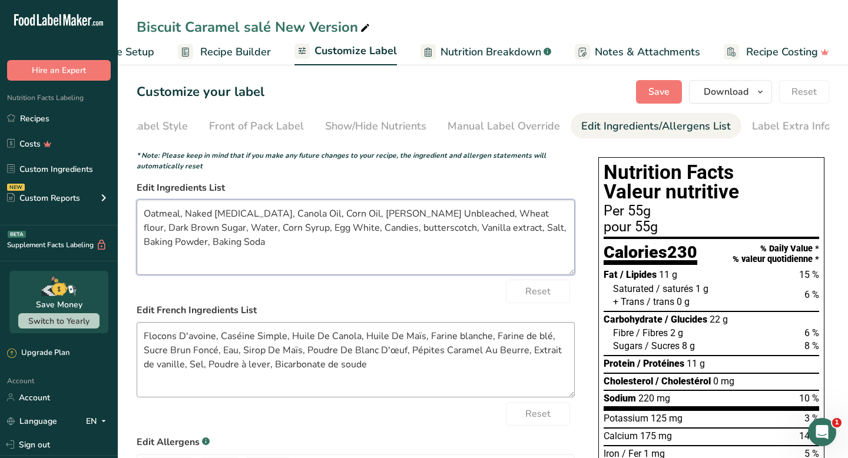
type textarea "Oatmeal, Naked Casein, Canola Oil, Corn Oil, White Flour Unbleached, Wheat flou…"
click at [489, 343] on textarea "Flocons D'avoine, Caséine Simple, Huile De Canola, Huile De Maïs, Farine blanch…" at bounding box center [356, 359] width 438 height 75
click at [458, 342] on textarea "Flocons D'avoine, Caséine Simple, Huile De Canola, Huile De Maïs, Farine blanch…" at bounding box center [356, 359] width 438 height 75
click at [485, 354] on textarea "Flocons D'avoine, Caséine Simple, Huile De Canola, Huile De Maïs, Farine Blanch…" at bounding box center [356, 359] width 438 height 75
type textarea "Flocons D'avoine, Caséine Simple, Huile De Canola, Huile De Maïs, Farine Blanch…"
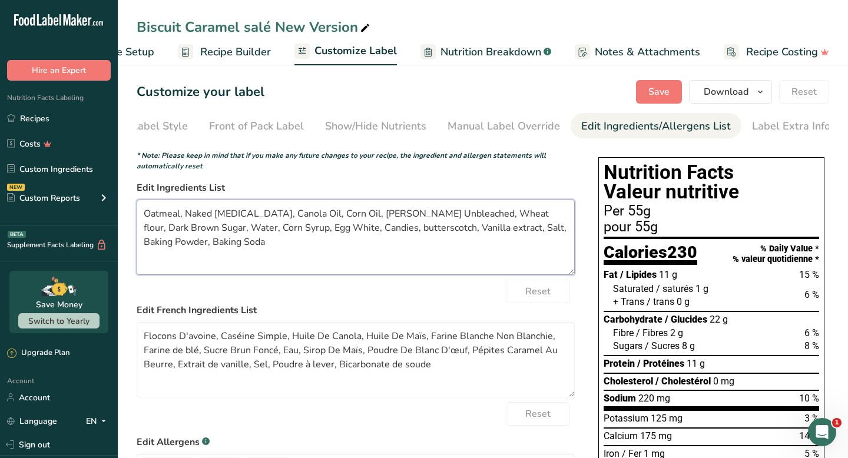
click at [443, 219] on textarea "Oatmeal, Naked Casein, Canola Oil, Corn Oil, White Flour Unbleached, Wheat flou…" at bounding box center [356, 237] width 438 height 75
click at [511, 220] on textarea "Oatmeal, Naked Casein, Canola Oil, Corn Oil, White Flour Unbleached, Whole Whea…" at bounding box center [356, 237] width 438 height 75
click at [492, 233] on textarea "Oatmeal, Naked Casein, Canola Oil, Corn Oil, White Flour Unbleached, Whole Whea…" at bounding box center [356, 237] width 438 height 75
type textarea "Oatmeal, Naked Casein, Canola Oil, Corn Oil, White Flour Unbleached, Whole Whea…"
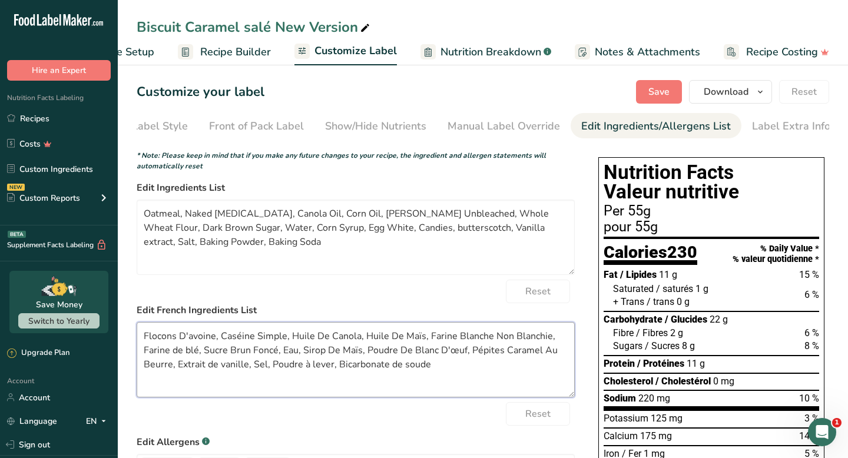
click at [198, 356] on textarea "Flocons D'avoine, Caséine Simple, Huile De Canola, Huile De Maïs, Farine Blanch…" at bounding box center [356, 359] width 438 height 75
click at [177, 358] on textarea "Flocons D'avoine, Caséine Simple, Huile De Canola, Huile De Maïs, Farine Blanch…" at bounding box center [356, 359] width 438 height 75
click at [190, 355] on textarea "Flocons D'avoine, Caséine Simple, Huile De Canola, Huile De Maïs, Farine Blanch…" at bounding box center [356, 359] width 438 height 75
click at [233, 363] on textarea "Flocons D'avoine, Caséine Simple, Huile De Canola, Huile De Maïs, Farine Blanch…" at bounding box center [356, 359] width 438 height 75
type textarea "Flocons D'avoine, Caséine Simple, Huile De Canola, Huile De Maïs, Farine Blanch…"
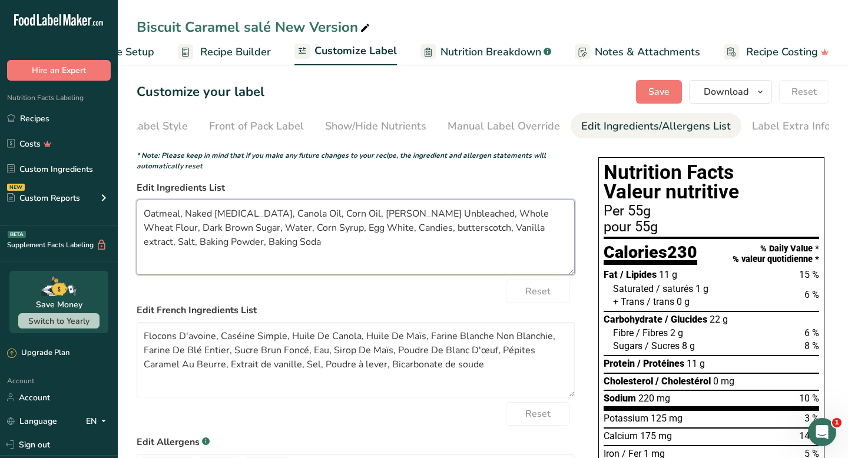
click at [331, 236] on textarea "Oatmeal, Naked Casein, Canola Oil, Corn Oil, White Flour Unbleached, Whole Whea…" at bounding box center [356, 237] width 438 height 75
click at [405, 366] on textarea "Flocons D'avoine, Caséine Simple, Huile De Canola, Huile De Maïs, Farine Blanch…" at bounding box center [356, 359] width 438 height 75
drag, startPoint x: 370, startPoint y: 231, endPoint x: 408, endPoint y: 233, distance: 37.7
click at [408, 233] on textarea "Oatmeal, Naked Casein, Canola Oil, Corn Oil, White Flour Unbleached, Whole Whea…" at bounding box center [356, 237] width 438 height 75
click at [373, 233] on textarea "Oatmeal, Naked Casein, Canola Oil, Corn Oil, White Flour Unbleached, Whole Whea…" at bounding box center [356, 237] width 438 height 75
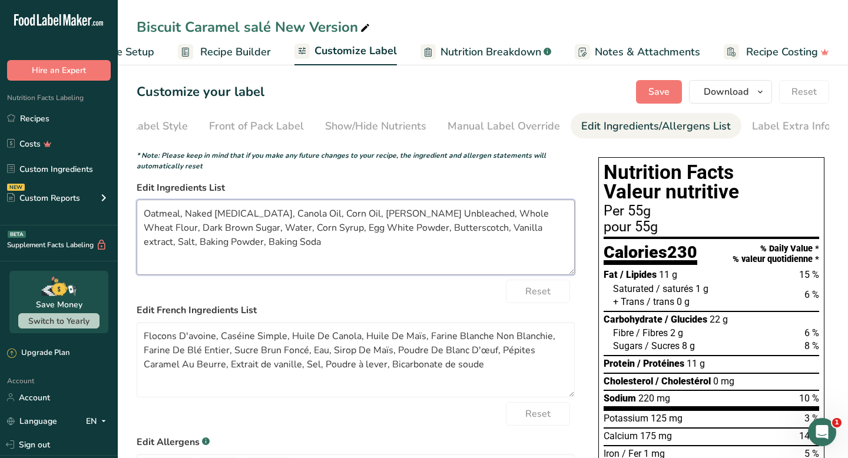
click at [425, 234] on textarea "Oatmeal, Naked Casein, Canola Oil, Corn Oil, White Flour Unbleached, Whole Whea…" at bounding box center [356, 237] width 438 height 75
click at [424, 233] on textarea "Oatmeal, Naked Casein, Canola Oil, Corn Oil, White Flour Unbleached, Whole Whea…" at bounding box center [356, 237] width 438 height 75
click at [507, 359] on textarea "Flocons D'avoine, Caséine Simple, Huile De Canola, Huile De Maïs, Farine Blanch…" at bounding box center [356, 359] width 438 height 75
click at [489, 234] on textarea "Oatmeal, Naked Casein, Canola Oil, Corn Oil, White Flour Unbleached, Whole Whea…" at bounding box center [356, 237] width 438 height 75
type textarea "Oatmeal, Naked Casein, Canola Oil, Corn Oil, White Flour Unbleached, Whole Whea…"
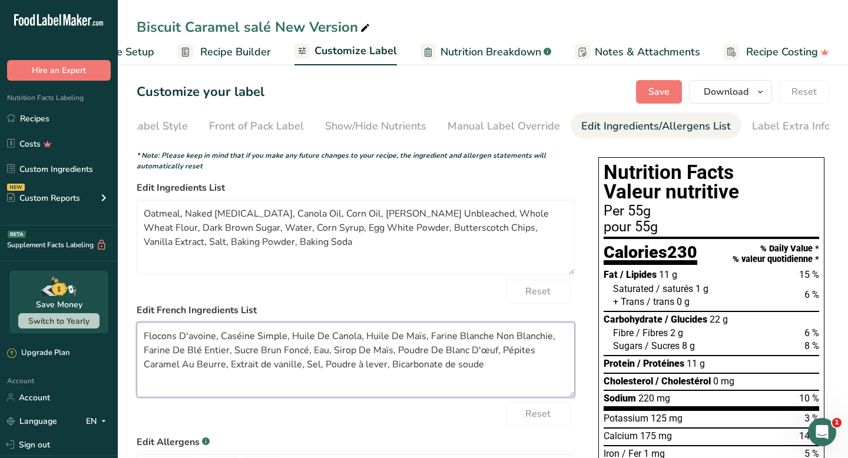
click at [229, 369] on textarea "Flocons D'avoine, Caséine Simple, Huile De Canola, Huile De Maïs, Farine Blanch…" at bounding box center [356, 359] width 438 height 75
click at [241, 371] on textarea "Flocons D'avoine, Caséine Simple, Huile De Canola, Huile De Maïs, Farine Blanch…" at bounding box center [356, 359] width 438 height 75
click at [274, 376] on textarea "Flocons D'avoine, Caséine Simple, Huile De Canola, Huile De Maïs, Farine Blanch…" at bounding box center [356, 359] width 438 height 75
click at [324, 369] on textarea "Flocons D'avoine, Caséine Simple, Huile De Canola, Huile De Maïs, Farine Blanch…" at bounding box center [356, 359] width 438 height 75
click at [332, 367] on textarea "Flocons D'avoine, Caséine Simple, Huile De Canola, Huile De Maïs, Farine Blanch…" at bounding box center [356, 359] width 438 height 75
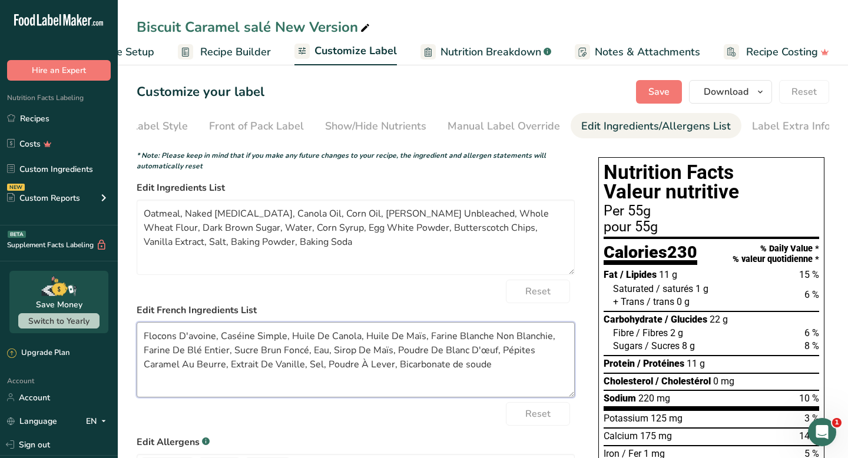
click at [414, 370] on textarea "Flocons D'avoine, Caséine Simple, Huile De Canola, Huile De Maïs, Farine Blanch…" at bounding box center [356, 359] width 438 height 75
click at [429, 370] on textarea "Flocons D'avoine, Caséine Simple, Huile De Canola, Huile De Maïs, Farine Blanch…" at bounding box center [356, 359] width 438 height 75
click at [469, 369] on textarea "Flocons D'avoine, Caséine Simple, Huile De Canola, Huile De Maïs, Farine Blanch…" at bounding box center [356, 359] width 438 height 75
type textarea "Flocons D'avoine, Caséine Simple, Huile De Canola, Huile De Maïs, Farine Blanch…"
click at [393, 280] on form "* Note: Please keep in mind that if you make any future changes to your recipe,…" at bounding box center [356, 447] width 438 height 594
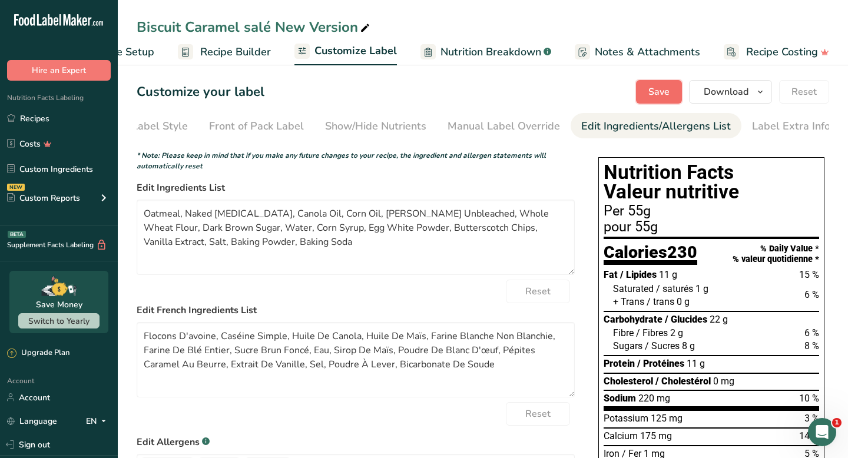
click at [637, 97] on button "Save" at bounding box center [659, 92] width 46 height 24
click at [637, 92] on span "Save" at bounding box center [658, 92] width 21 height 14
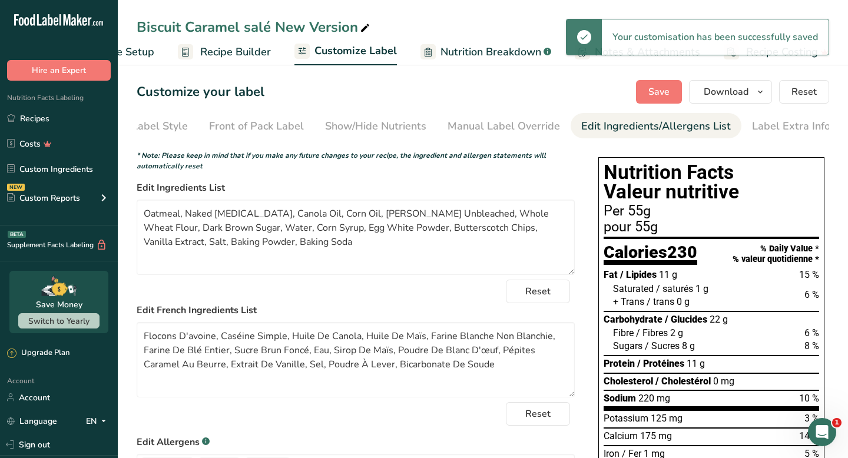
click at [241, 52] on span "Recipe Builder" at bounding box center [235, 52] width 71 height 16
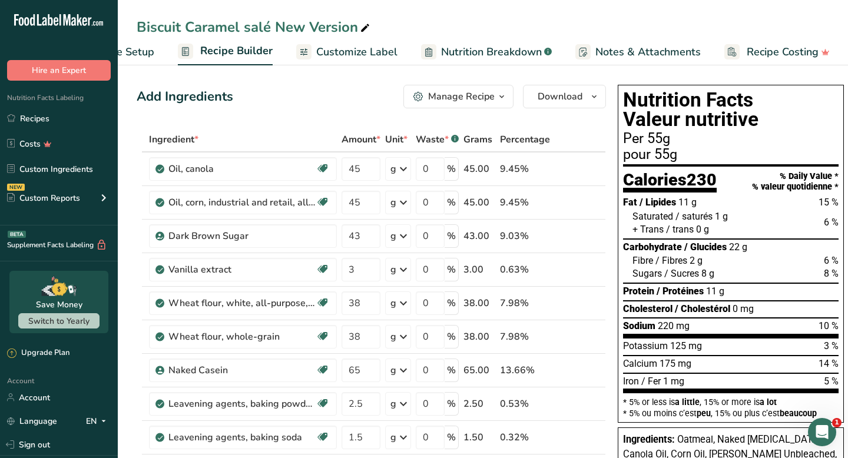
click at [369, 49] on span "Customize Label" at bounding box center [356, 52] width 81 height 16
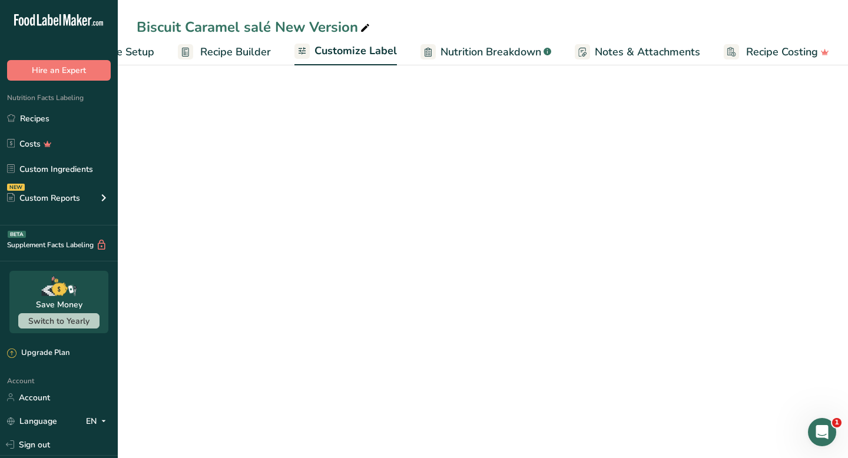
scroll to position [0, 69]
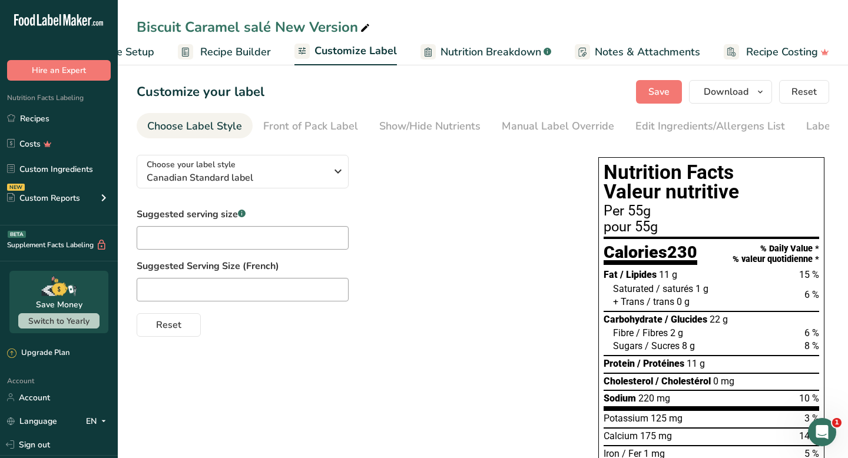
click at [476, 47] on span "Nutrition Breakdown" at bounding box center [491, 52] width 101 height 16
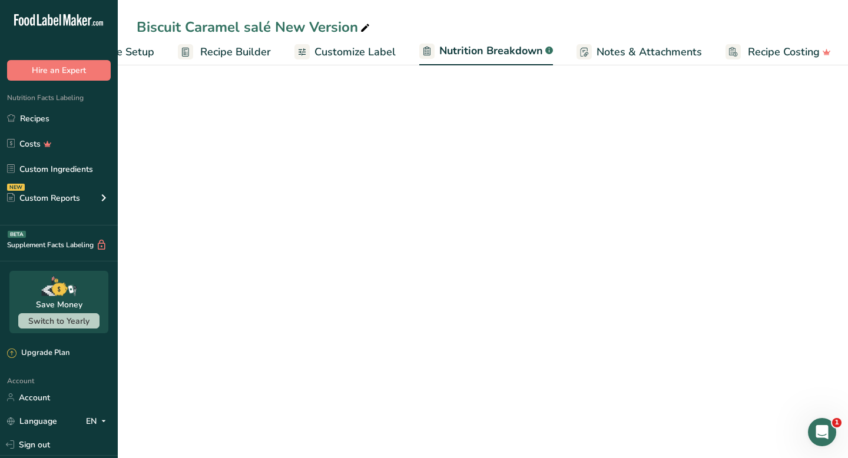
scroll to position [0, 70]
select select "Calories"
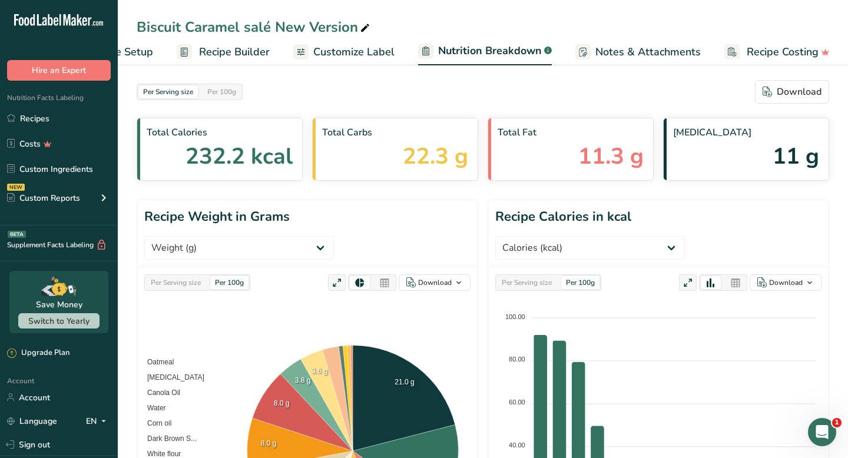
click at [331, 54] on span "Customize Label" at bounding box center [353, 52] width 81 height 16
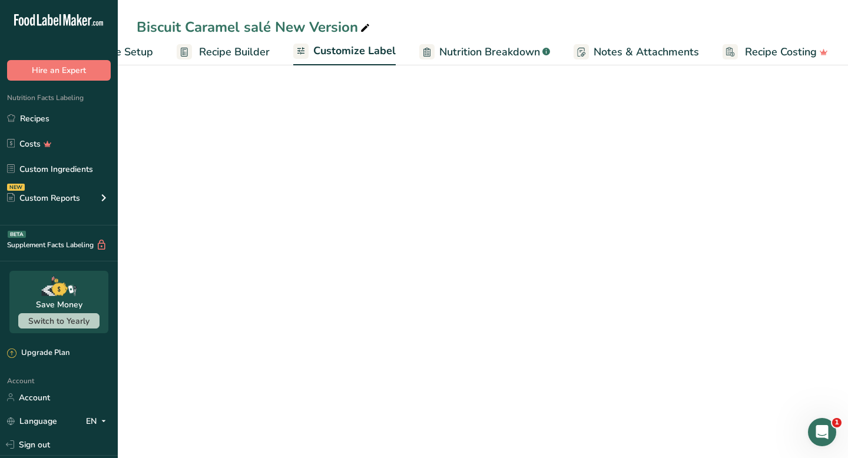
scroll to position [0, 69]
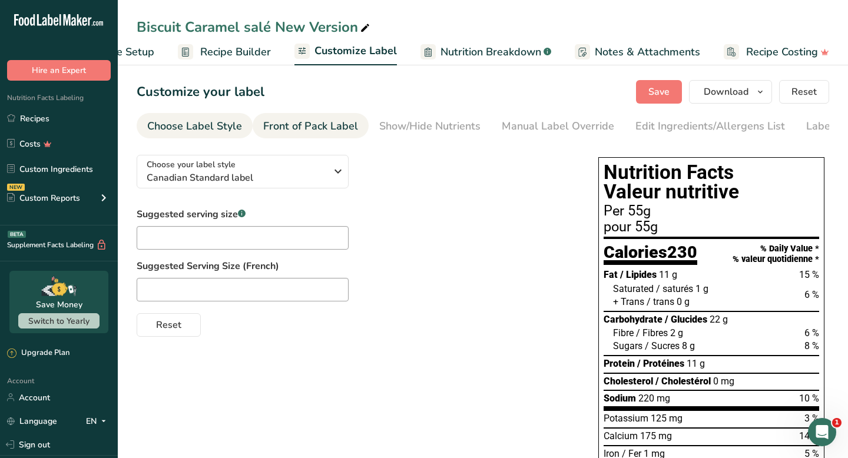
click at [313, 128] on div "Front of Pack Label" at bounding box center [310, 126] width 95 height 16
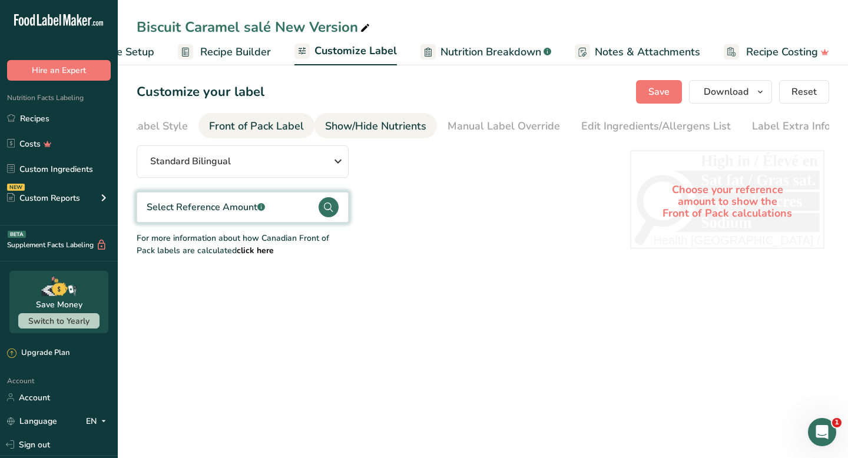
scroll to position [0, 54]
click at [408, 130] on div "Show/Hide Nutrients" at bounding box center [375, 126] width 101 height 16
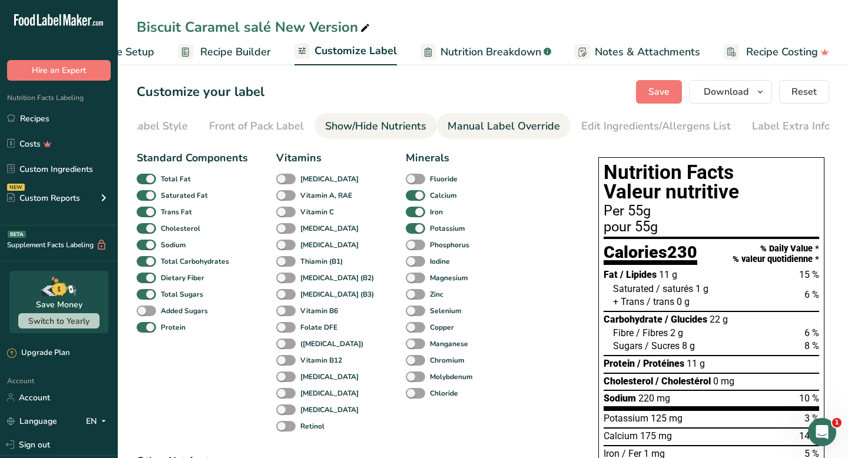
click at [443, 125] on li "Manual Label Override" at bounding box center [504, 125] width 134 height 25
click at [465, 124] on div "Manual Label Override" at bounding box center [504, 126] width 112 height 16
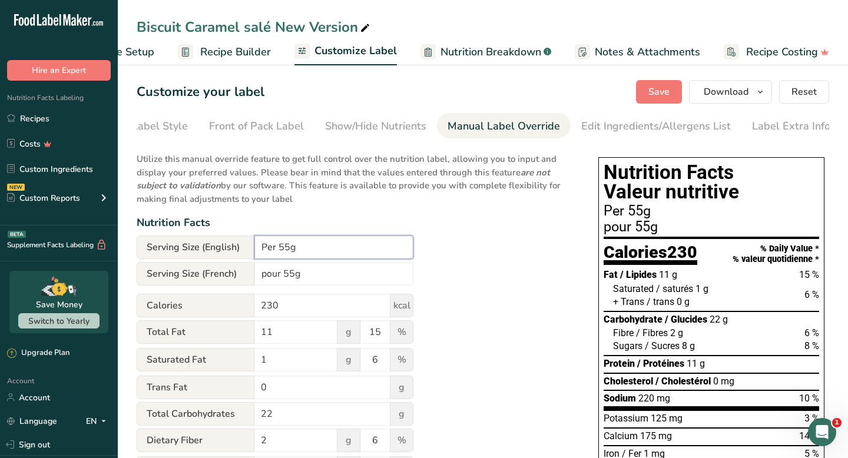
click at [307, 245] on input "Per 55g" at bounding box center [333, 248] width 159 height 24
type input "Per 1 Cookie (55g)"
click at [299, 273] on input "pour 55g" at bounding box center [333, 274] width 159 height 24
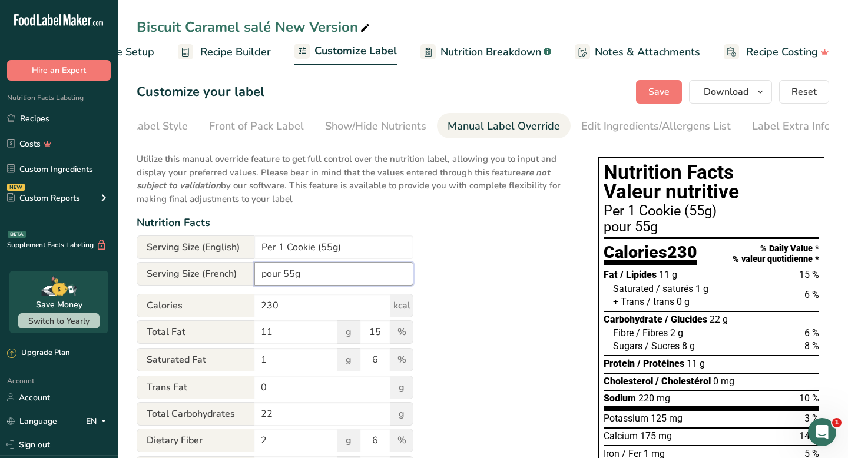
click at [299, 273] on input "pour 55g" at bounding box center [333, 274] width 159 height 24
type input "p"
type input "Pour 1 Biscuit (55g)"
click at [436, 252] on div "Utilize this manual override feature to get full control over the nutrition lab…" at bounding box center [356, 412] width 438 height 535
click at [637, 81] on button "Save" at bounding box center [659, 92] width 46 height 24
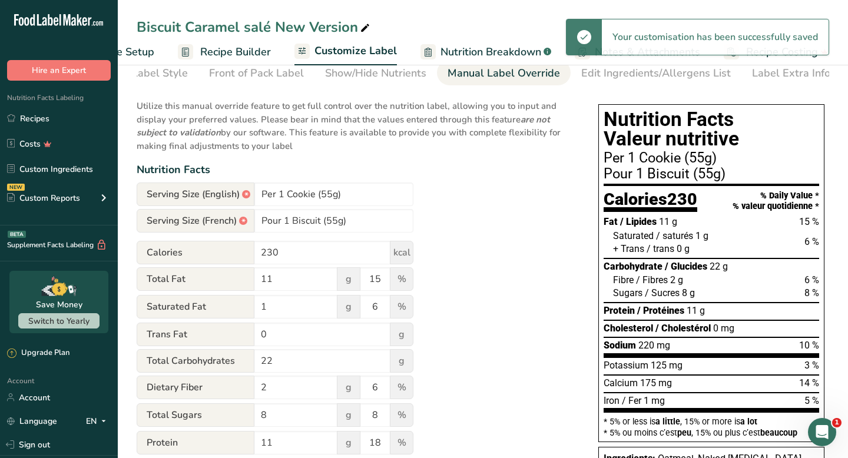
scroll to position [0, 0]
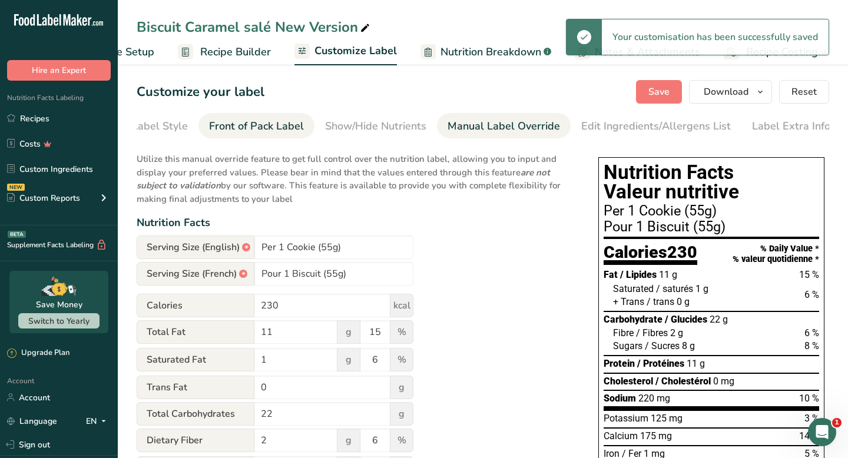
click at [231, 113] on link "Front of Pack Label" at bounding box center [256, 126] width 95 height 27
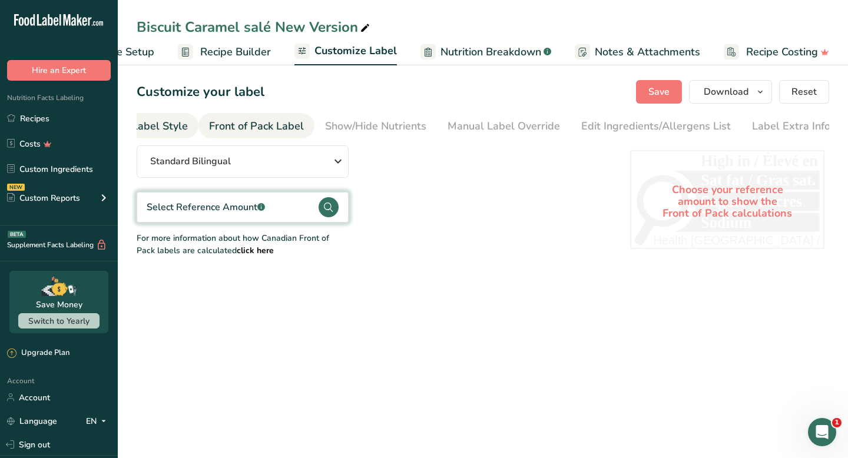
click at [169, 128] on div "Choose Label Style" at bounding box center [140, 126] width 95 height 16
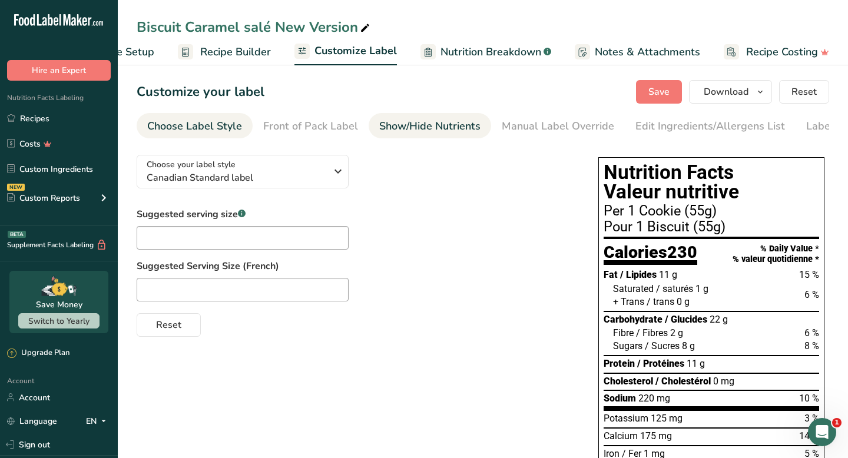
click at [414, 134] on div "Show/Hide Nutrients" at bounding box center [429, 126] width 101 height 16
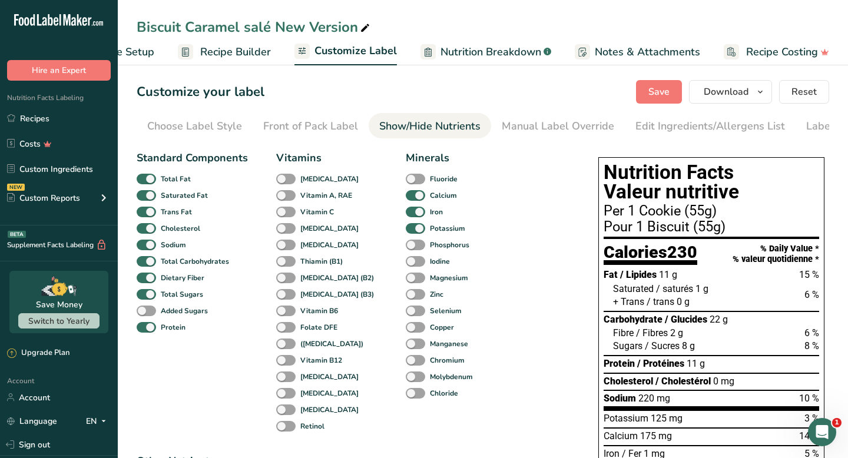
scroll to position [0, 54]
click at [497, 127] on div "Manual Label Override" at bounding box center [504, 126] width 112 height 16
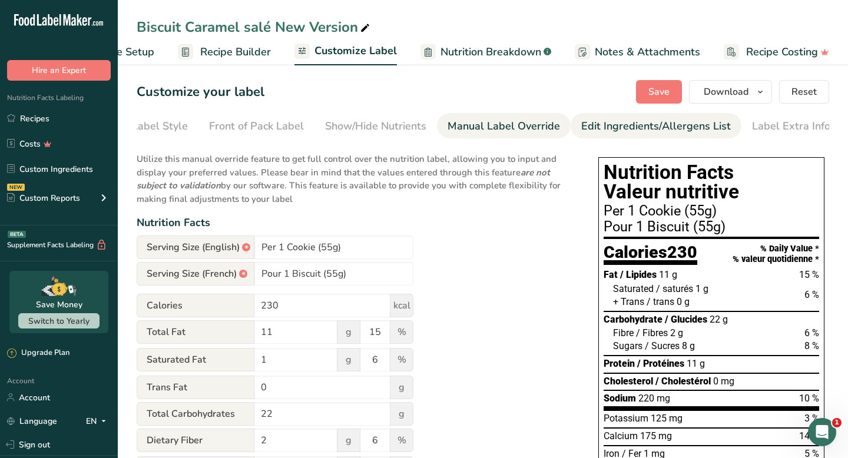
click at [581, 120] on div "Edit Ingredients/Allergens List" at bounding box center [656, 126] width 150 height 16
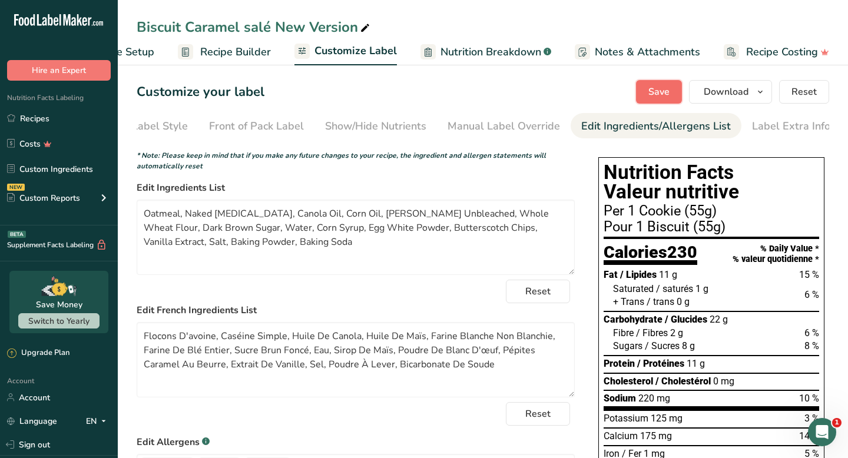
click at [637, 100] on button "Save" at bounding box center [659, 92] width 46 height 24
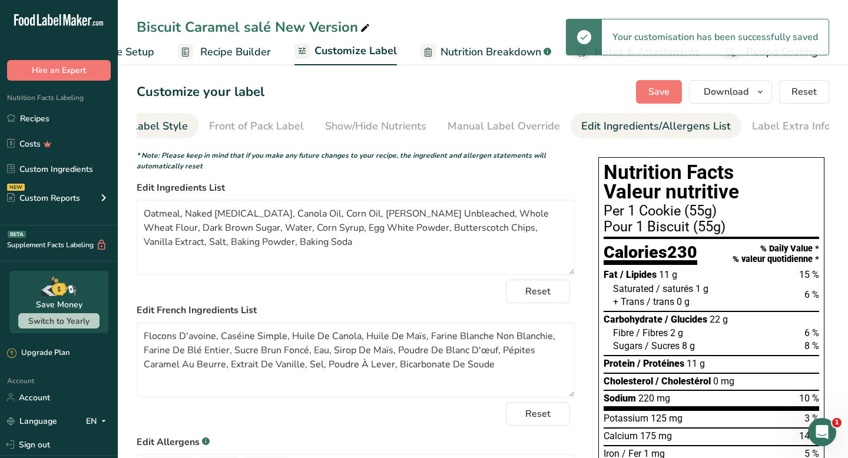
click at [157, 131] on div "Choose Label Style" at bounding box center [140, 126] width 95 height 16
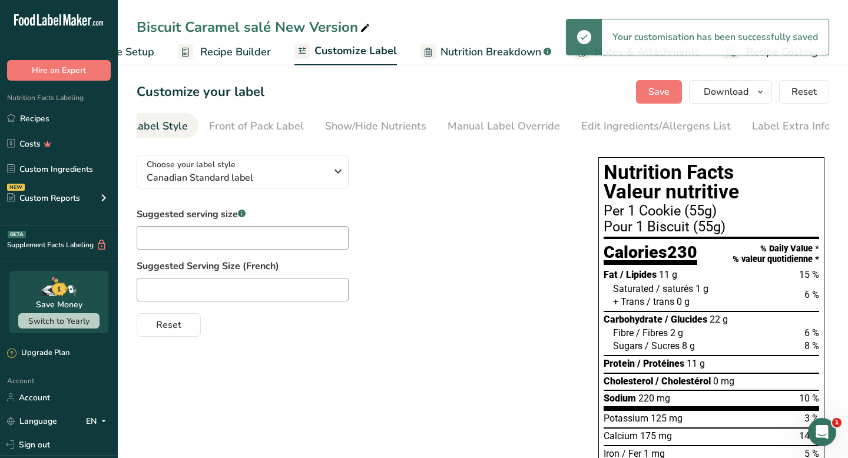
scroll to position [0, 0]
click at [267, 47] on span "Recipe Builder" at bounding box center [235, 52] width 71 height 16
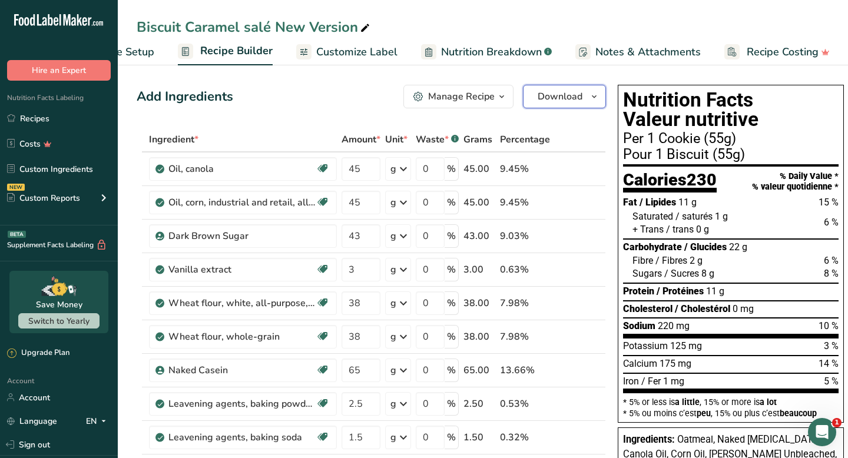
click at [548, 102] on span "Download" at bounding box center [560, 97] width 45 height 14
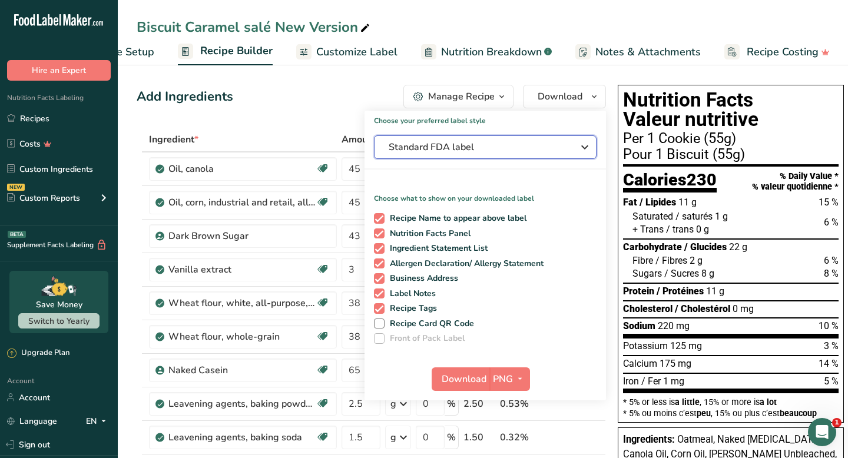
click at [498, 148] on span "Standard FDA label" at bounding box center [477, 147] width 177 height 14
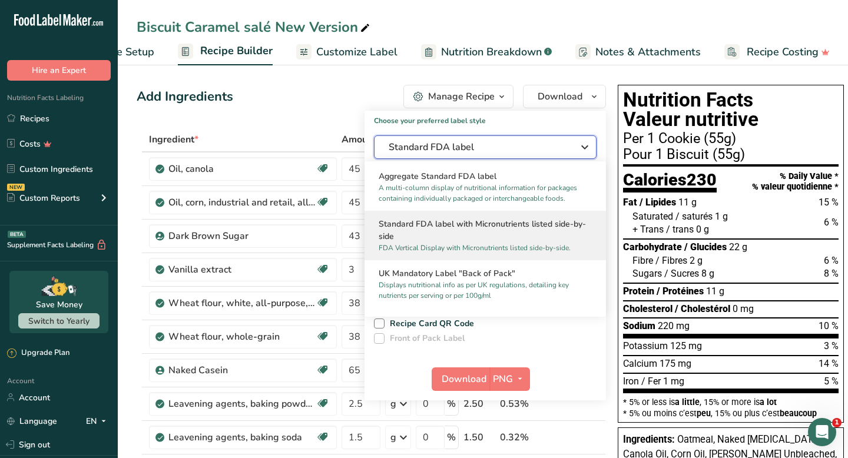
scroll to position [280, 0]
click at [475, 234] on h2 "Standard FDA label with Micronutrients listed side-by-side" at bounding box center [485, 230] width 213 height 25
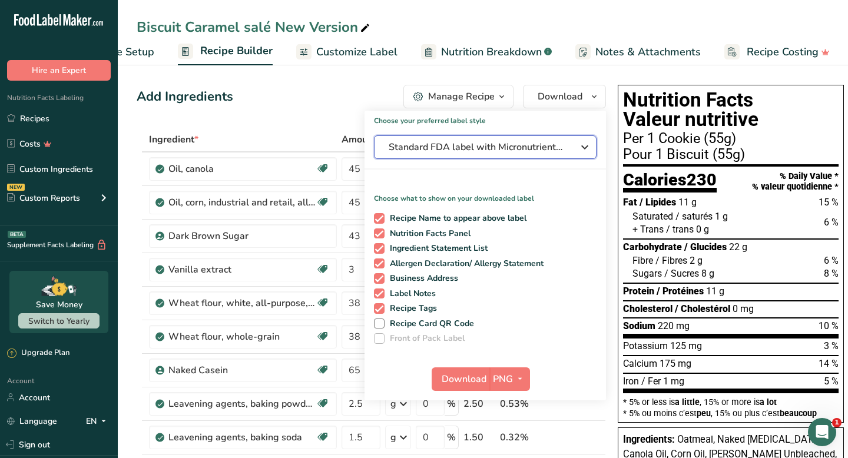
click at [504, 147] on span "Standard FDA label with Micronutrients listed side-by-side" at bounding box center [477, 147] width 177 height 14
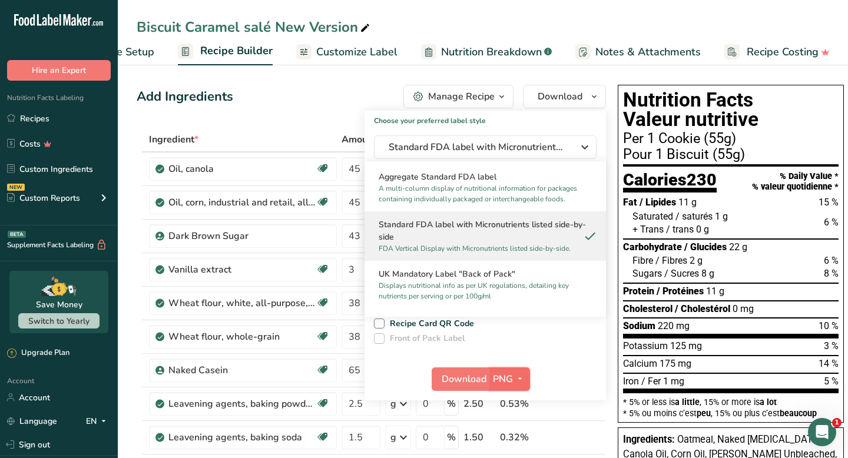
click at [498, 375] on span "PNG" at bounding box center [503, 379] width 20 height 14
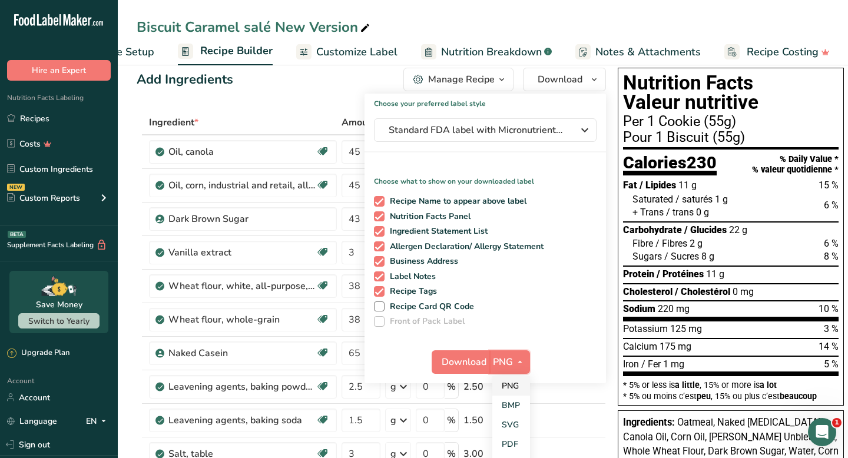
scroll to position [39, 0]
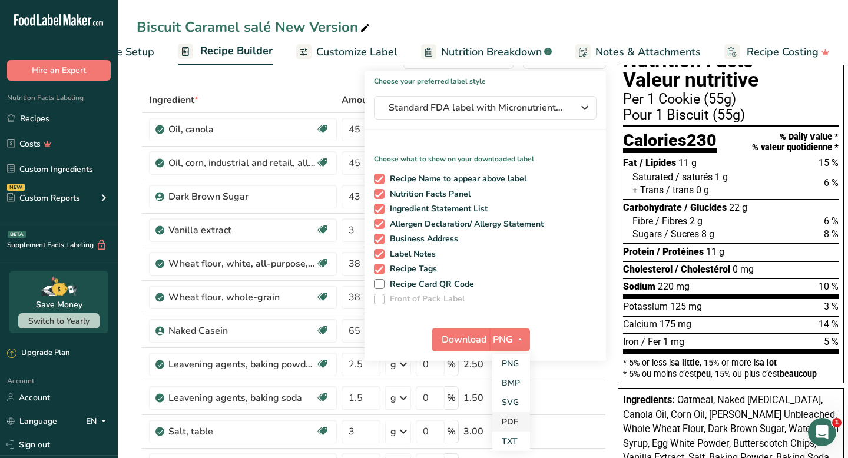
click at [511, 385] on link "PDF" at bounding box center [511, 421] width 38 height 19
click at [466, 345] on span "Download" at bounding box center [464, 340] width 45 height 14
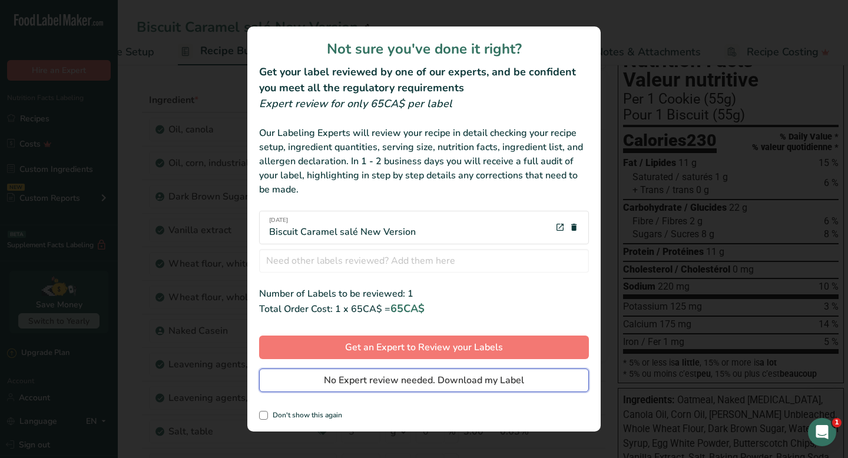
click at [501, 376] on span "No Expert review needed. Download my Label" at bounding box center [424, 380] width 200 height 14
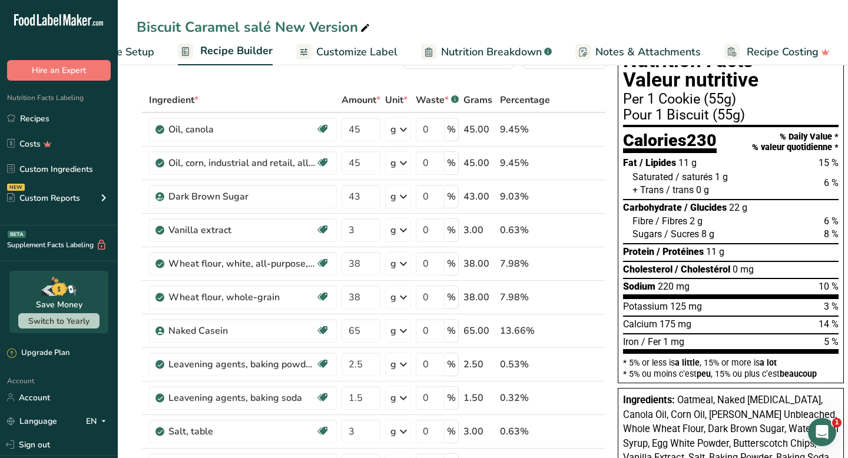
scroll to position [0, 0]
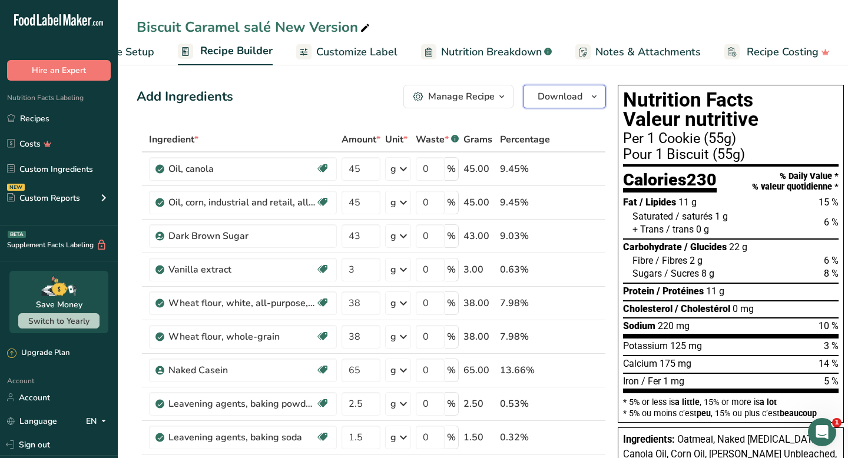
click at [557, 92] on span "Download" at bounding box center [560, 97] width 45 height 14
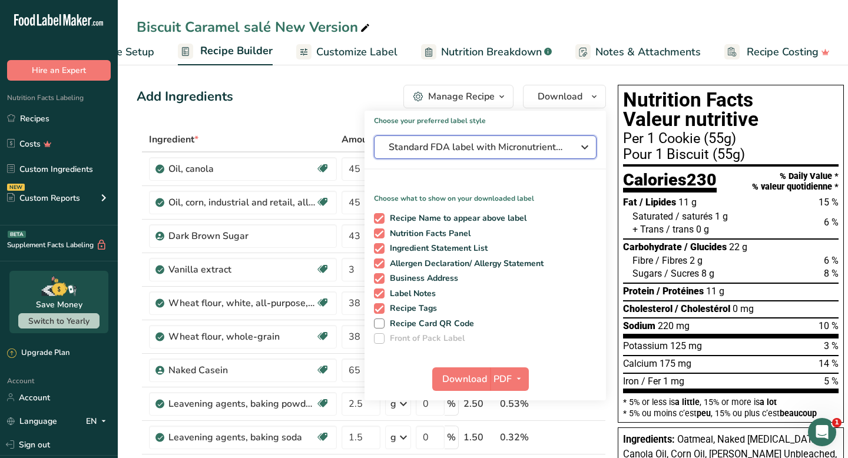
click at [499, 146] on span "Standard FDA label with Micronutrients listed side-by-side" at bounding box center [477, 147] width 177 height 14
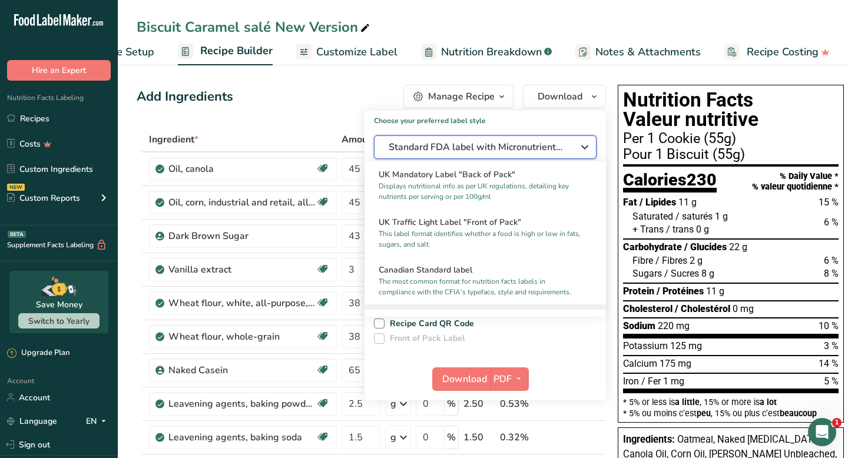
scroll to position [376, 0]
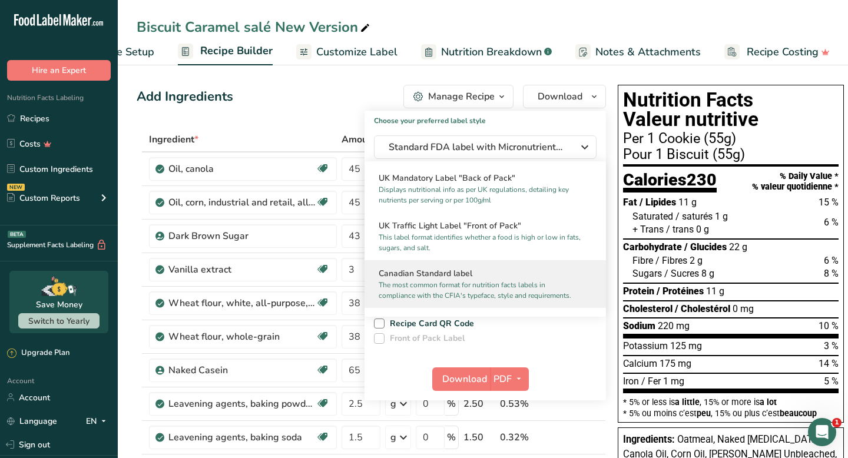
click at [480, 270] on h2 "Canadian Standard label" at bounding box center [485, 273] width 213 height 12
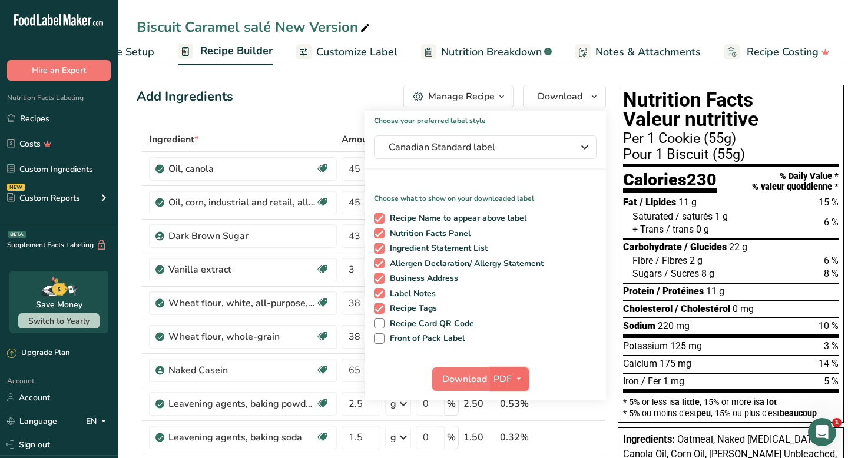
click at [514, 372] on icon "button" at bounding box center [518, 379] width 9 height 15
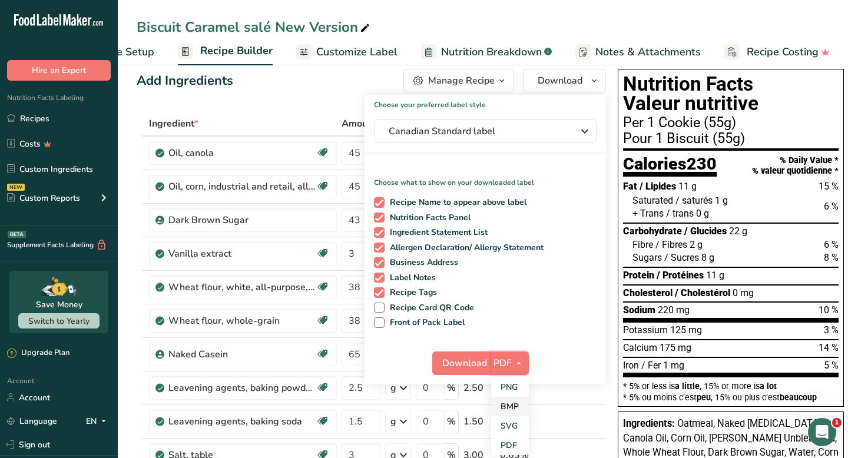
scroll to position [16, 0]
click at [510, 385] on link "PDF" at bounding box center [510, 444] width 38 height 19
click at [464, 364] on span "Download" at bounding box center [464, 363] width 45 height 14
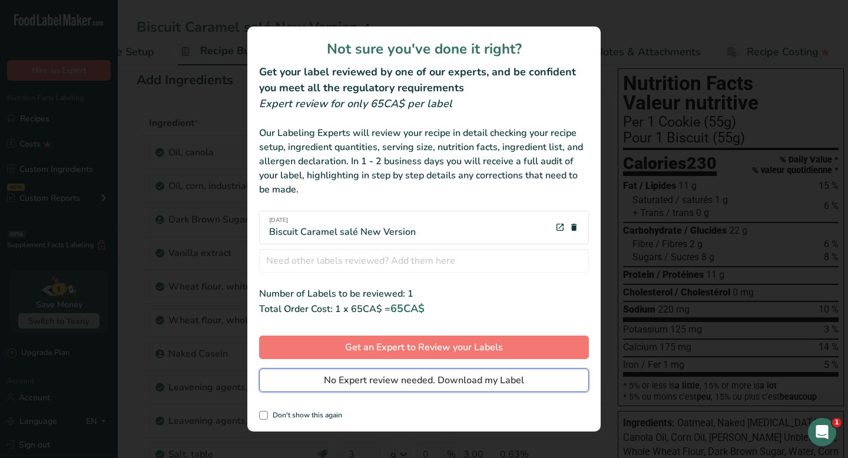
click at [436, 379] on span "No Expert review needed. Download my Label" at bounding box center [424, 380] width 200 height 14
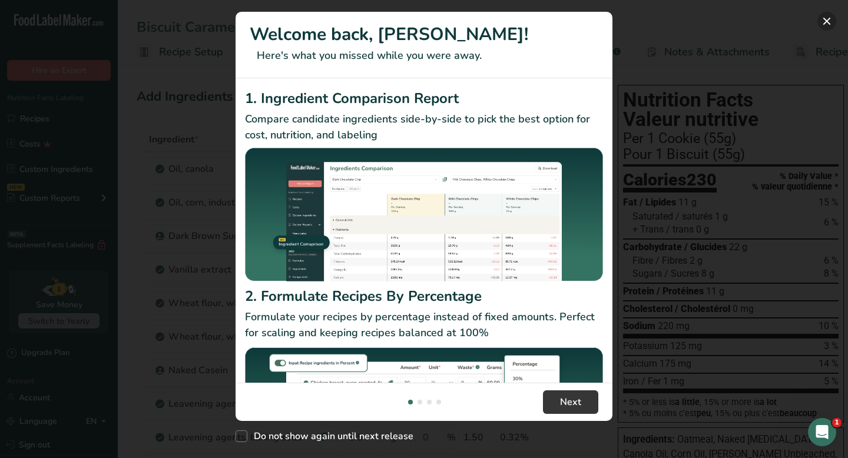
click at [832, 18] on button "New Features" at bounding box center [826, 21] width 19 height 19
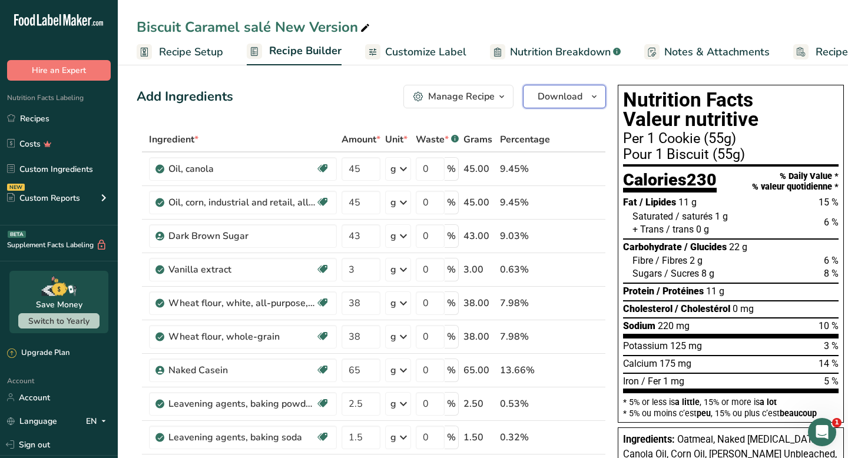
click at [575, 98] on span "Download" at bounding box center [560, 97] width 45 height 14
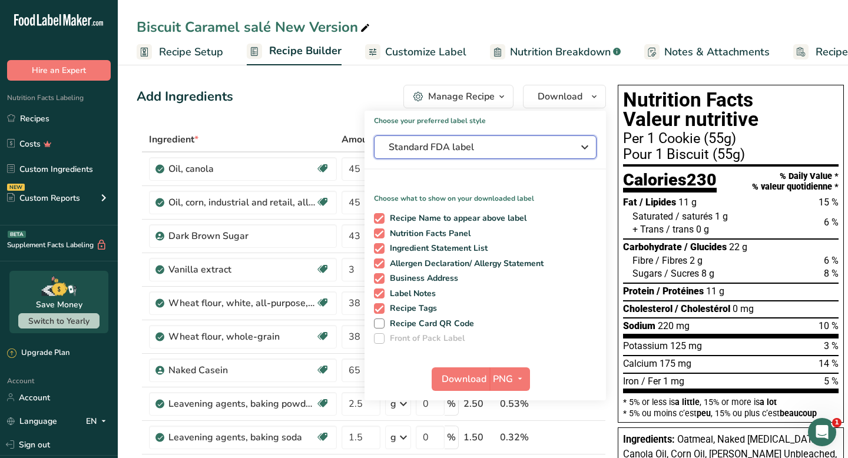
click at [487, 148] on span "Standard FDA label" at bounding box center [477, 147] width 177 height 14
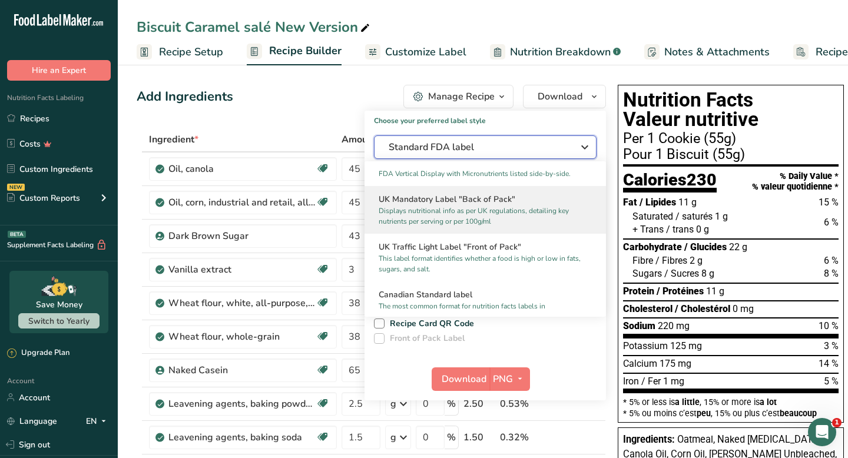
scroll to position [371, 0]
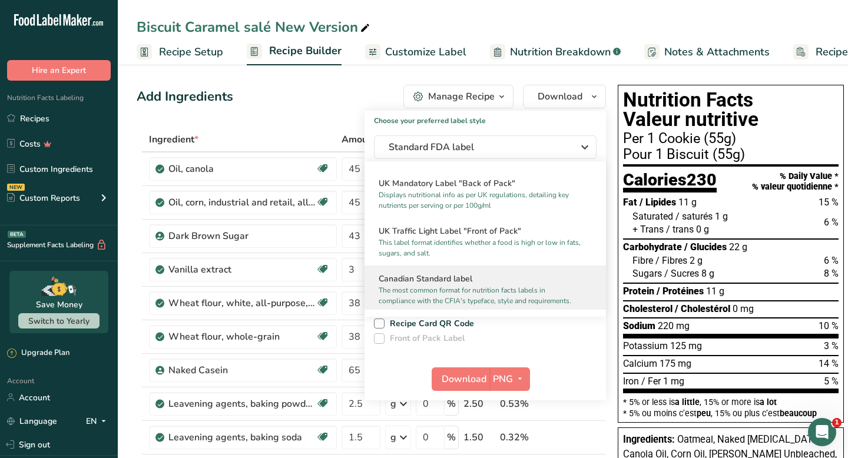
click at [473, 280] on h2 "Canadian Standard label" at bounding box center [485, 279] width 213 height 12
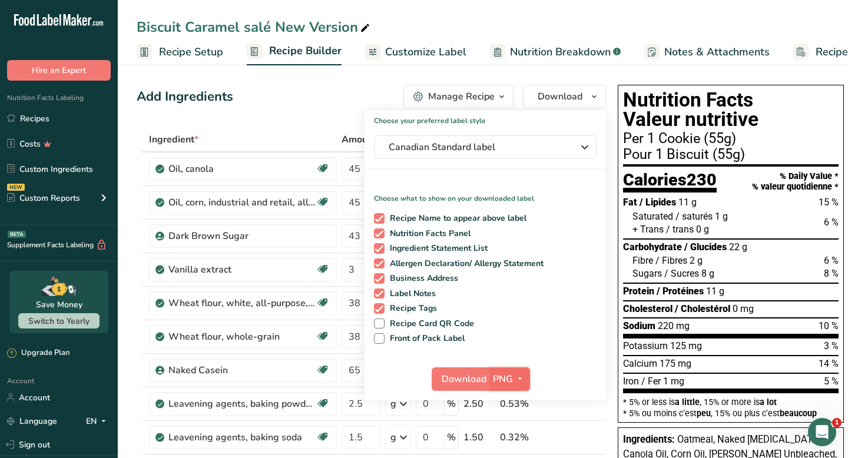
click at [513, 379] on span "button" at bounding box center [520, 379] width 14 height 14
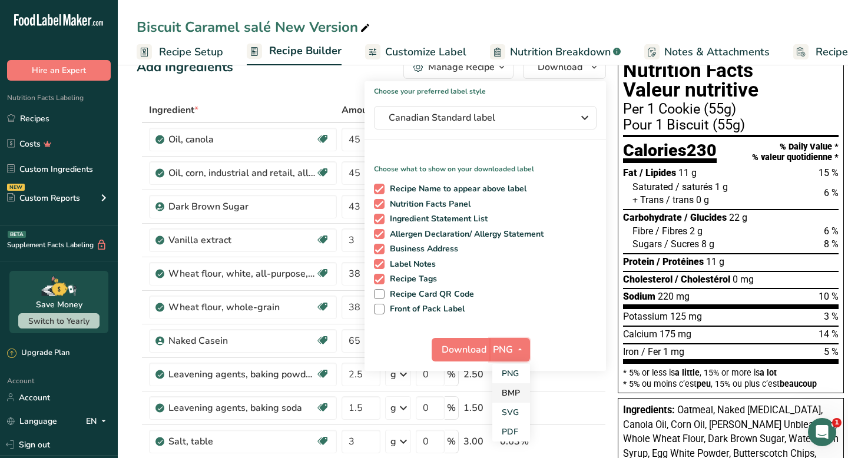
scroll to position [30, 0]
click at [518, 410] on link "SVG" at bounding box center [511, 411] width 38 height 19
click at [473, 356] on button "Download" at bounding box center [461, 349] width 58 height 24
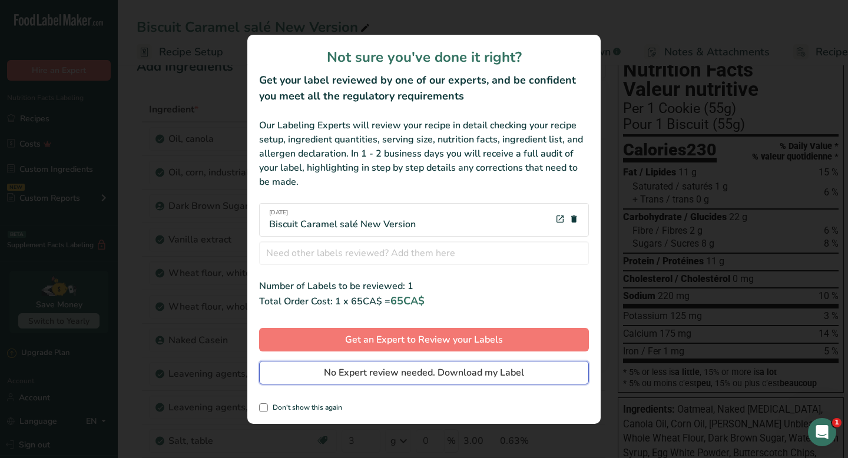
click at [436, 380] on span "No Expert review needed. Download my Label" at bounding box center [424, 373] width 200 height 14
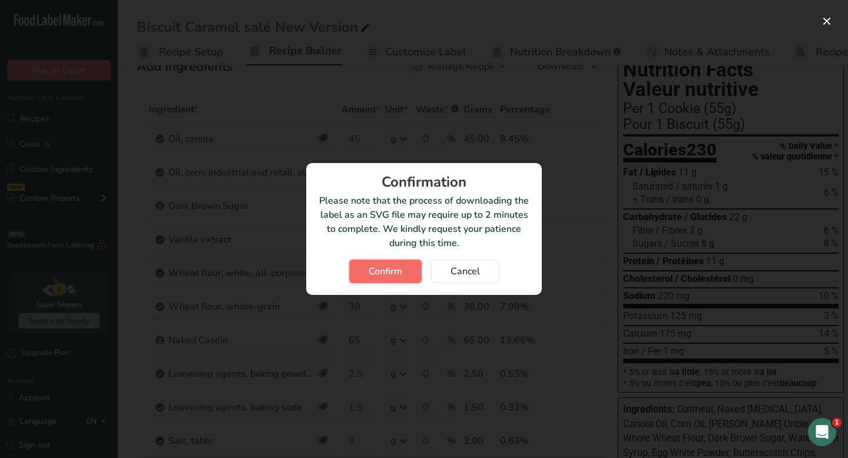
click at [390, 271] on span "Confirm" at bounding box center [386, 271] width 34 height 14
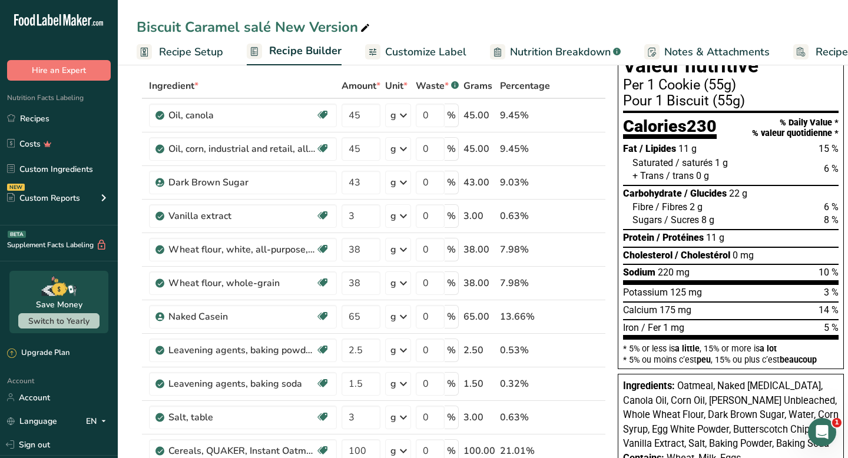
scroll to position [0, 0]
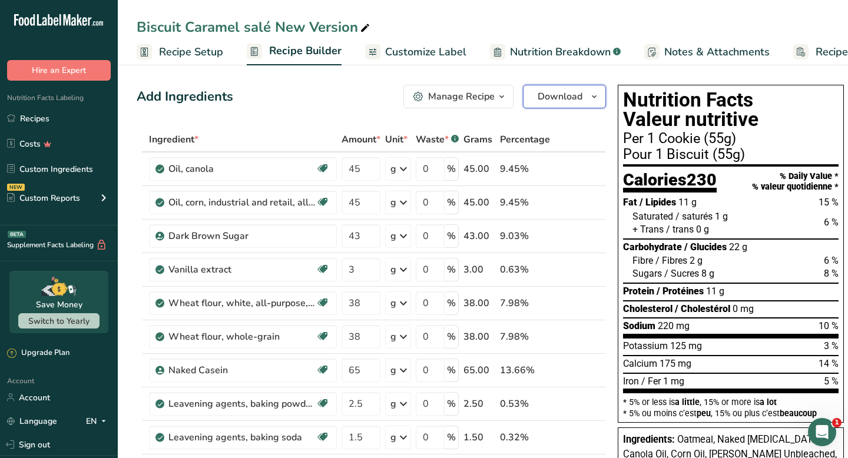
click at [561, 95] on span "Download" at bounding box center [560, 97] width 45 height 14
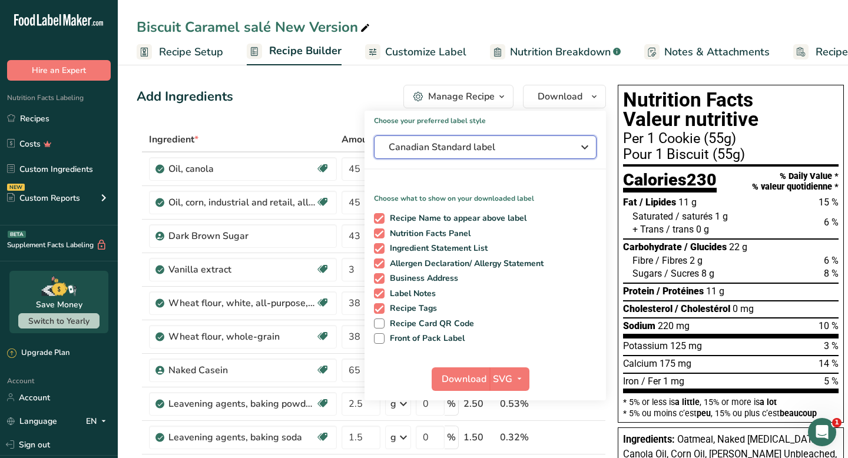
click at [519, 152] on span "Canadian Standard label" at bounding box center [477, 147] width 177 height 14
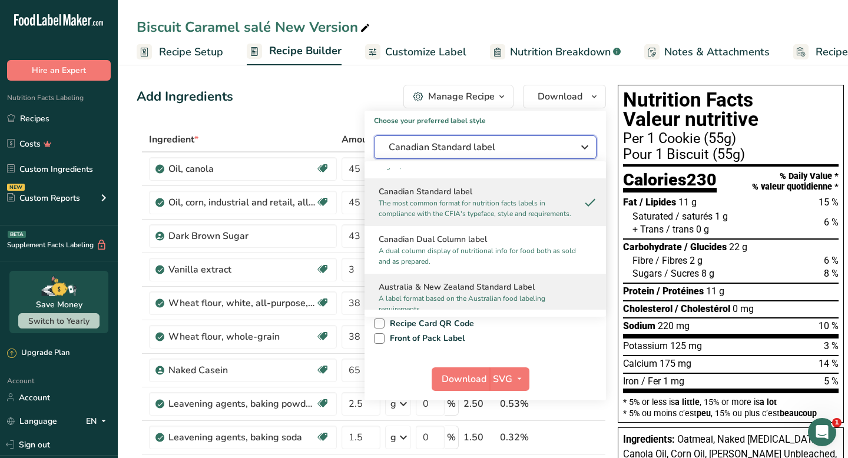
scroll to position [447, 0]
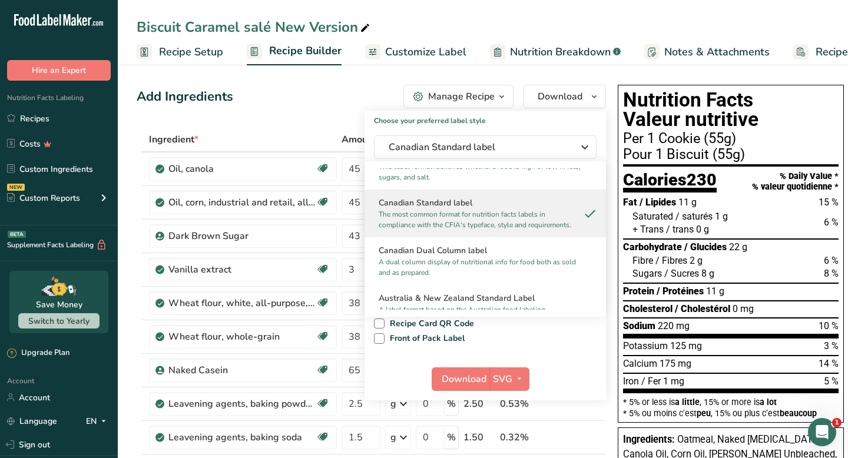
click at [464, 218] on p "The most common format for nutrition facts labels in compliance with the CFIA's…" at bounding box center [480, 219] width 203 height 21
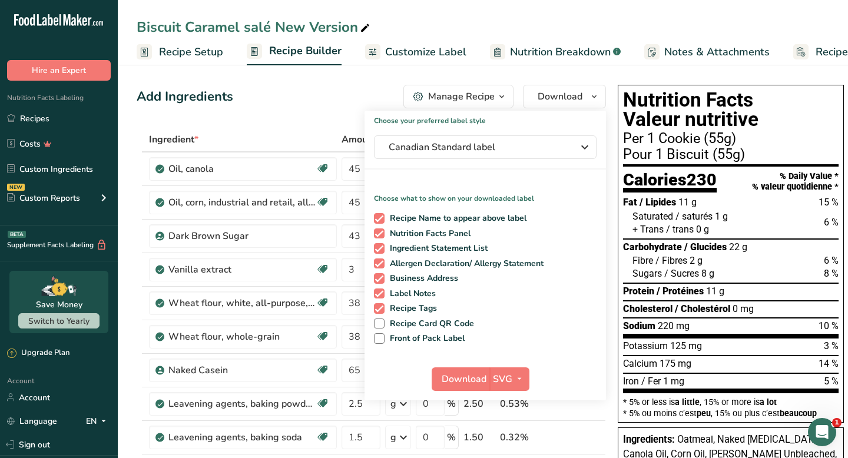
click at [661, 270] on span "Sugars" at bounding box center [646, 273] width 29 height 11
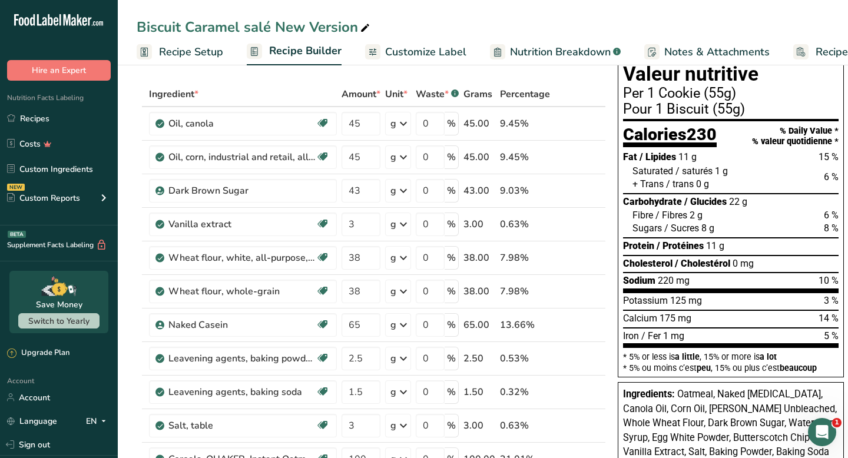
scroll to position [29, 0]
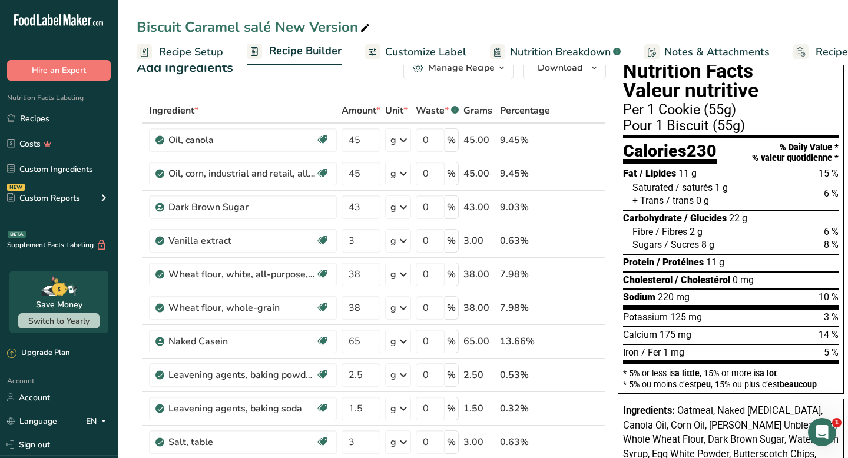
click at [430, 49] on span "Customize Label" at bounding box center [425, 52] width 81 height 16
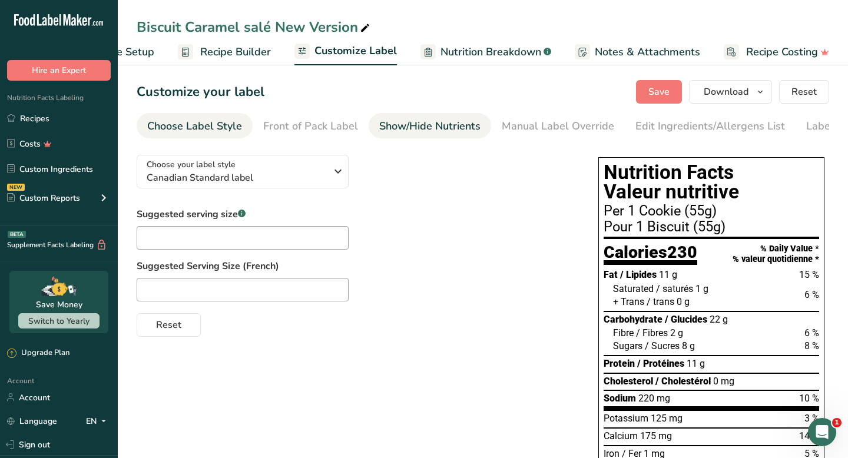
click at [463, 121] on div "Show/Hide Nutrients" at bounding box center [429, 126] width 101 height 16
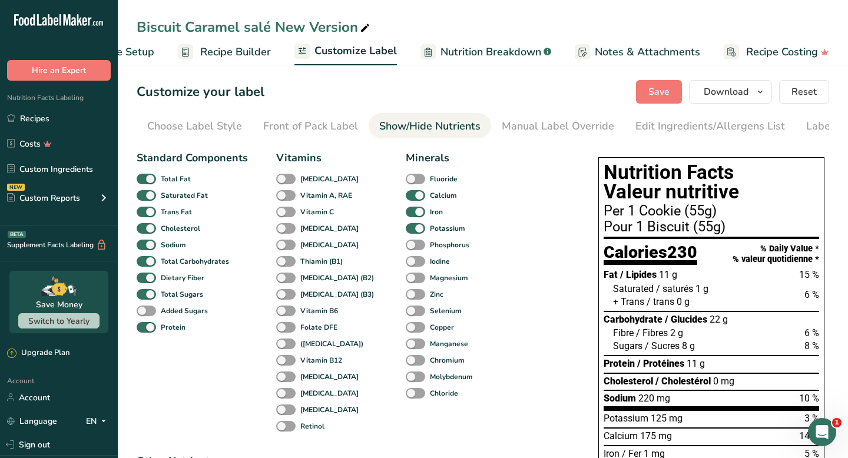
scroll to position [0, 54]
click at [486, 124] on div "Manual Label Override" at bounding box center [504, 126] width 112 height 16
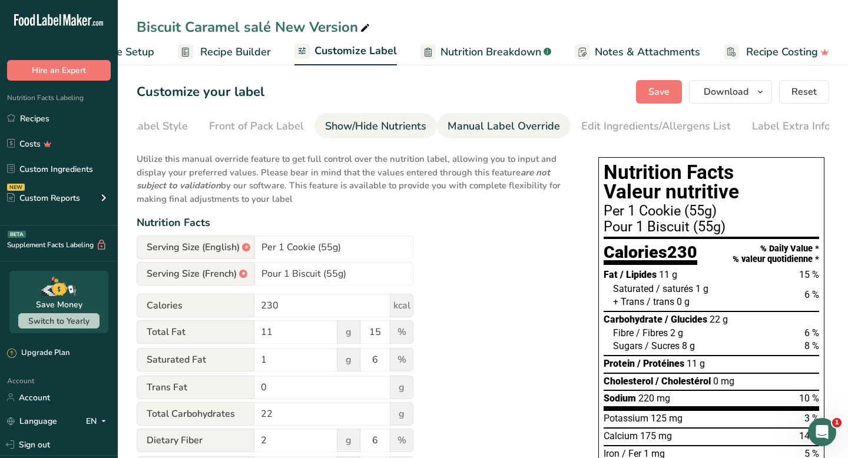
click at [418, 123] on div "Show/Hide Nutrients" at bounding box center [375, 126] width 101 height 16
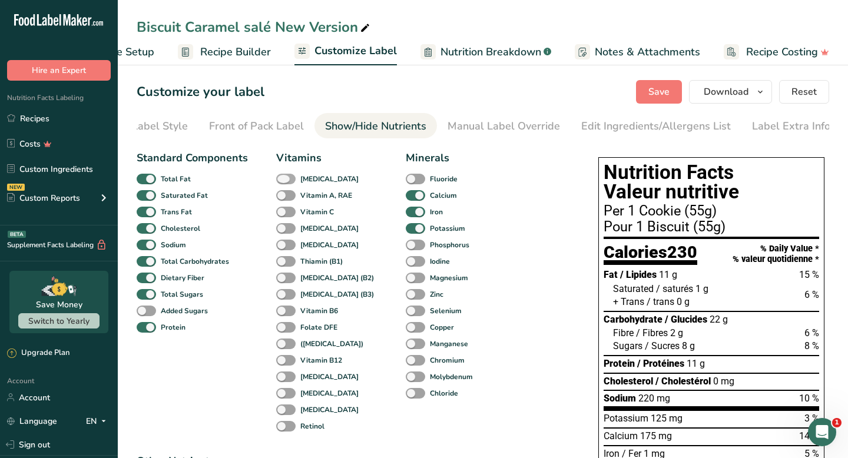
click at [293, 181] on span at bounding box center [285, 179] width 19 height 11
click at [284, 181] on input "[MEDICAL_DATA]" at bounding box center [280, 179] width 8 height 8
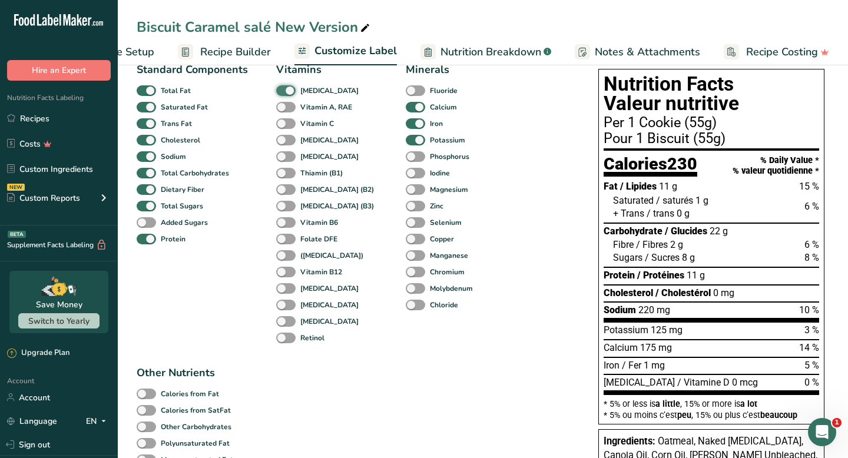
scroll to position [98, 0]
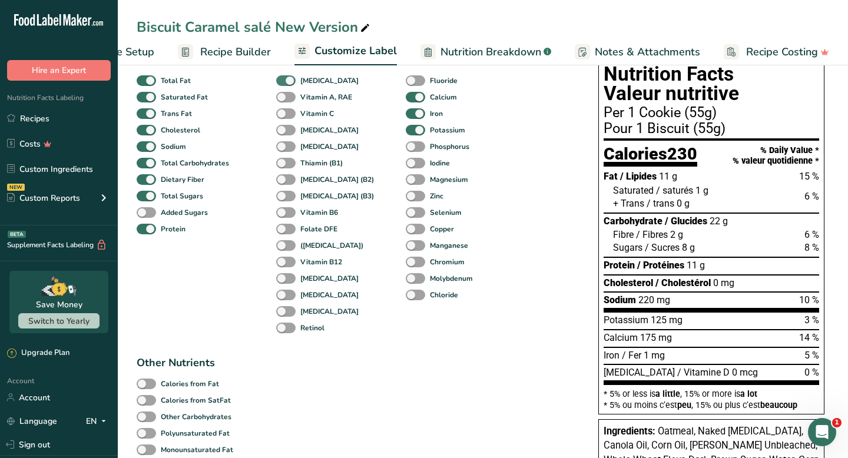
click at [286, 85] on span at bounding box center [285, 80] width 19 height 11
click at [284, 84] on input "[MEDICAL_DATA]" at bounding box center [280, 81] width 8 height 8
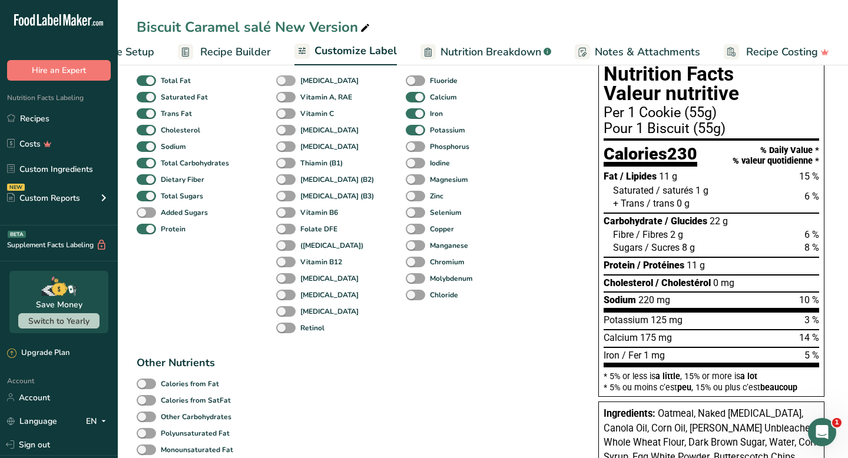
click at [286, 85] on span at bounding box center [285, 80] width 19 height 11
click at [284, 84] on input "[MEDICAL_DATA]" at bounding box center [280, 81] width 8 height 8
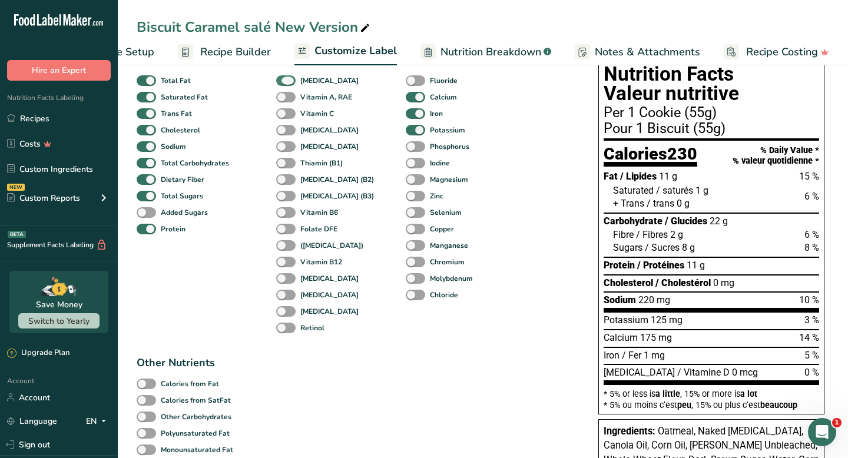
click at [286, 85] on span at bounding box center [285, 80] width 19 height 11
click at [284, 84] on input "[MEDICAL_DATA]" at bounding box center [280, 81] width 8 height 8
checkbox input "false"
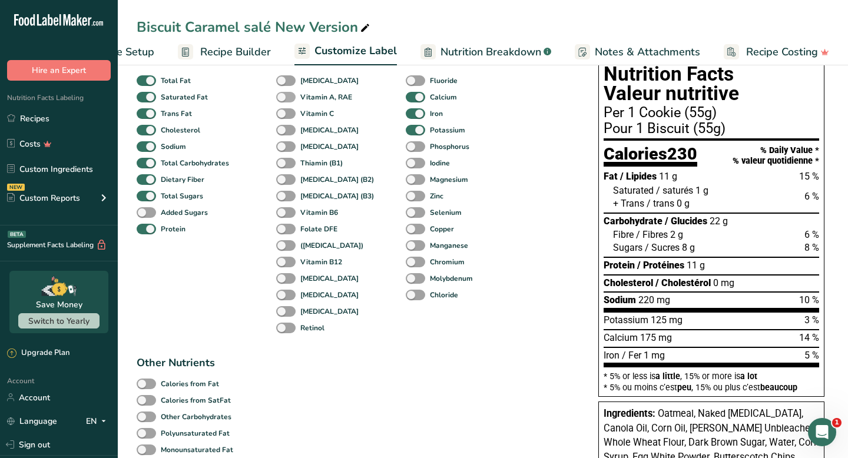
click at [286, 101] on span at bounding box center [285, 97] width 19 height 11
click at [284, 101] on input "Vitamin A, RAE" at bounding box center [280, 97] width 8 height 8
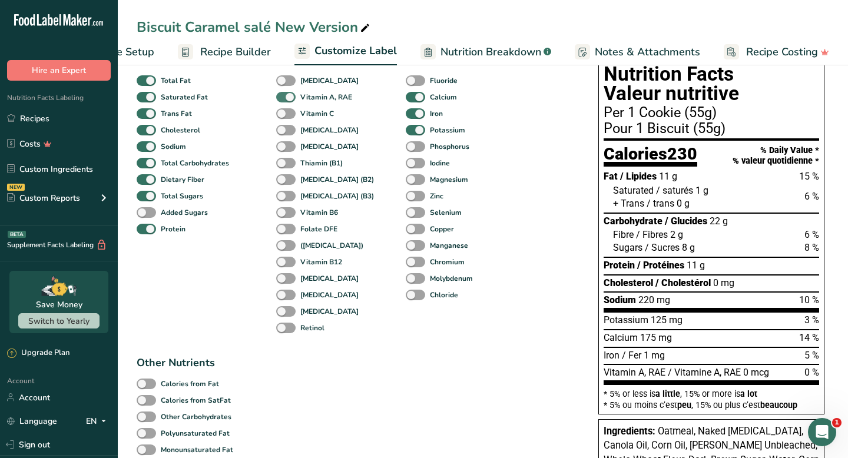
click at [286, 101] on span at bounding box center [285, 97] width 19 height 11
click at [284, 101] on input "Vitamin A, RAE" at bounding box center [280, 97] width 8 height 8
checkbox input "false"
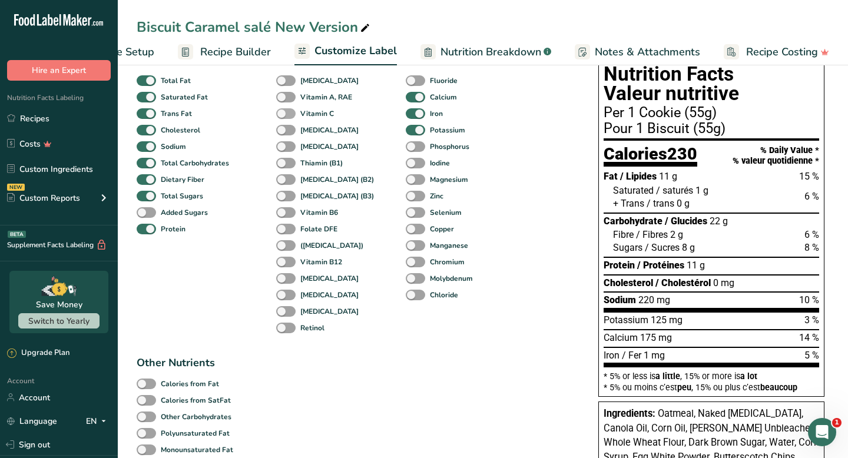
click at [285, 111] on span at bounding box center [285, 113] width 19 height 11
click at [284, 111] on input "Vitamin C" at bounding box center [280, 114] width 8 height 8
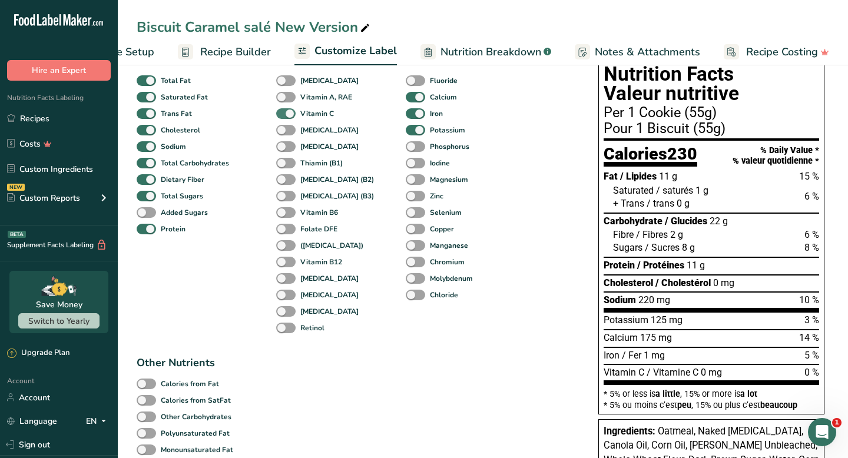
click at [285, 111] on span at bounding box center [285, 113] width 19 height 11
click at [284, 111] on input "Vitamin C" at bounding box center [280, 114] width 8 height 8
checkbox input "false"
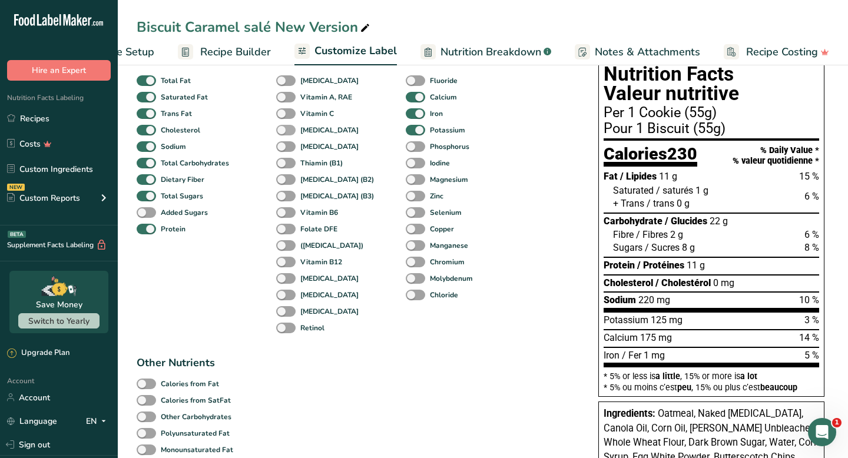
click at [285, 131] on span at bounding box center [285, 130] width 19 height 11
click at [284, 131] on input "[MEDICAL_DATA]" at bounding box center [280, 130] width 8 height 8
checkbox input "true"
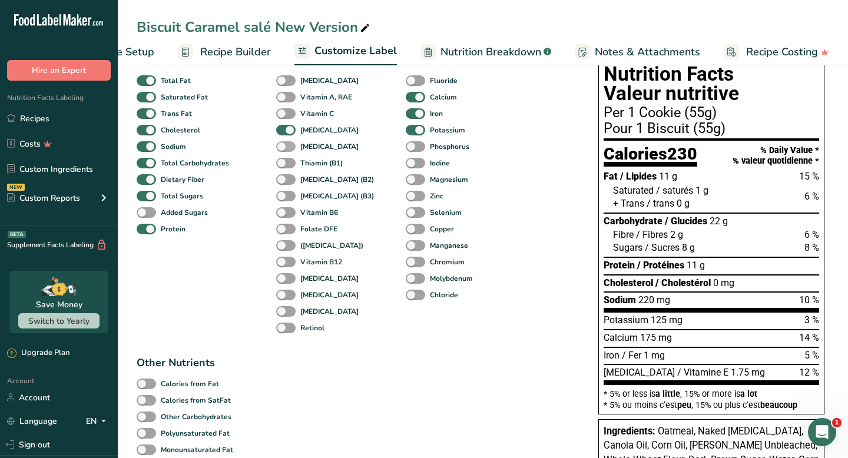
click at [287, 153] on span at bounding box center [285, 146] width 19 height 11
click at [284, 150] on input "[MEDICAL_DATA]" at bounding box center [280, 147] width 8 height 8
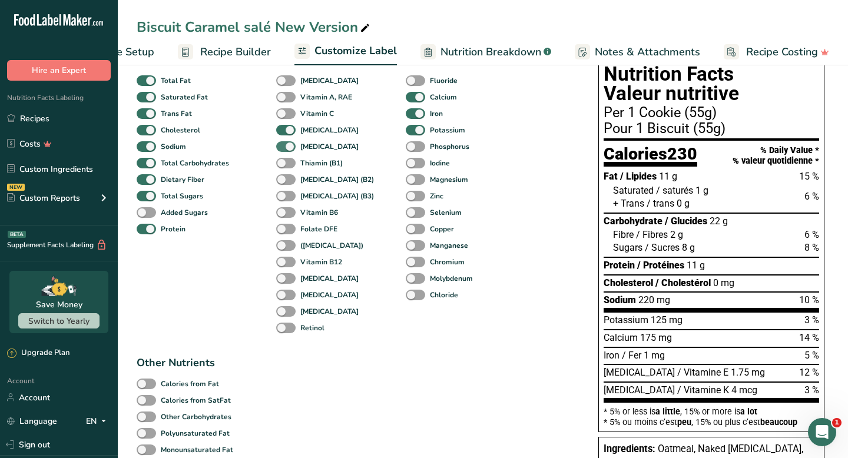
click at [287, 153] on span at bounding box center [285, 146] width 19 height 11
click at [284, 150] on input "[MEDICAL_DATA]" at bounding box center [280, 147] width 8 height 8
checkbox input "false"
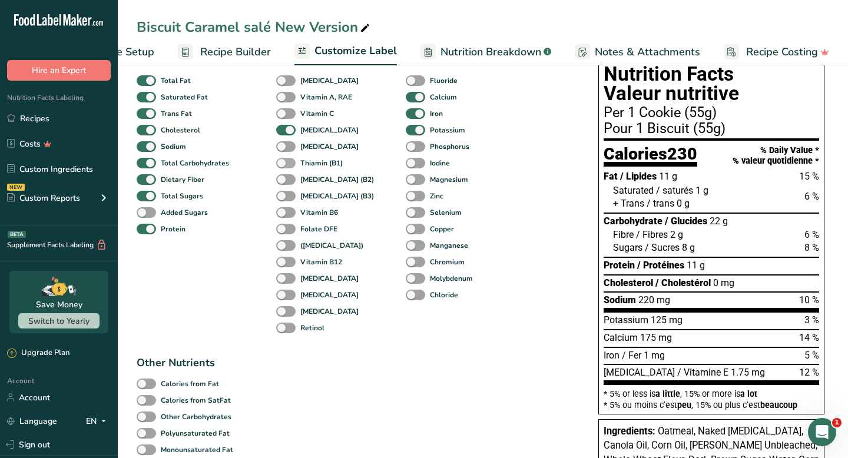
click at [286, 164] on span at bounding box center [285, 163] width 19 height 11
click at [284, 164] on input "Thiamin (B1)" at bounding box center [280, 163] width 8 height 8
checkbox input "true"
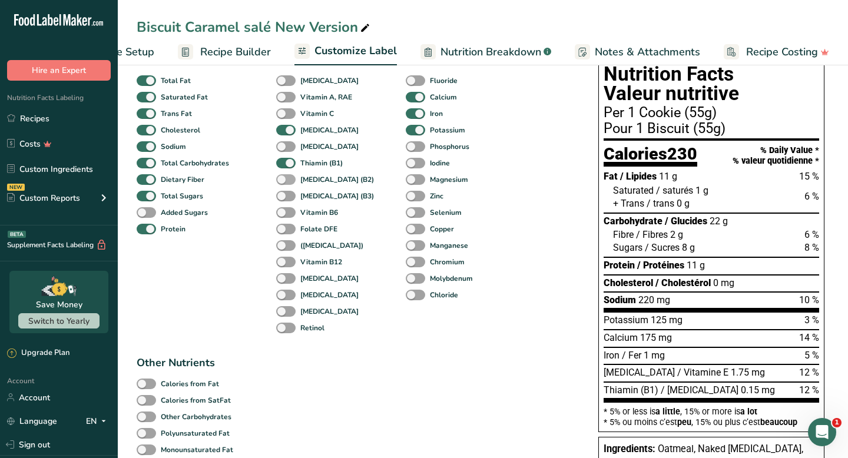
click at [286, 178] on span at bounding box center [285, 179] width 19 height 11
click at [284, 178] on input "[MEDICAL_DATA] (B2)" at bounding box center [280, 179] width 8 height 8
checkbox input "true"
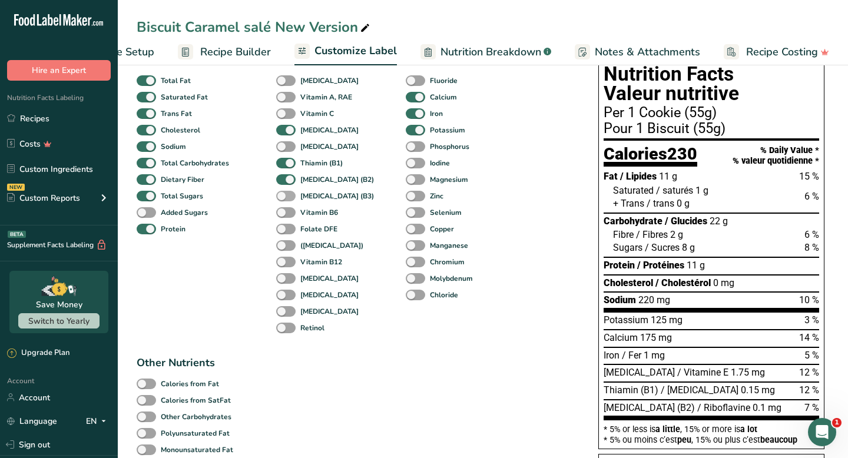
click at [287, 198] on span at bounding box center [285, 196] width 19 height 11
click at [284, 198] on input "[MEDICAL_DATA] (B3)" at bounding box center [280, 196] width 8 height 8
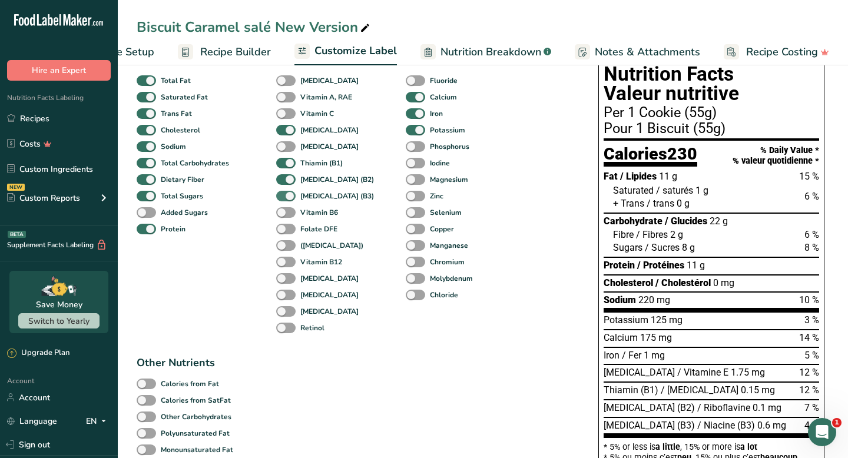
click at [287, 198] on span at bounding box center [285, 196] width 19 height 11
click at [284, 198] on input "[MEDICAL_DATA] (B3)" at bounding box center [280, 196] width 8 height 8
checkbox input "false"
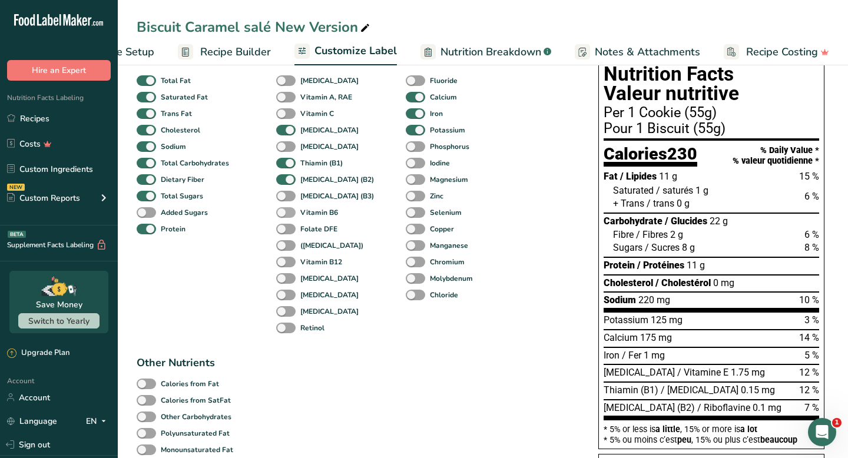
click at [287, 213] on span at bounding box center [285, 212] width 19 height 11
click at [284, 213] on input "Vitamin B6" at bounding box center [280, 212] width 8 height 8
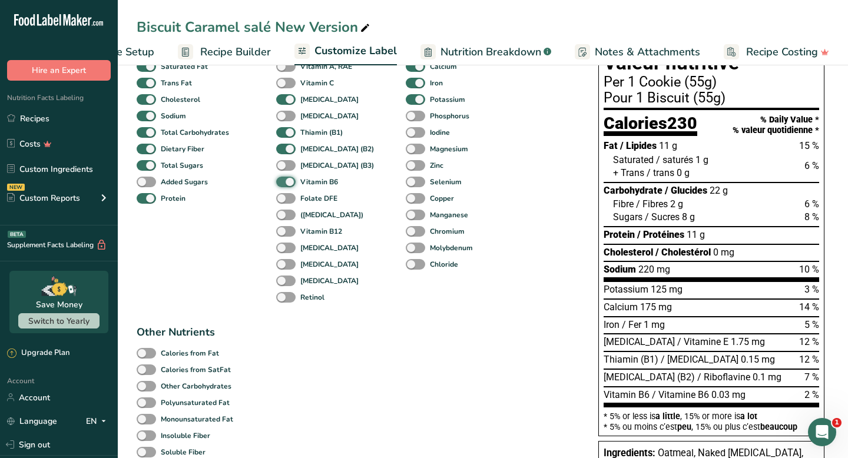
scroll to position [140, 0]
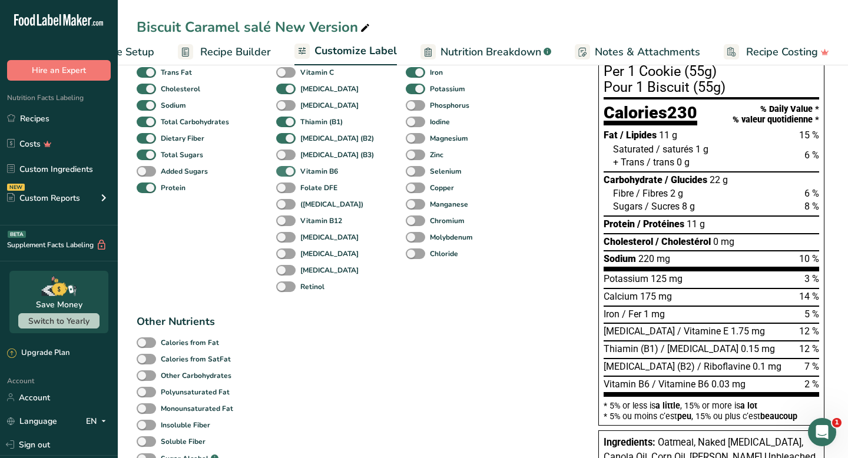
click at [282, 169] on span at bounding box center [285, 171] width 19 height 11
click at [282, 169] on input "Vitamin B6" at bounding box center [280, 171] width 8 height 8
checkbox input "false"
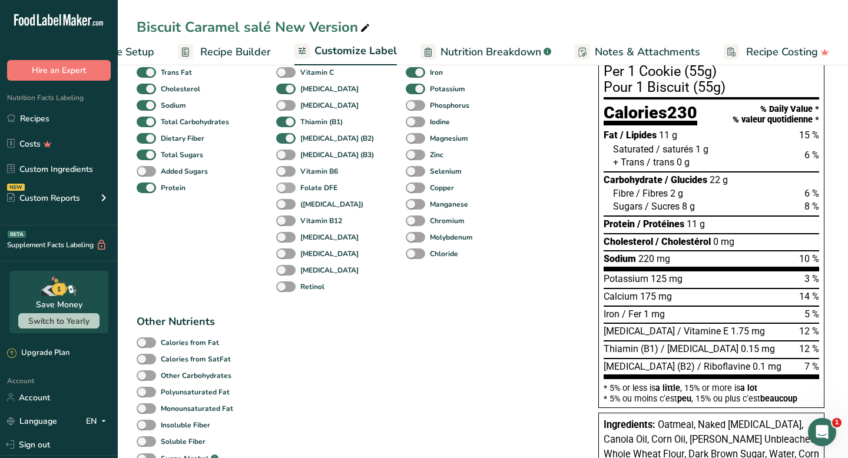
click at [284, 190] on span at bounding box center [285, 188] width 19 height 11
click at [284, 190] on input "Folate DFE" at bounding box center [280, 188] width 8 height 8
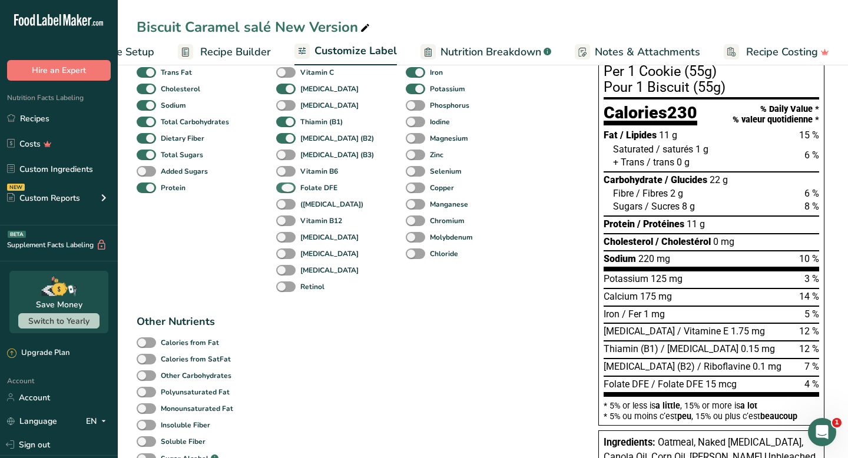
click at [284, 190] on span at bounding box center [285, 188] width 19 height 11
click at [284, 190] on input "Folate DFE" at bounding box center [280, 188] width 8 height 8
checkbox input "false"
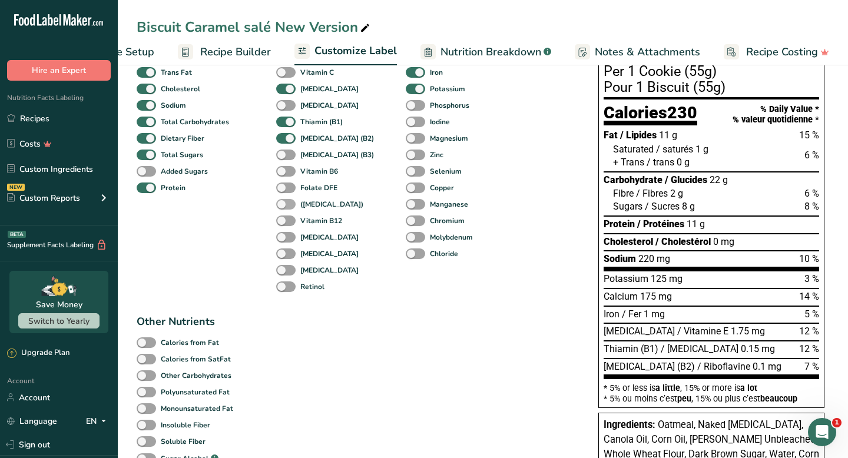
click at [284, 204] on span at bounding box center [285, 204] width 19 height 11
click at [284, 204] on input "([MEDICAL_DATA])" at bounding box center [280, 204] width 8 height 8
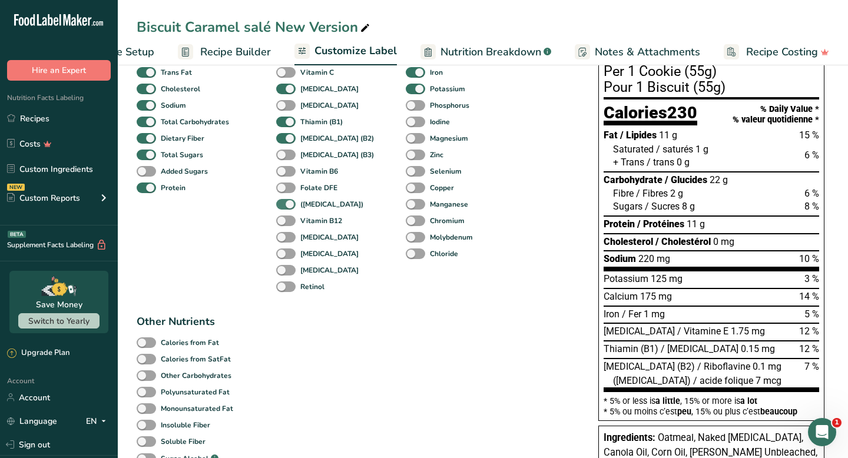
click at [284, 204] on span at bounding box center [285, 204] width 19 height 11
click at [284, 204] on input "([MEDICAL_DATA])" at bounding box center [280, 204] width 8 height 8
checkbox input "false"
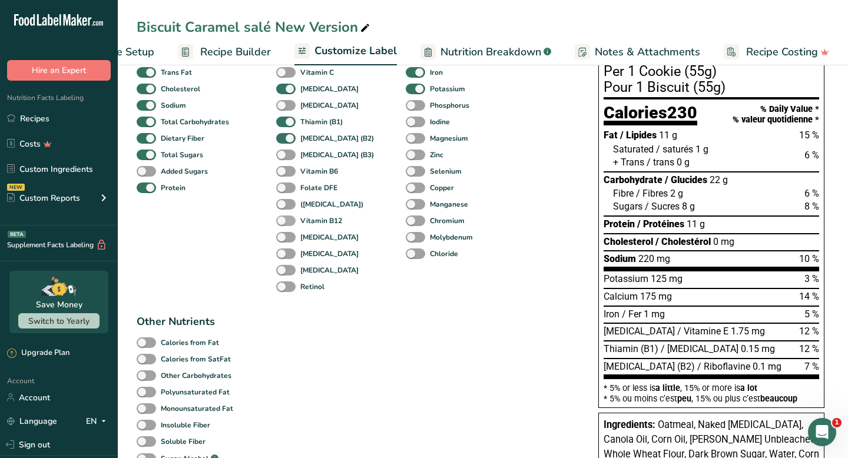
click at [286, 219] on span at bounding box center [285, 221] width 19 height 11
click at [284, 219] on input "Vitamin B12" at bounding box center [280, 221] width 8 height 8
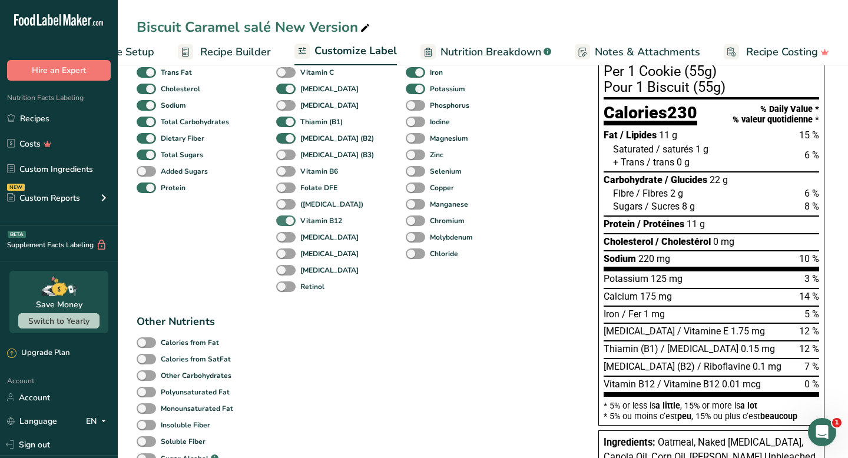
click at [286, 222] on span at bounding box center [285, 221] width 19 height 11
click at [284, 222] on input "Vitamin B12" at bounding box center [280, 221] width 8 height 8
checkbox input "false"
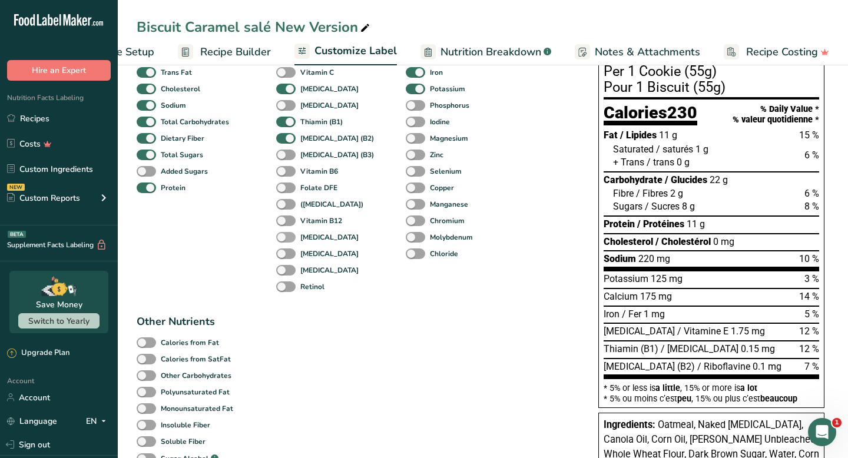
click at [286, 237] on span at bounding box center [285, 237] width 19 height 11
click at [284, 237] on input "[MEDICAL_DATA]" at bounding box center [280, 237] width 8 height 8
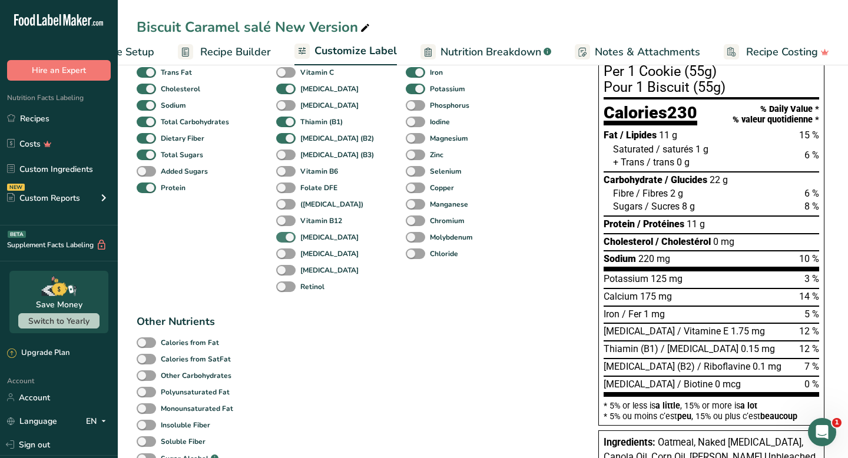
click at [286, 237] on span at bounding box center [285, 237] width 19 height 11
click at [284, 237] on input "[MEDICAL_DATA]" at bounding box center [280, 237] width 8 height 8
checkbox input "false"
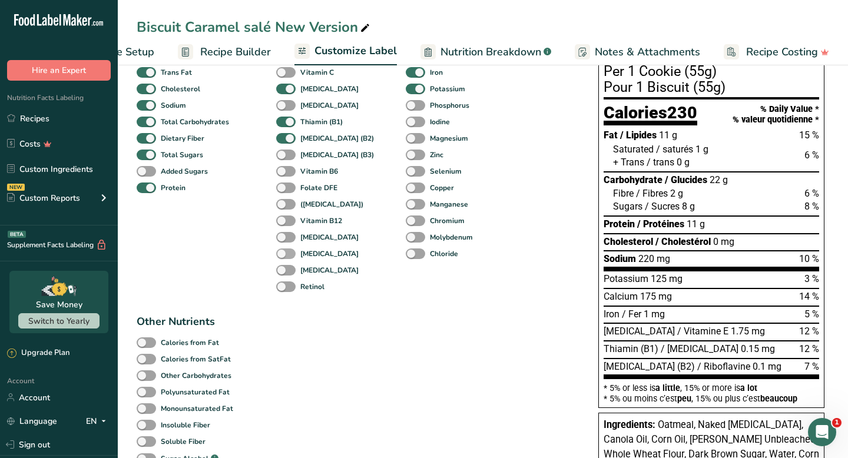
click at [286, 256] on span at bounding box center [285, 254] width 19 height 11
click at [284, 256] on input "[MEDICAL_DATA]" at bounding box center [280, 254] width 8 height 8
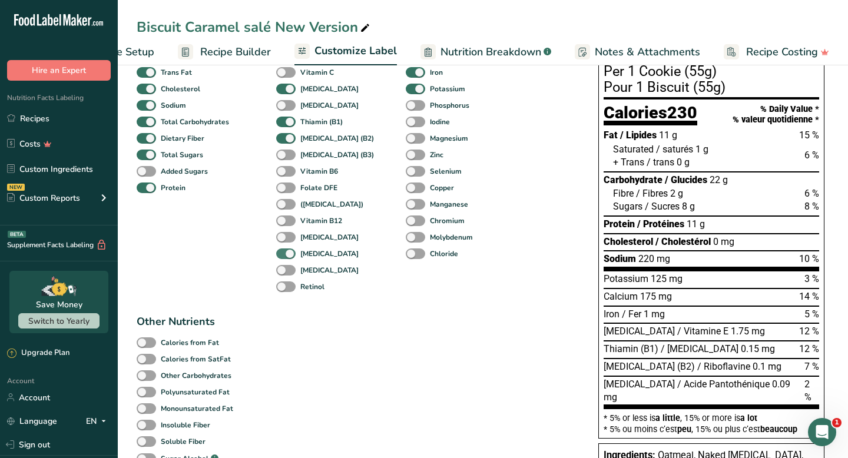
click at [286, 256] on span at bounding box center [285, 254] width 19 height 11
click at [284, 256] on input "[MEDICAL_DATA]" at bounding box center [280, 254] width 8 height 8
checkbox input "false"
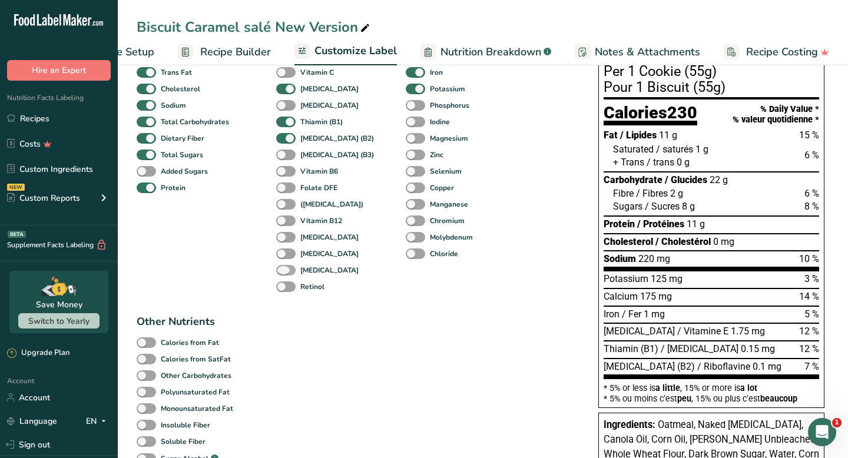
click at [286, 269] on span at bounding box center [285, 270] width 19 height 11
click at [284, 269] on input "[MEDICAL_DATA]" at bounding box center [280, 270] width 8 height 8
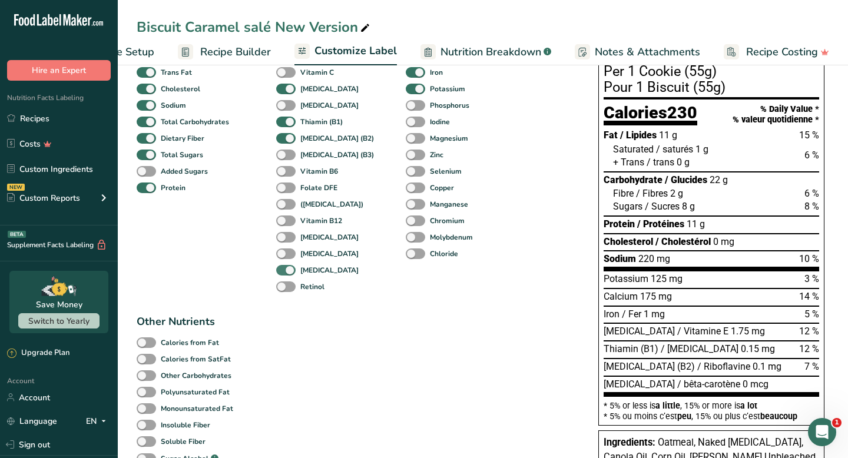
click at [286, 269] on span at bounding box center [285, 270] width 19 height 11
click at [284, 269] on input "[MEDICAL_DATA]" at bounding box center [280, 270] width 8 height 8
checkbox input "false"
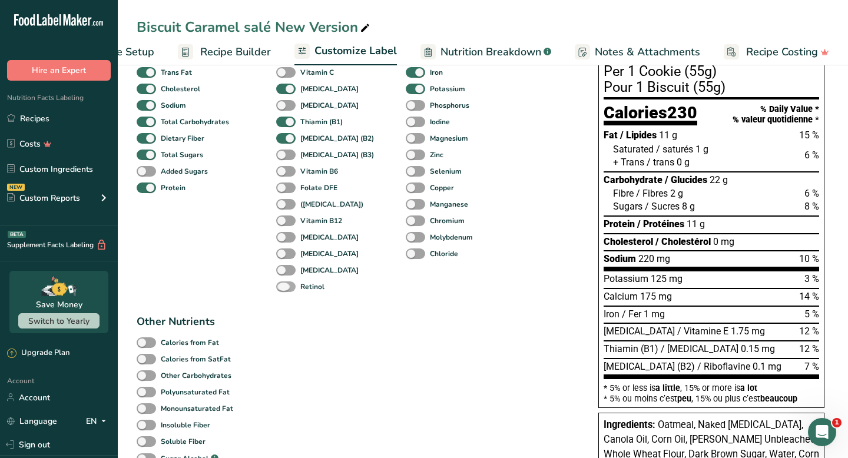
click at [286, 288] on span at bounding box center [285, 287] width 19 height 11
click at [284, 288] on input "Retinol" at bounding box center [280, 287] width 8 height 8
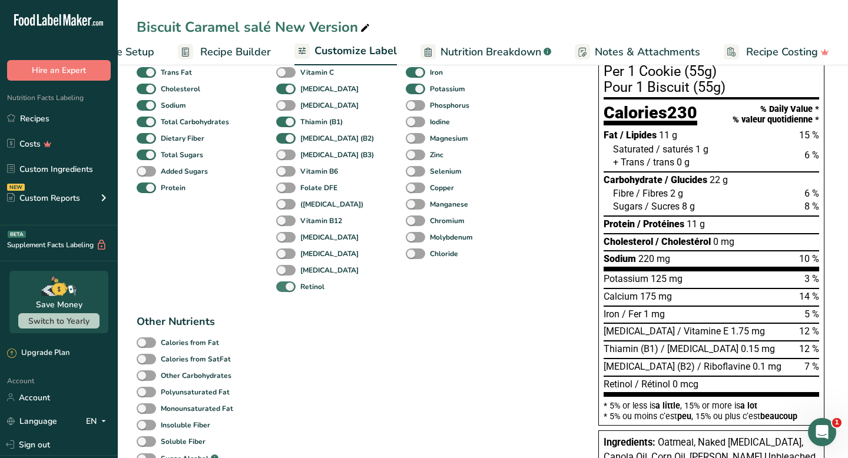
click at [286, 288] on span at bounding box center [285, 287] width 19 height 11
click at [284, 288] on input "Retinol" at bounding box center [280, 287] width 8 height 8
checkbox input "false"
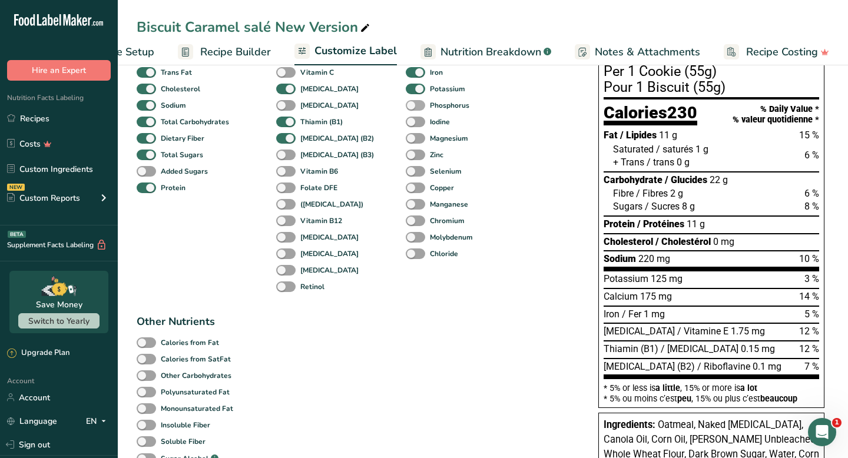
click at [406, 110] on span at bounding box center [415, 105] width 19 height 11
click at [406, 109] on input "Phosphorus" at bounding box center [410, 105] width 8 height 8
checkbox input "true"
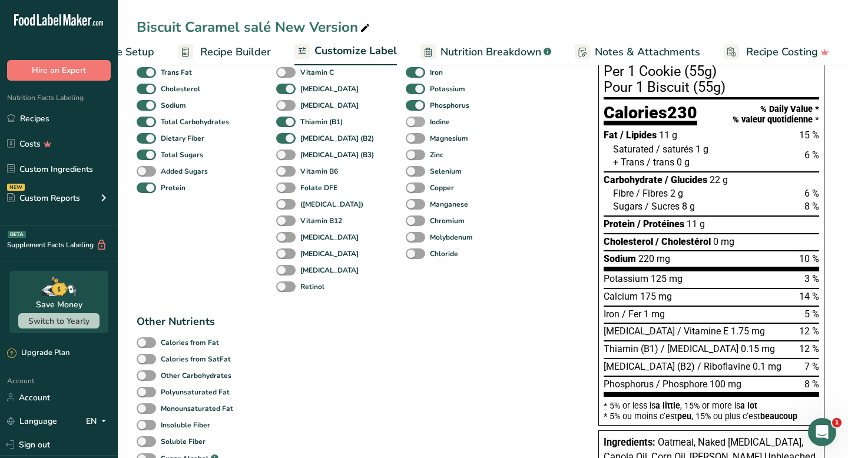
click at [406, 127] on span at bounding box center [415, 122] width 19 height 11
click at [406, 125] on input "Iodine" at bounding box center [410, 122] width 8 height 8
checkbox input "true"
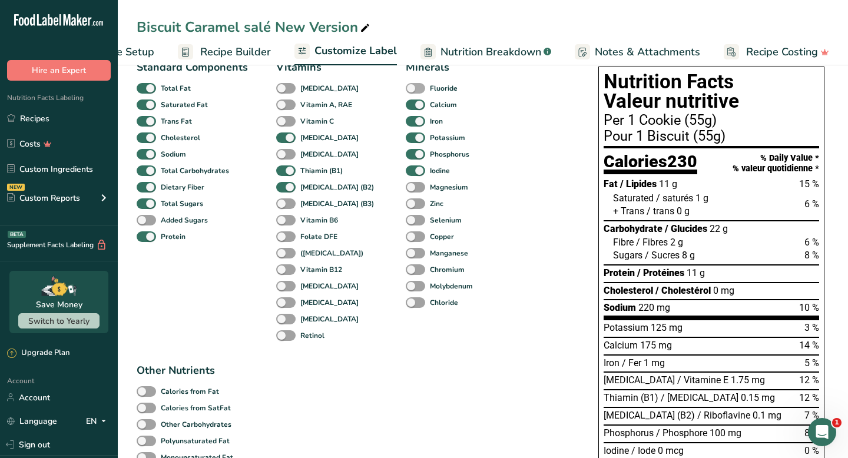
click at [406, 93] on span at bounding box center [415, 88] width 19 height 11
click at [406, 92] on input "Fluoride" at bounding box center [410, 88] width 8 height 8
checkbox input "true"
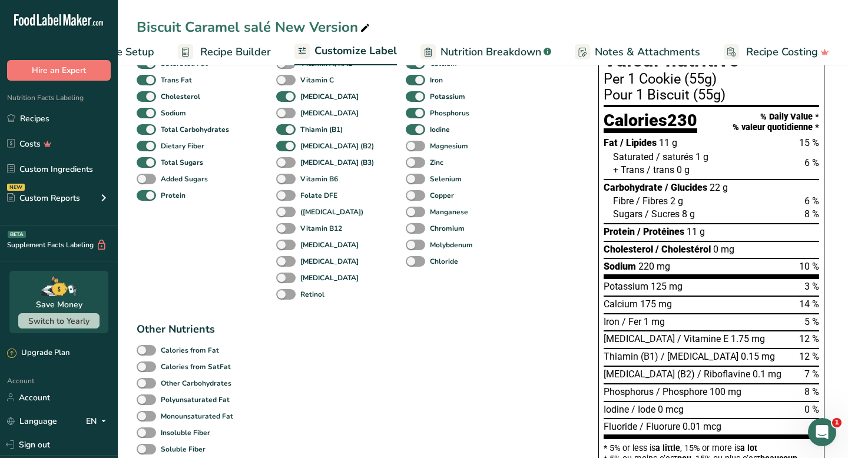
scroll to position [131, 0]
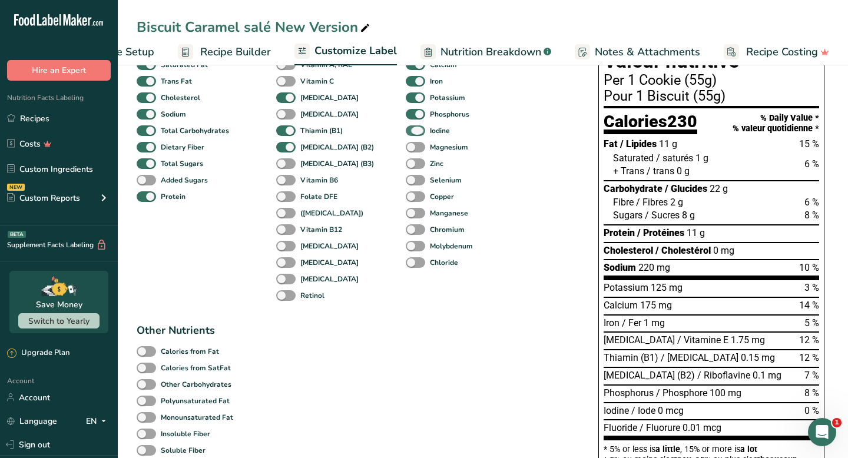
click at [406, 132] on span at bounding box center [415, 130] width 19 height 11
click at [406, 132] on input "Iodine" at bounding box center [410, 131] width 8 height 8
checkbox input "false"
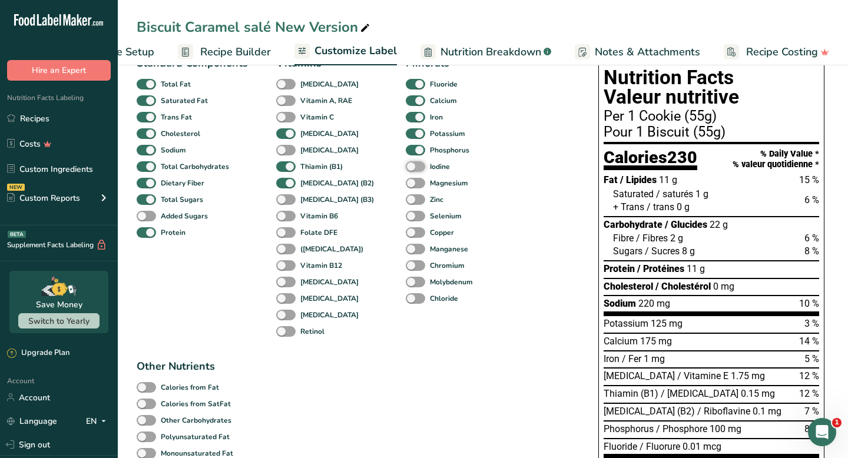
scroll to position [93, 0]
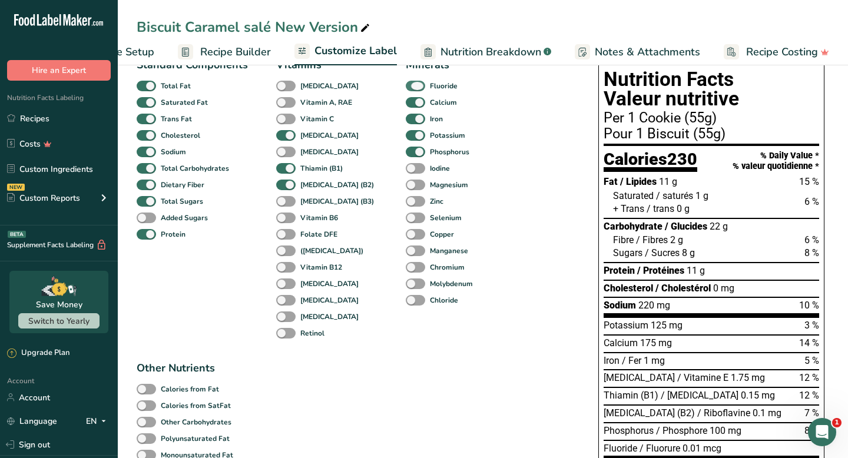
click at [406, 84] on span at bounding box center [415, 86] width 19 height 11
click at [406, 84] on input "Fluoride" at bounding box center [410, 86] width 8 height 8
checkbox input "false"
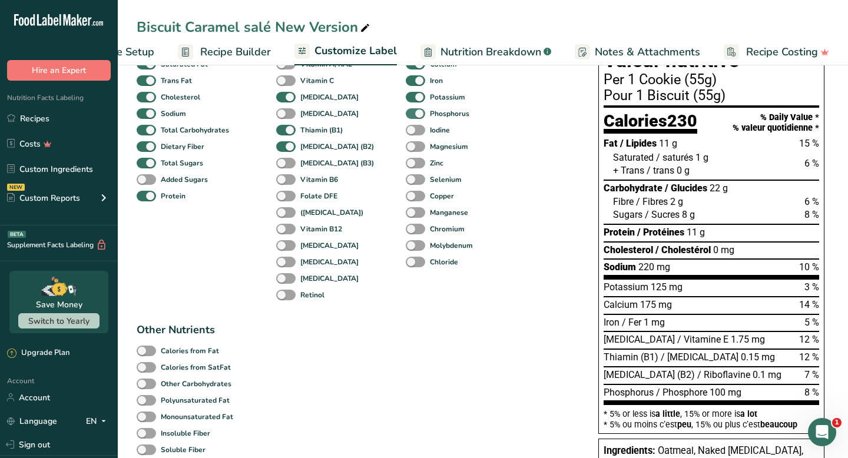
scroll to position [134, 0]
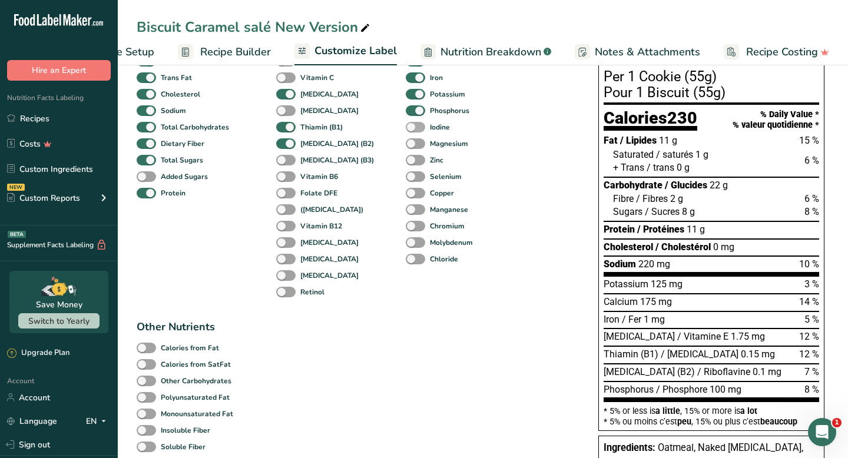
click at [406, 128] on span at bounding box center [415, 127] width 19 height 11
click at [406, 128] on input "Iodine" at bounding box center [410, 127] width 8 height 8
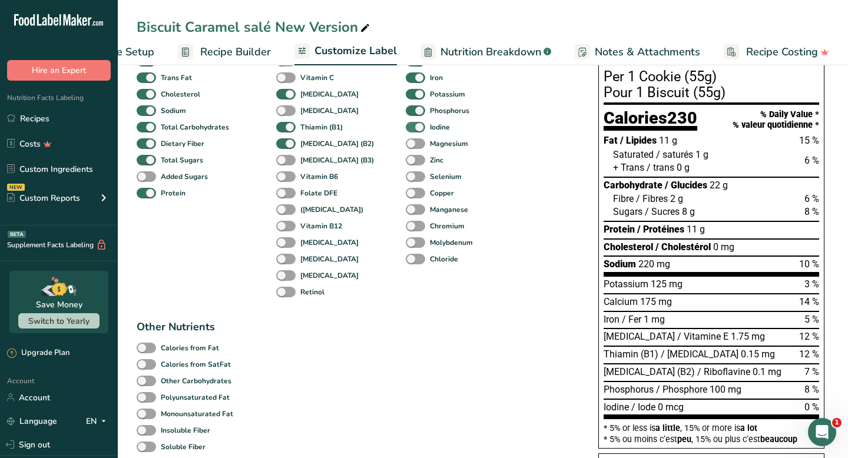
click at [406, 128] on span at bounding box center [415, 127] width 19 height 11
click at [406, 128] on input "Iodine" at bounding box center [410, 127] width 8 height 8
checkbox input "false"
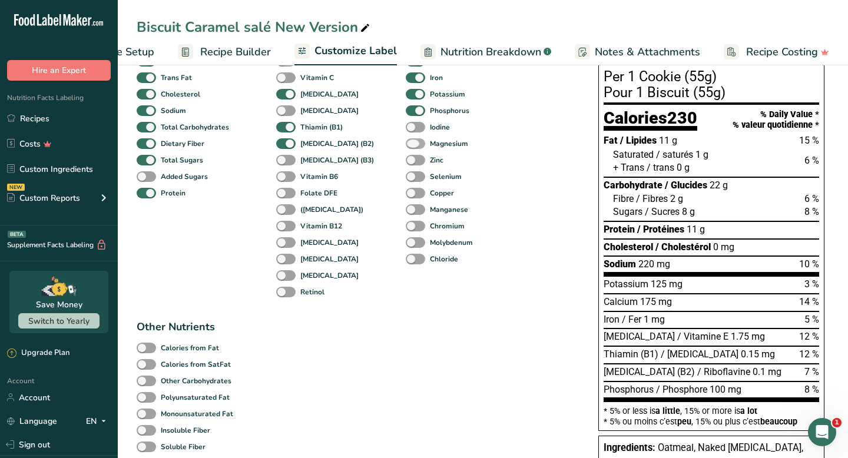
click at [406, 150] on span at bounding box center [415, 143] width 19 height 11
click at [406, 147] on input "Magnesium" at bounding box center [410, 144] width 8 height 8
checkbox input "true"
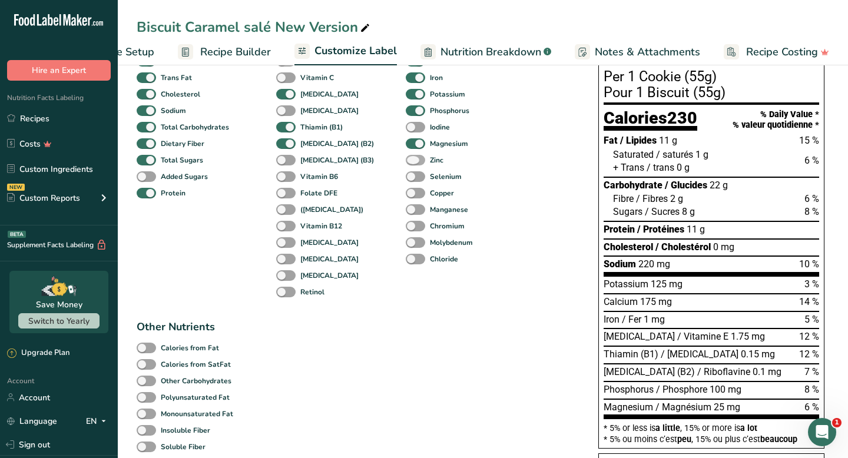
click at [406, 163] on span at bounding box center [415, 160] width 19 height 11
click at [406, 163] on input "Zinc" at bounding box center [410, 160] width 8 height 8
checkbox input "true"
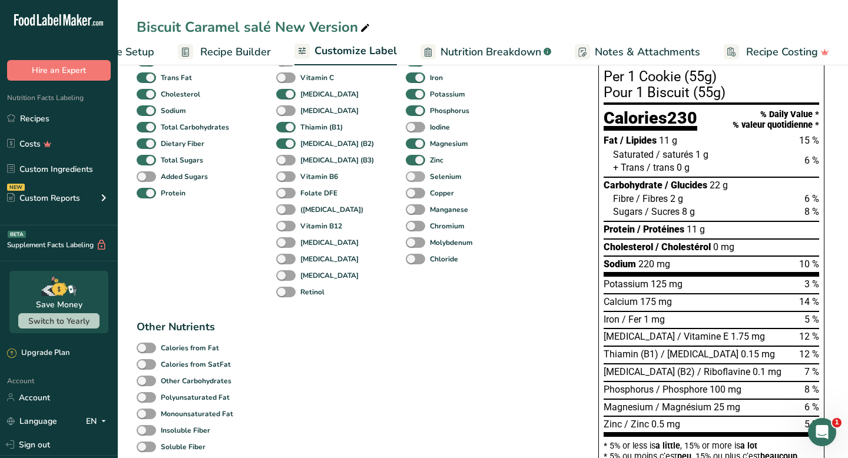
click at [406, 179] on span at bounding box center [415, 176] width 19 height 11
click at [406, 179] on input "Selenium" at bounding box center [410, 177] width 8 height 8
checkbox input "true"
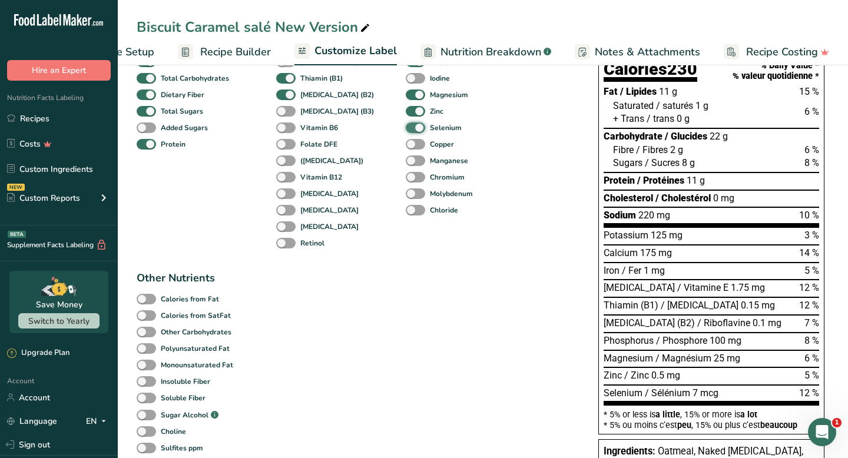
scroll to position [188, 0]
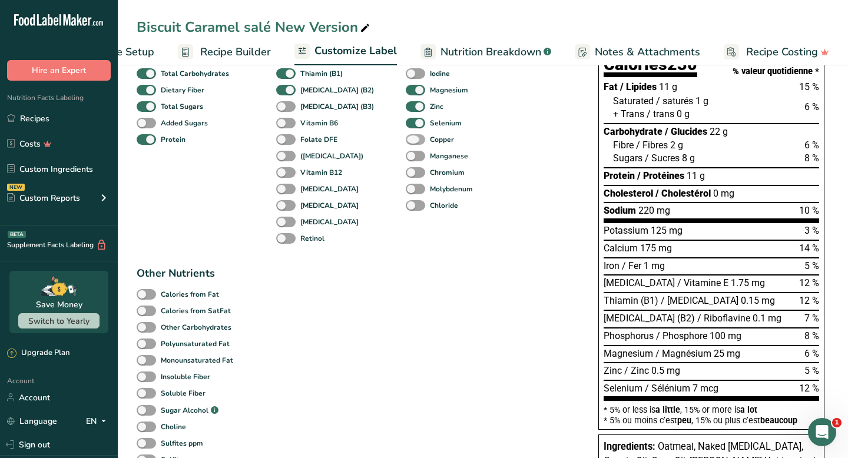
click at [406, 140] on span at bounding box center [415, 139] width 19 height 11
click at [406, 140] on input "Copper" at bounding box center [410, 139] width 8 height 8
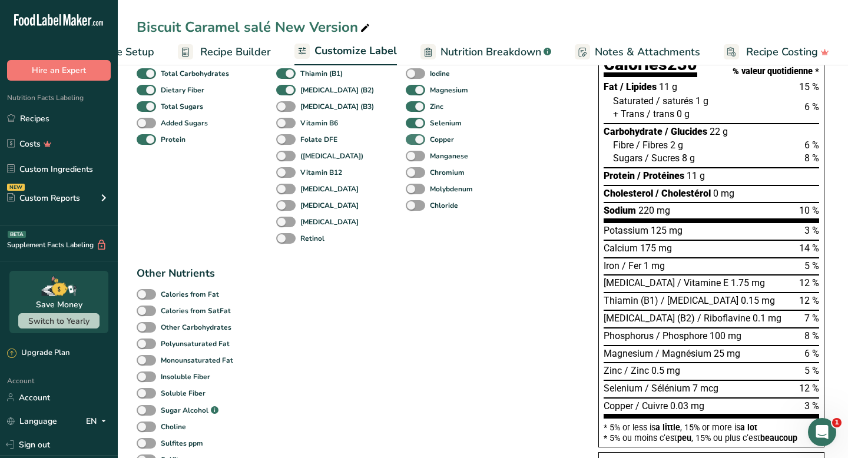
click at [406, 140] on span at bounding box center [415, 139] width 19 height 11
click at [406, 140] on input "Copper" at bounding box center [410, 139] width 8 height 8
checkbox input "false"
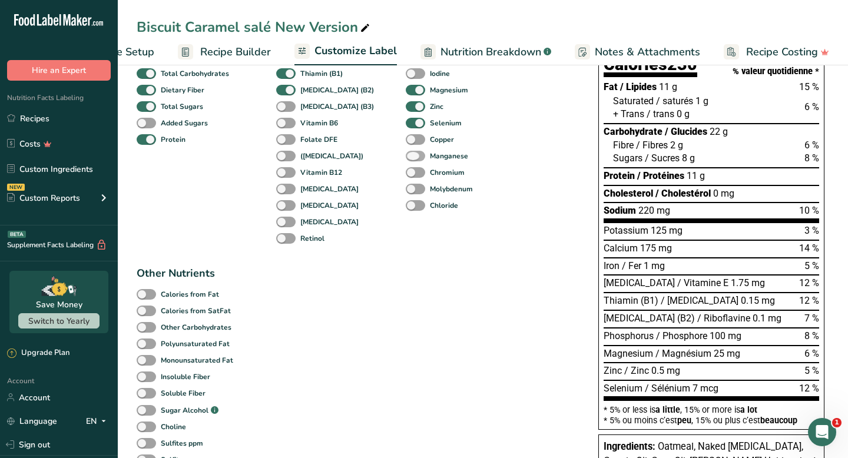
click at [406, 154] on span at bounding box center [415, 156] width 19 height 11
click at [406, 154] on input "Manganese" at bounding box center [410, 156] width 8 height 8
checkbox input "true"
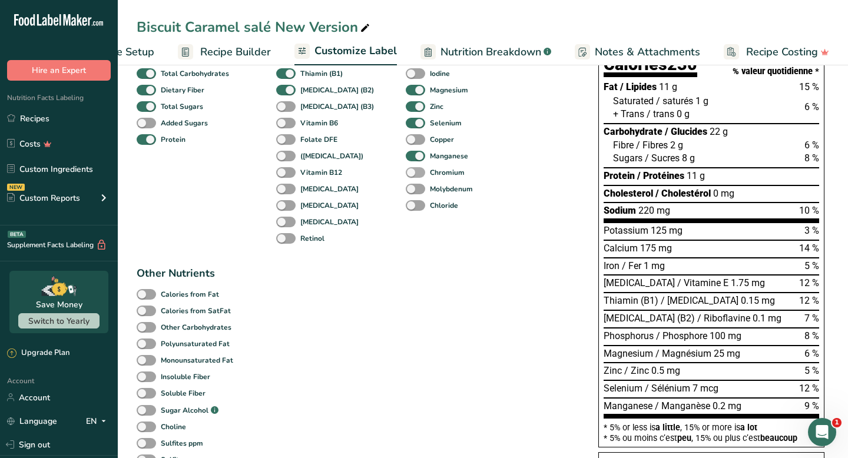
click at [406, 176] on span at bounding box center [415, 172] width 19 height 11
click at [406, 176] on input "Chromium" at bounding box center [410, 172] width 8 height 8
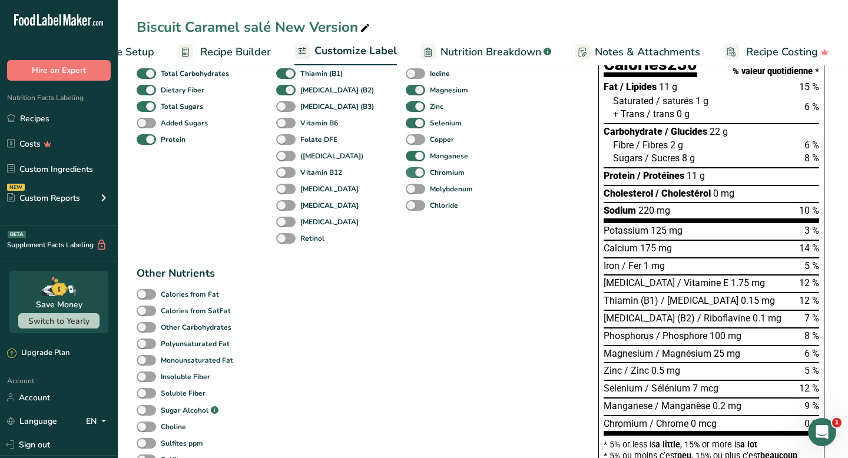
click at [406, 176] on span at bounding box center [415, 172] width 19 height 11
click at [406, 176] on input "Chromium" at bounding box center [410, 172] width 8 height 8
checkbox input "false"
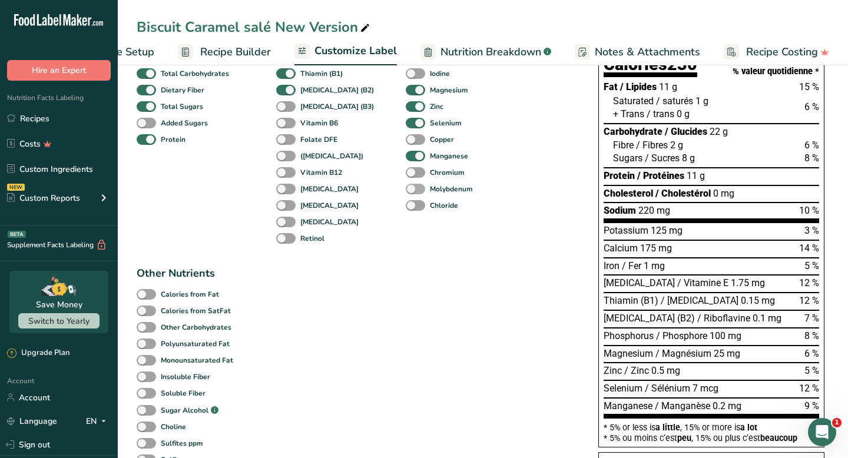
click at [406, 187] on span at bounding box center [415, 189] width 19 height 11
click at [406, 187] on input "Molybdenum" at bounding box center [410, 189] width 8 height 8
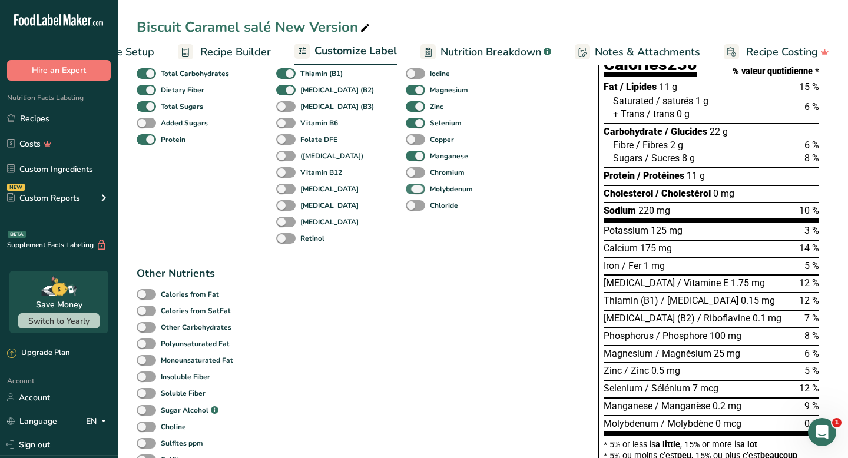
click at [406, 187] on span at bounding box center [415, 189] width 19 height 11
click at [406, 187] on input "Molybdenum" at bounding box center [410, 189] width 8 height 8
checkbox input "false"
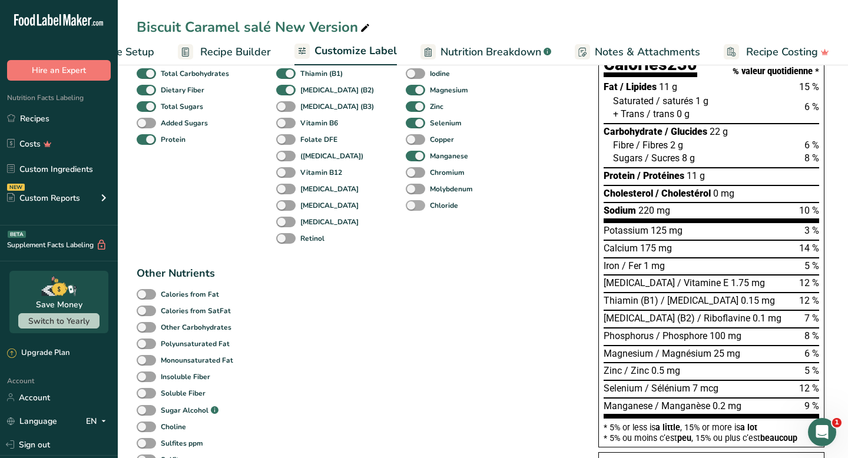
click at [406, 210] on span at bounding box center [415, 205] width 19 height 11
click at [406, 209] on input "Chloride" at bounding box center [410, 205] width 8 height 8
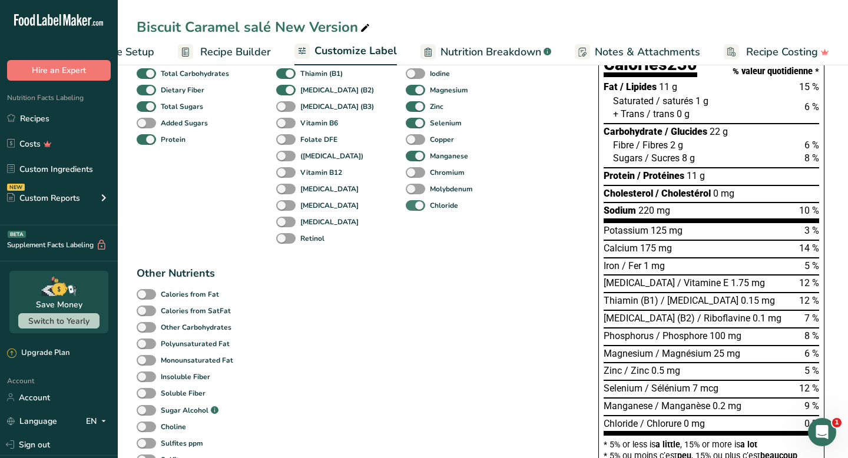
click at [406, 210] on span at bounding box center [415, 205] width 19 height 11
click at [406, 209] on input "Chloride" at bounding box center [410, 205] width 8 height 8
checkbox input "false"
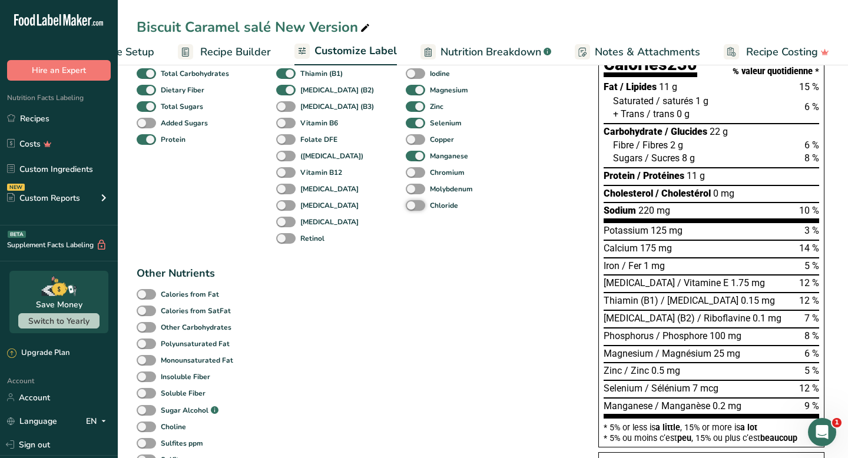
scroll to position [0, 0]
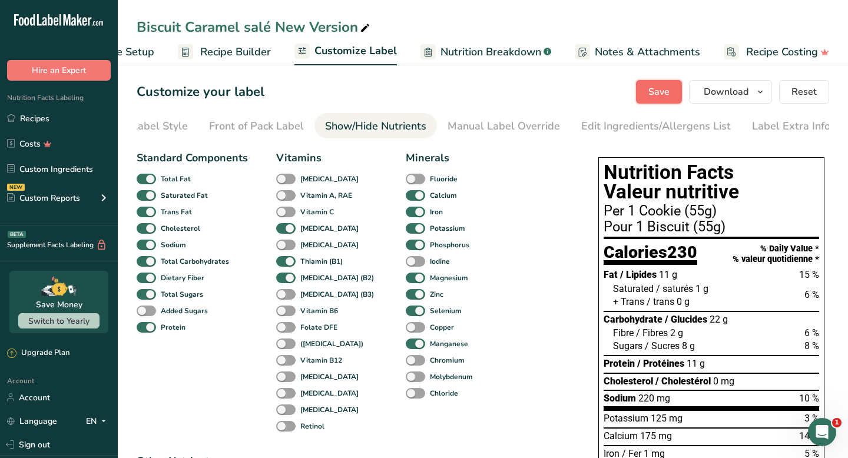
click at [650, 96] on span "Save" at bounding box center [658, 92] width 21 height 14
click at [266, 116] on link "Front of Pack Label" at bounding box center [256, 126] width 95 height 27
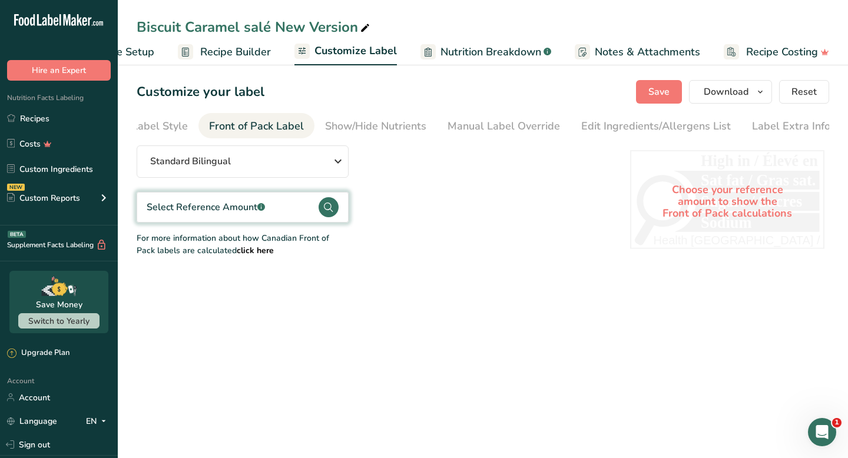
click at [247, 57] on span "Recipe Builder" at bounding box center [235, 52] width 71 height 16
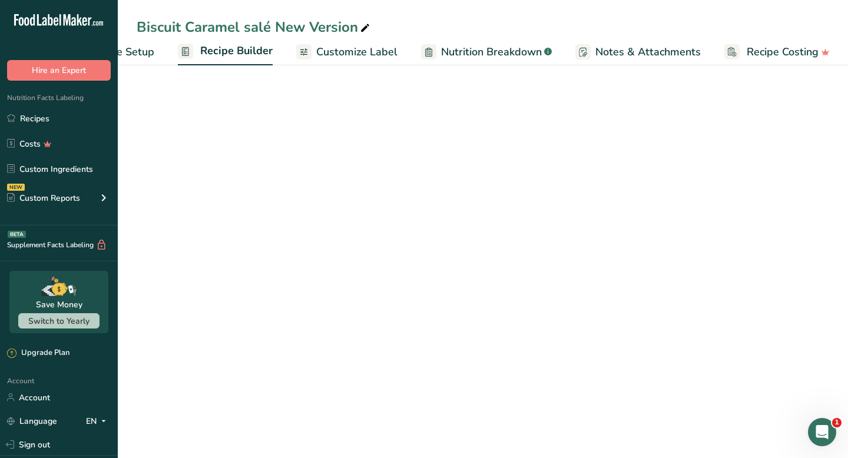
scroll to position [0, 69]
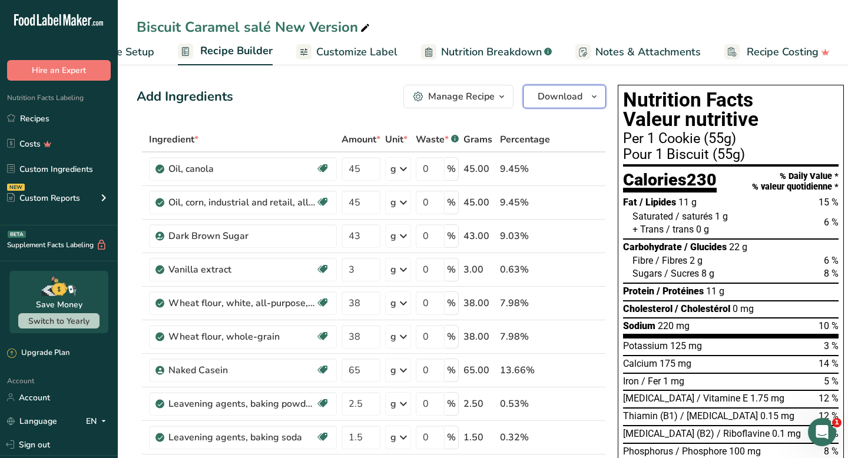
click at [560, 93] on span "Download" at bounding box center [560, 97] width 45 height 14
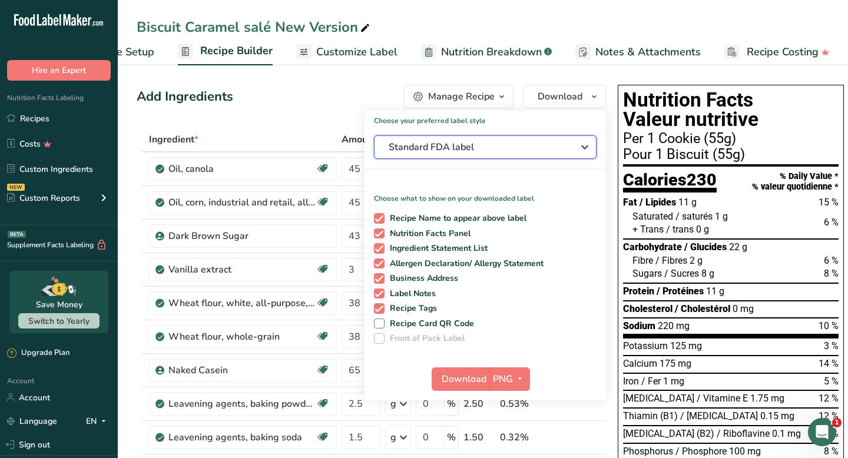
click at [513, 143] on span "Standard FDA label" at bounding box center [477, 147] width 177 height 14
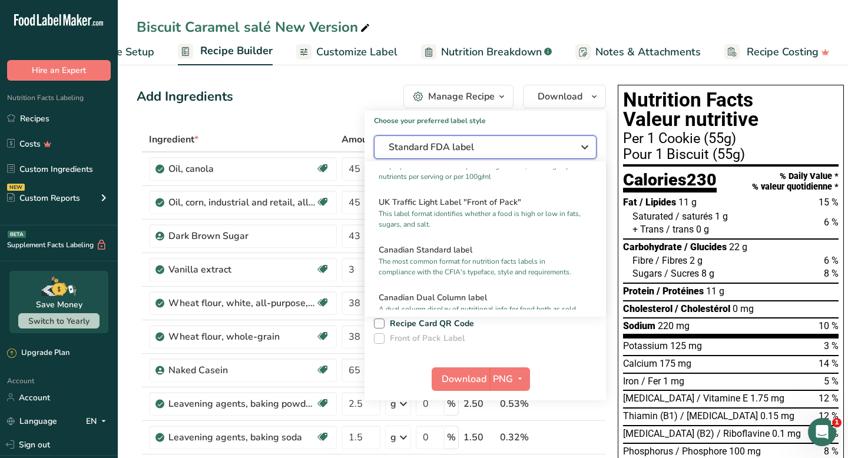
scroll to position [431, 0]
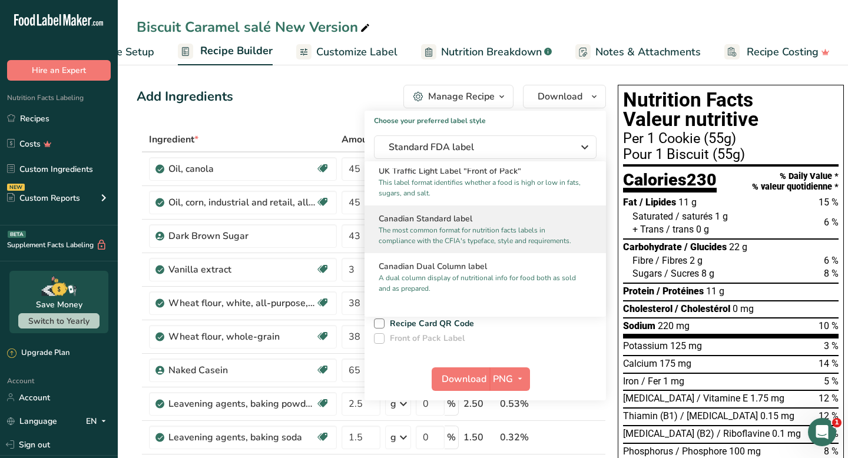
click at [461, 223] on h2 "Canadian Standard label" at bounding box center [485, 219] width 213 height 12
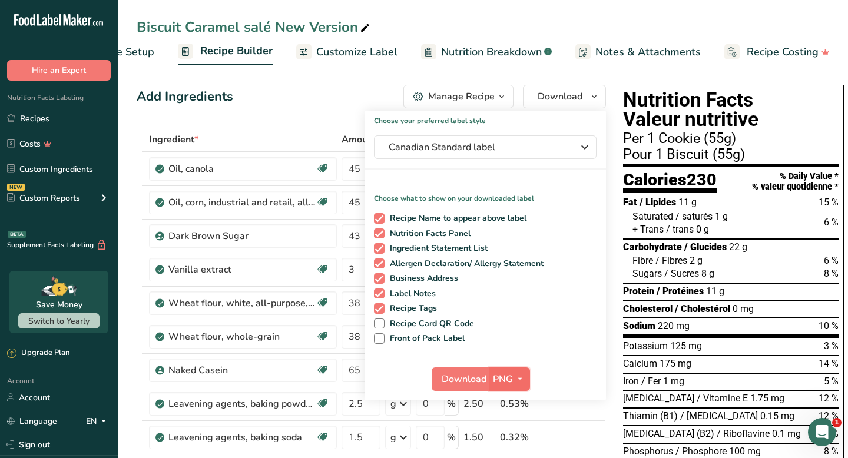
click at [503, 367] on button "PNG" at bounding box center [509, 379] width 41 height 24
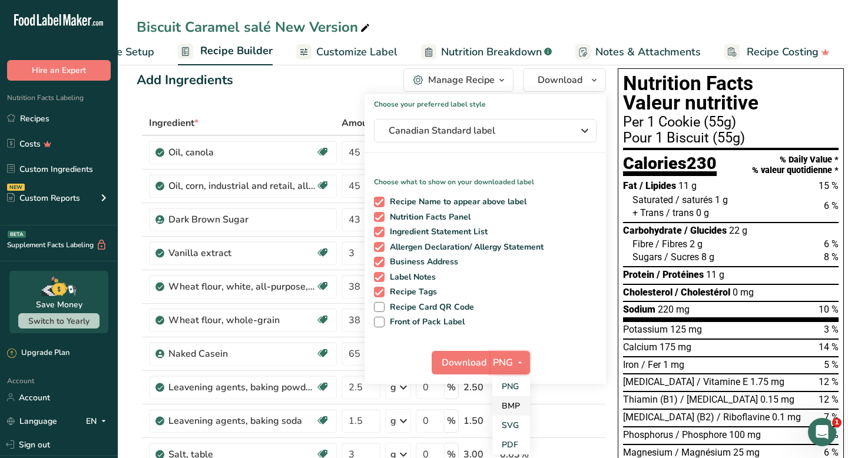
scroll to position [34, 0]
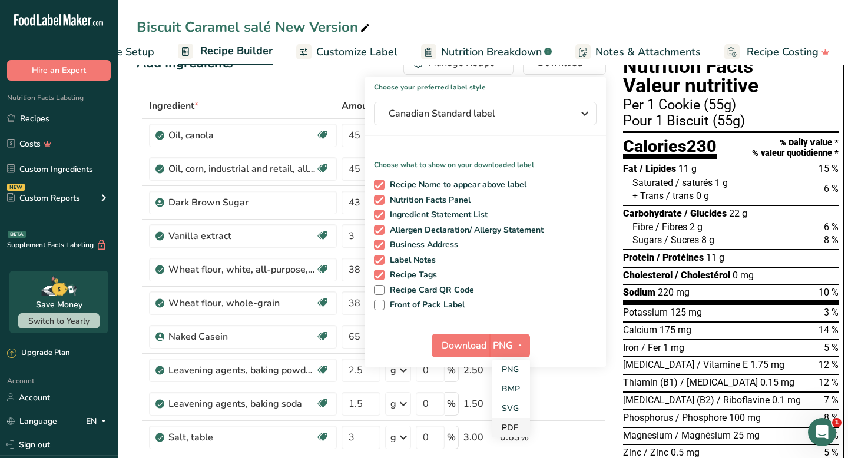
click at [508, 423] on link "PDF" at bounding box center [511, 427] width 38 height 19
click at [461, 346] on span "Download" at bounding box center [464, 346] width 45 height 14
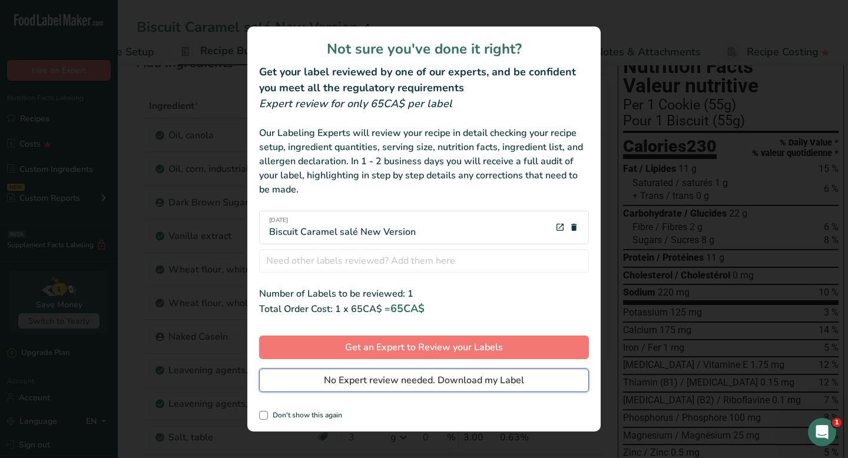
click at [375, 383] on span "No Expert review needed. Download my Label" at bounding box center [424, 380] width 200 height 14
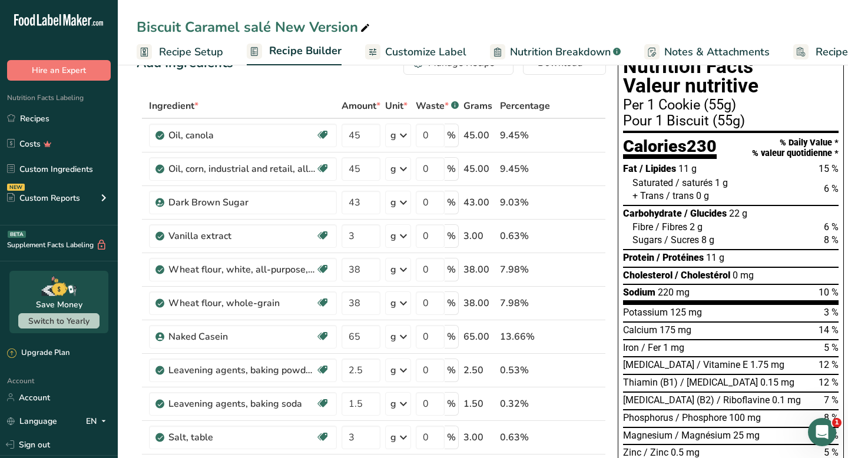
scroll to position [0, 0]
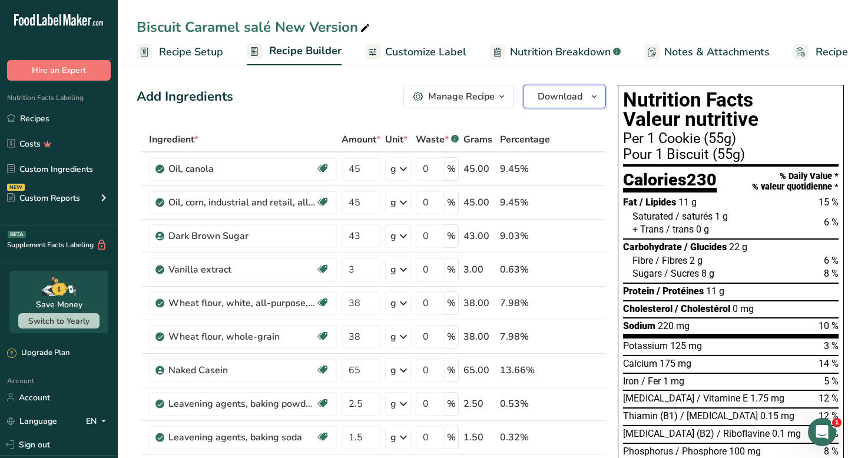
click at [582, 102] on button "Download" at bounding box center [564, 97] width 83 height 24
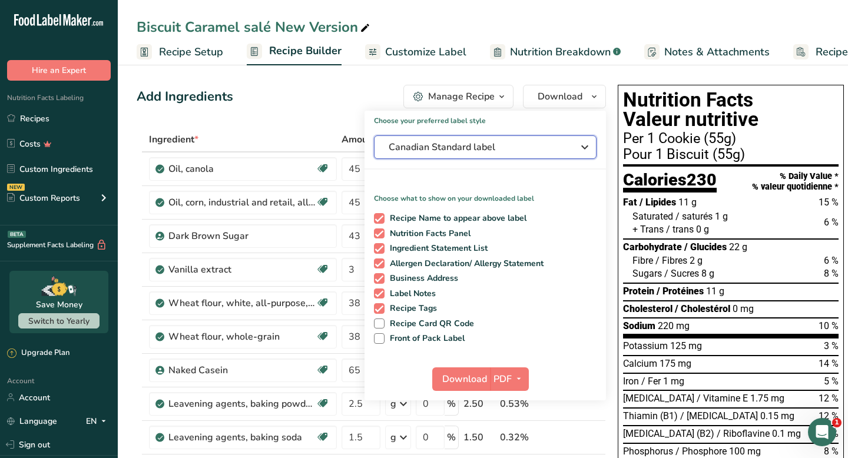
drag, startPoint x: 582, startPoint y: 102, endPoint x: 524, endPoint y: 141, distance: 69.7
click at [524, 141] on span "Canadian Standard label" at bounding box center [477, 147] width 177 height 14
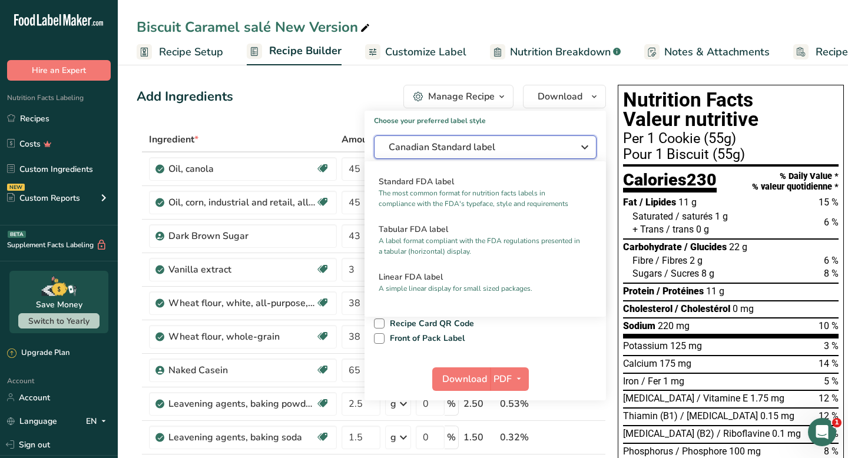
drag, startPoint x: 524, startPoint y: 141, endPoint x: 501, endPoint y: 144, distance: 23.2
click at [501, 144] on span "Canadian Standard label" at bounding box center [477, 147] width 177 height 14
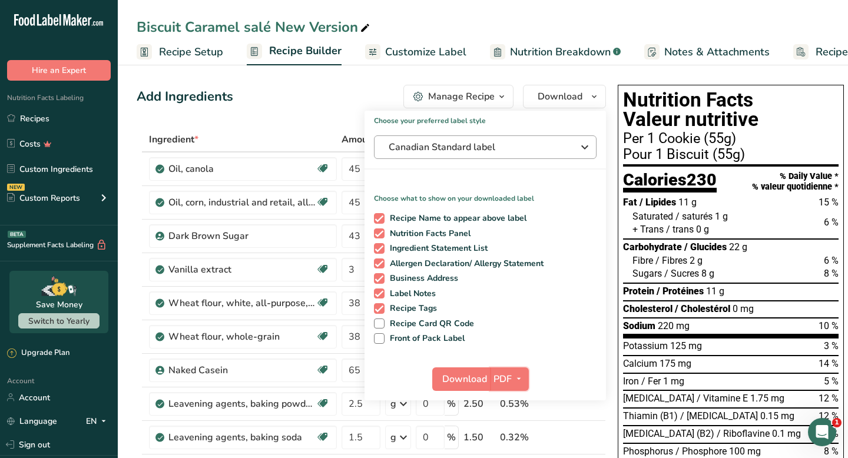
click at [505, 376] on span "PDF" at bounding box center [503, 379] width 18 height 14
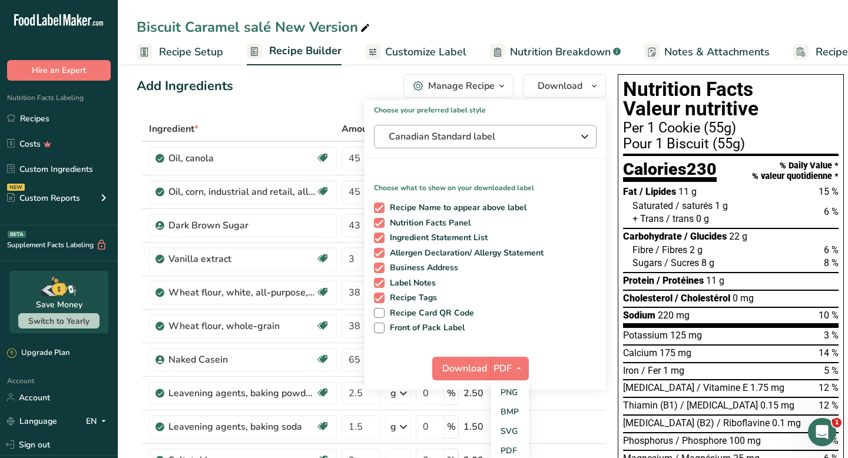
click at [508, 426] on link "SVG" at bounding box center [510, 431] width 38 height 19
click at [452, 362] on span "Download" at bounding box center [464, 369] width 45 height 14
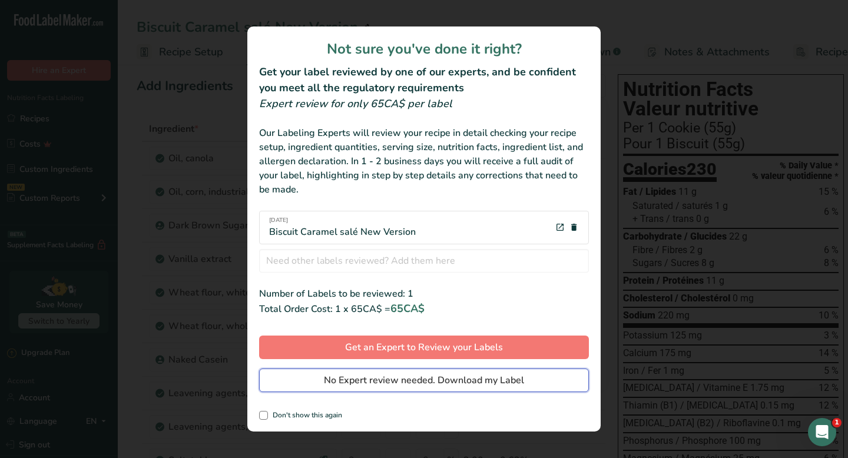
click at [438, 385] on span "No Expert review needed. Download my Label" at bounding box center [424, 380] width 200 height 14
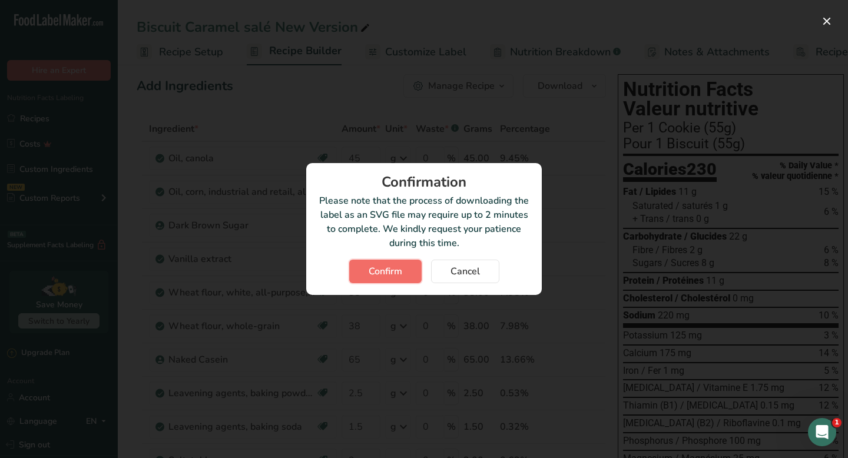
drag, startPoint x: 501, startPoint y: 144, endPoint x: 380, endPoint y: 273, distance: 176.2
click at [380, 273] on span "Confirm" at bounding box center [386, 271] width 34 height 14
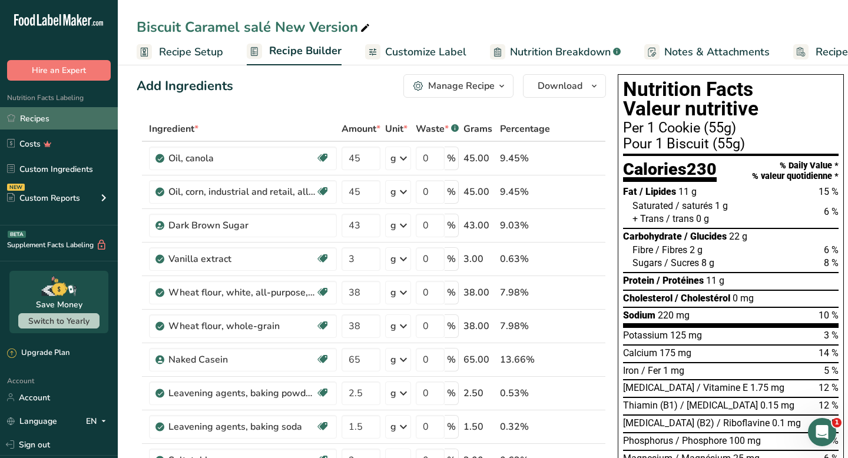
click at [45, 122] on link "Recipes" at bounding box center [59, 118] width 118 height 22
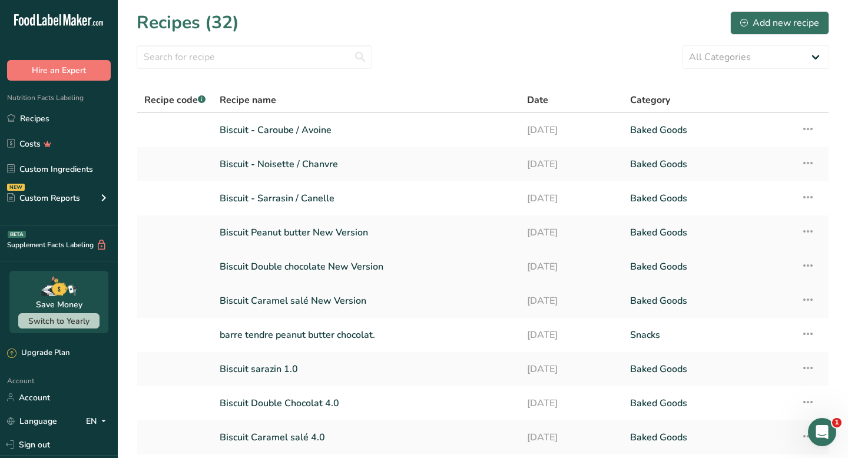
scroll to position [91, 0]
